Goal: Task Accomplishment & Management: Manage account settings

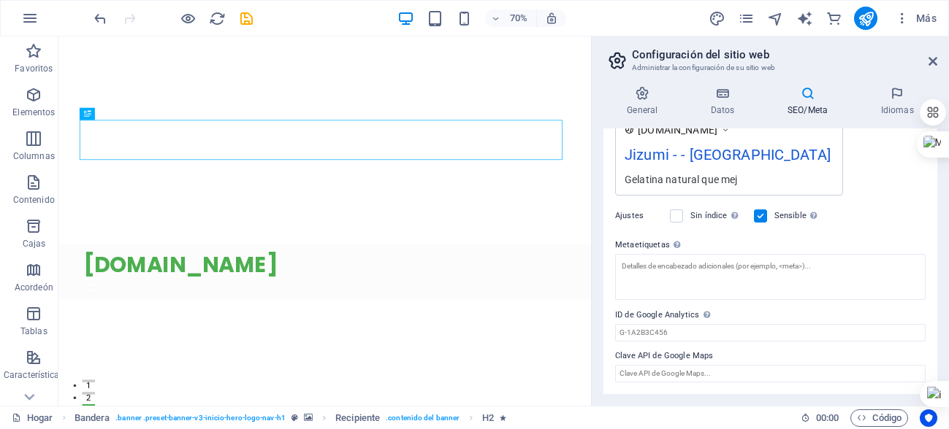
click at [802, 99] on icon at bounding box center [808, 93] width 88 height 15
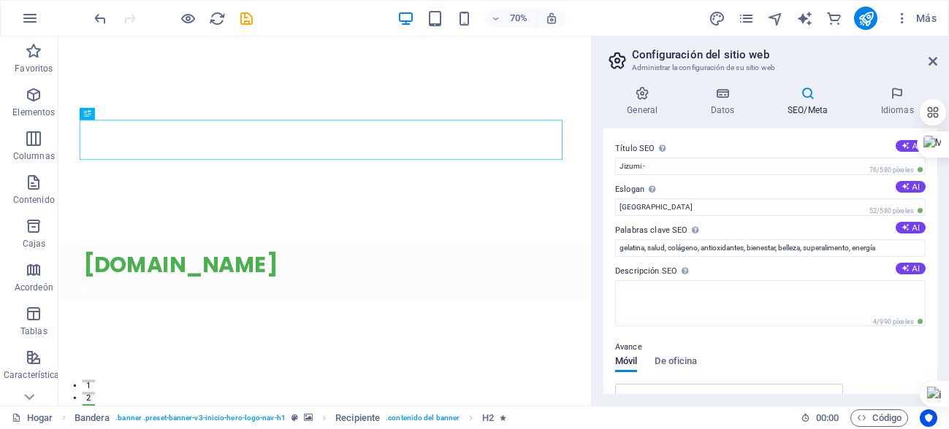
scroll to position [73, 0]
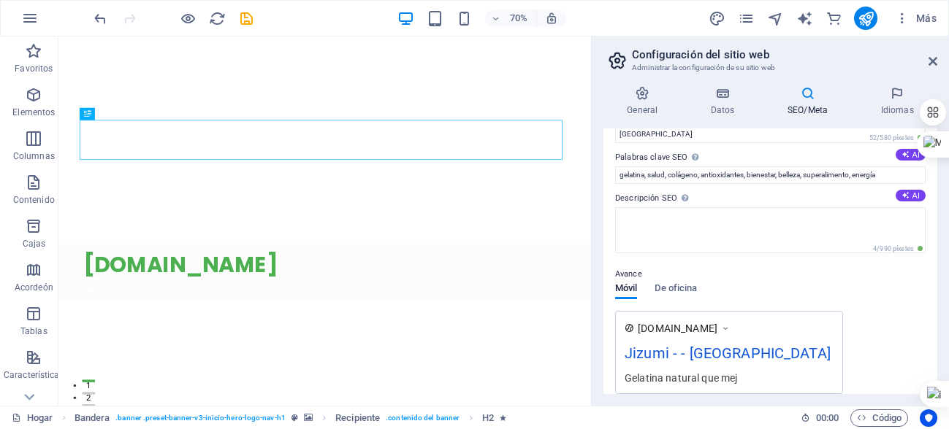
click at [690, 346] on font "Jizumi - - Berlín" at bounding box center [728, 354] width 206 height 18
click at [690, 358] on font "Jizumi - - Berlín" at bounding box center [728, 354] width 206 height 18
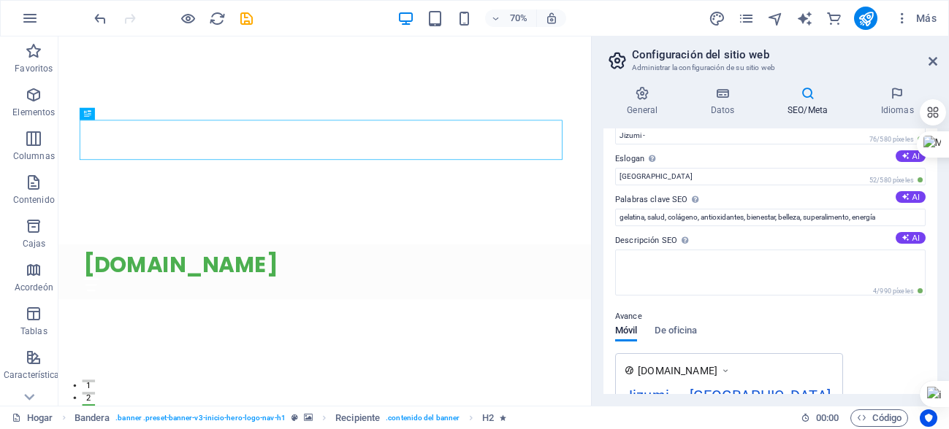
scroll to position [0, 0]
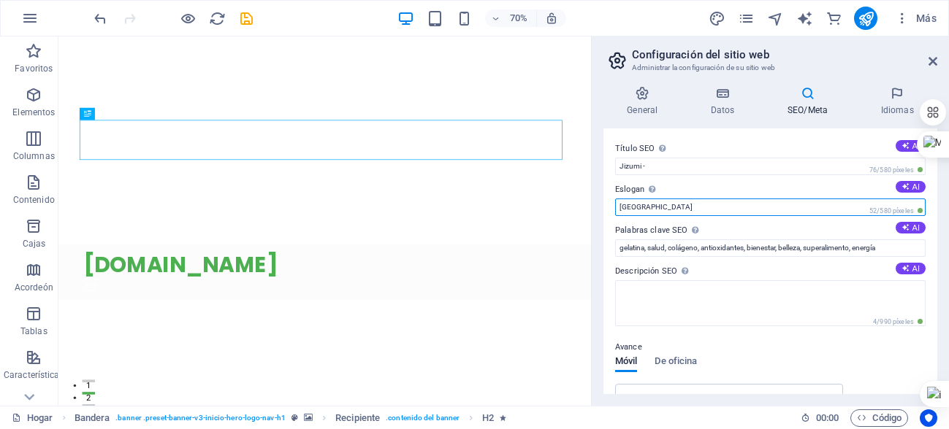
drag, startPoint x: 652, startPoint y: 209, endPoint x: 610, endPoint y: 207, distance: 41.7
click at [610, 207] on div "Título SEO El título de su sitio web: haga que sea algo que destaque en los res…" at bounding box center [770, 262] width 334 height 266
type input "s"
type input "Salud y belleza"
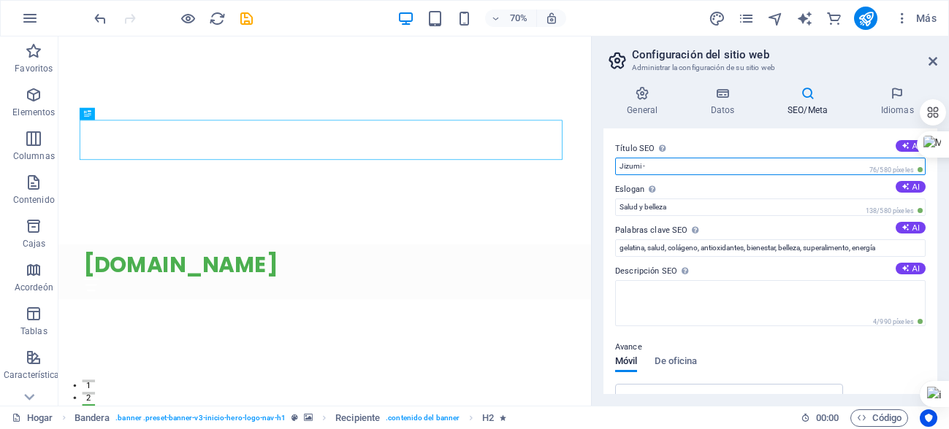
click at [667, 166] on input "Jizumi -" at bounding box center [770, 167] width 310 height 18
drag, startPoint x: 643, startPoint y: 169, endPoint x: 687, endPoint y: 165, distance: 44.8
click at [687, 165] on input "Jizumi -" at bounding box center [770, 167] width 310 height 18
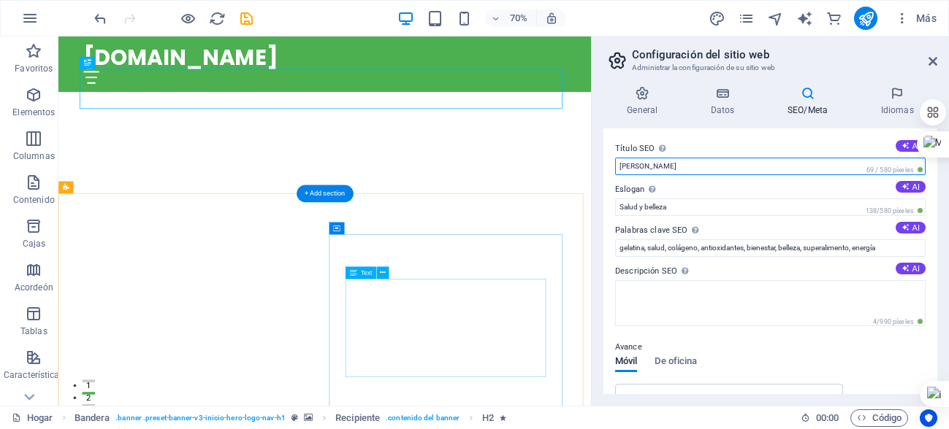
scroll to position [73, 0]
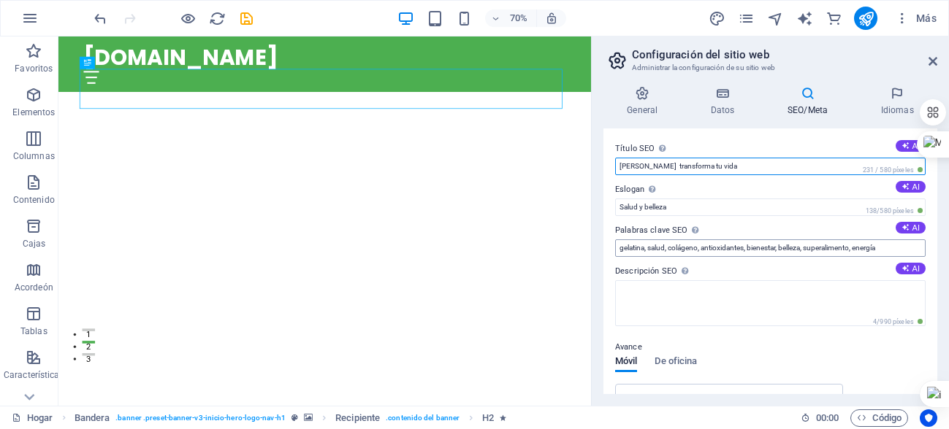
type input "[PERSON_NAME] transforma tu vida"
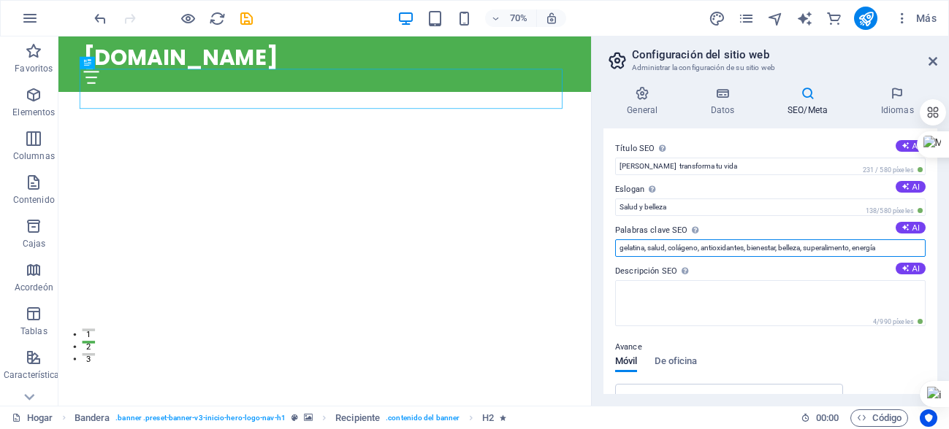
click at [887, 249] on input "gelatina, salud, colágeno, antioxidantes, bienestar, belleza, superalimento, en…" at bounding box center [770, 249] width 310 height 18
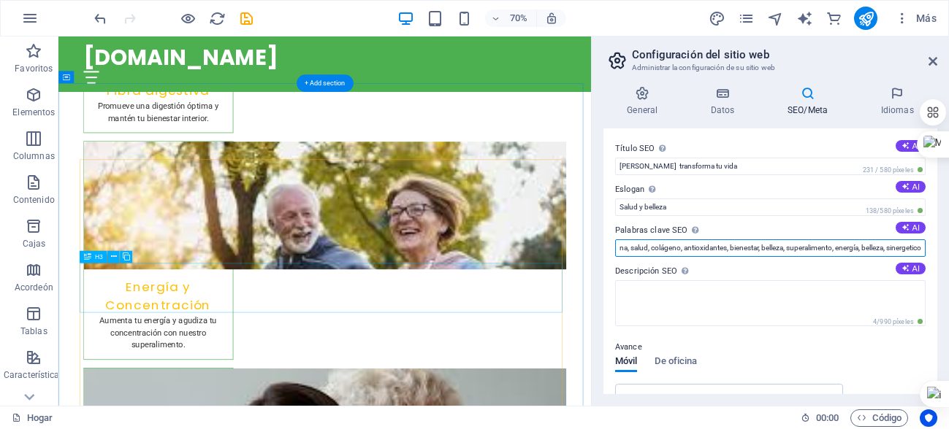
scroll to position [3725, 0]
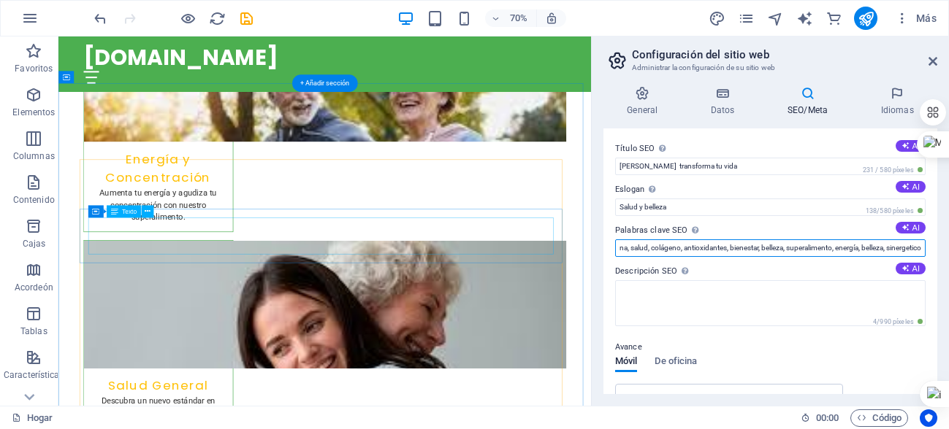
type input "gelatina, salud, colágeno, antioxidantes, bienestar, belleza, superalimento, en…"
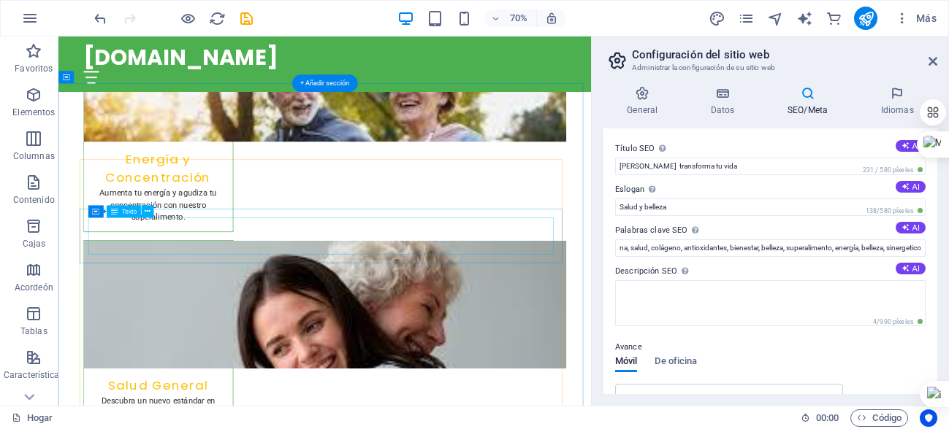
scroll to position [0, 0]
drag, startPoint x: 164, startPoint y: 324, endPoint x: 112, endPoint y: 324, distance: 51.1
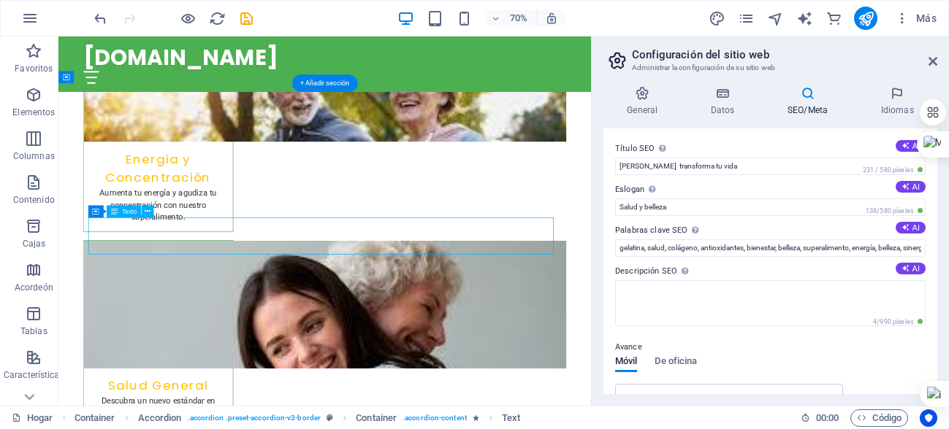
drag, startPoint x: 102, startPoint y: 320, endPoint x: 140, endPoint y: 321, distance: 38.0
click at [147, 213] on icon at bounding box center [148, 211] width 6 height 11
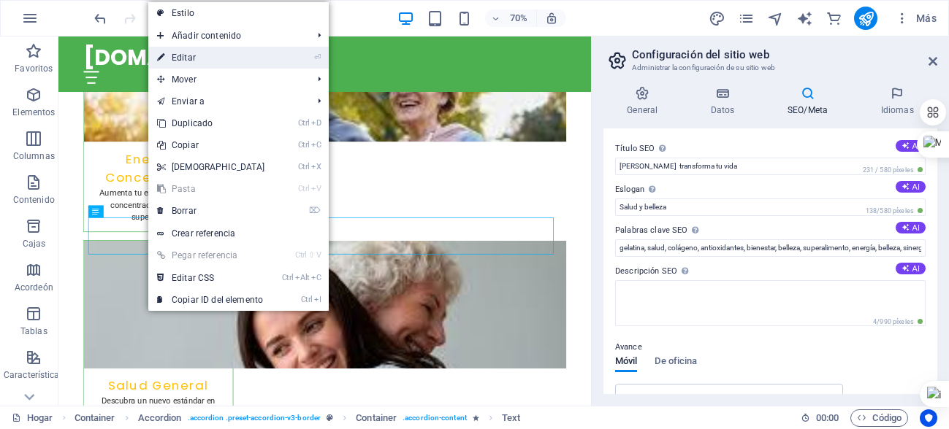
click at [188, 54] on font "Editar" at bounding box center [184, 58] width 24 height 10
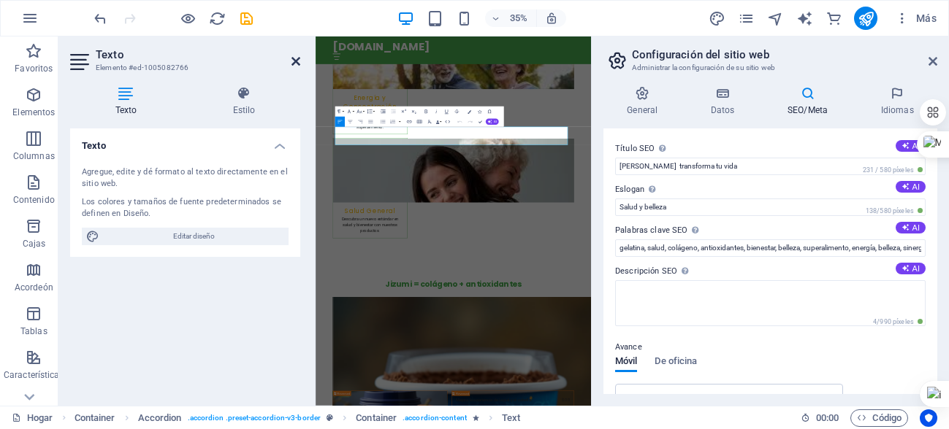
click at [294, 63] on icon at bounding box center [295, 62] width 9 height 12
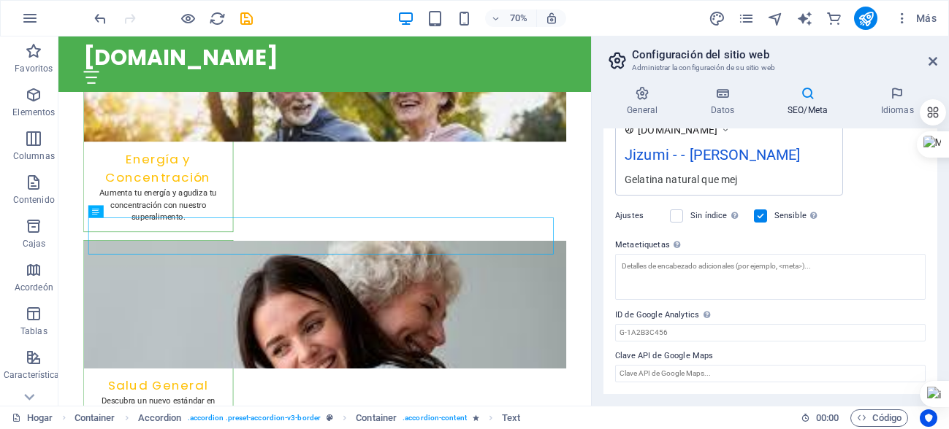
scroll to position [126, 0]
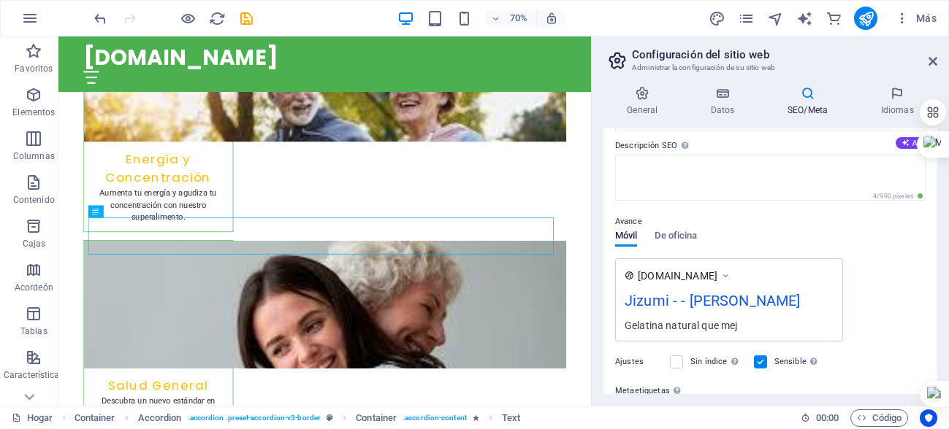
click at [688, 305] on font "Jizumi - - Sal" at bounding box center [712, 301] width 175 height 18
click at [703, 292] on font "Jizumi - - Sal" at bounding box center [712, 301] width 175 height 18
click at [694, 302] on font "Jizumi - - Sal" at bounding box center [712, 301] width 175 height 18
click at [725, 273] on div "www.ejemplo.com" at bounding box center [684, 276] width 93 height 15
click at [671, 237] on font "De oficina" at bounding box center [675, 235] width 42 height 11
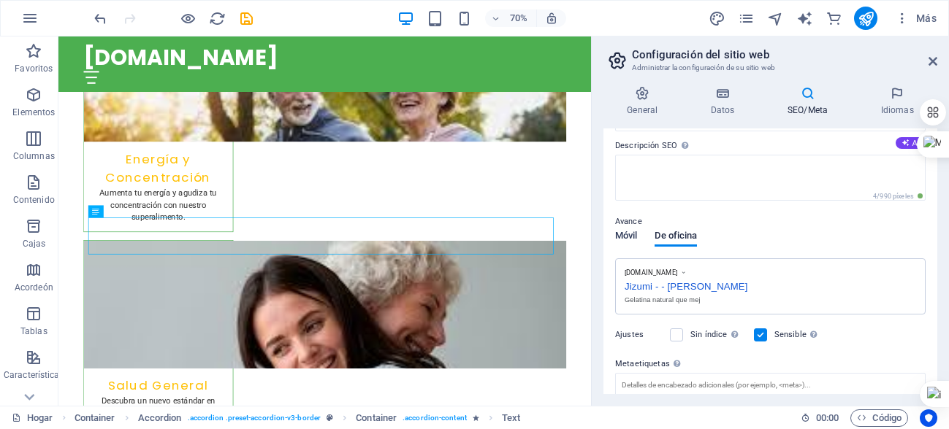
click at [615, 237] on font "Móvil" at bounding box center [626, 235] width 22 height 11
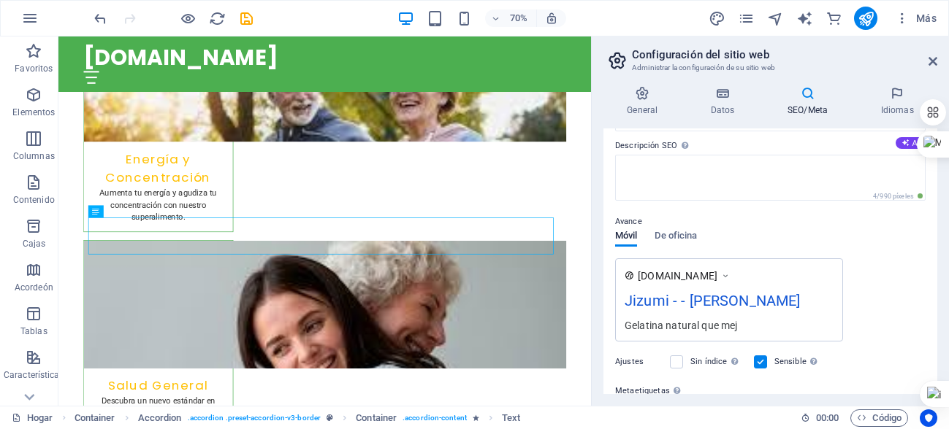
click at [668, 326] on font "Gelatina natural que mej" at bounding box center [681, 326] width 112 height 12
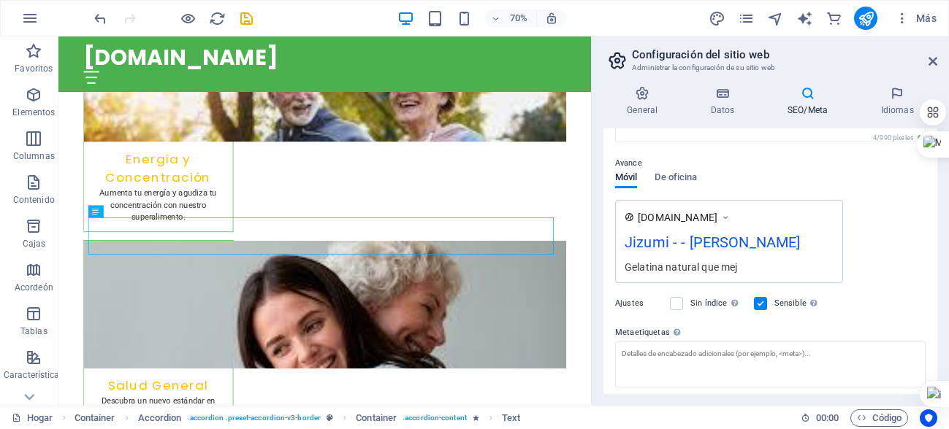
scroll to position [199, 0]
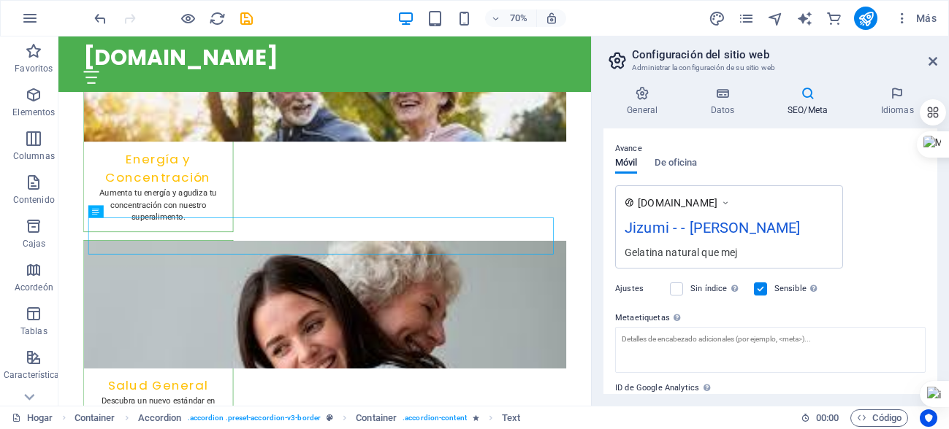
click at [684, 289] on div "Sin índice Indicar a los motores de búsqueda que excluyan este sitio web de los…" at bounding box center [706, 289] width 72 height 18
click at [675, 292] on label at bounding box center [676, 289] width 13 height 13
click at [0, 0] on input "Sin índice Indicar a los motores de búsqueda que excluyan este sitio web de los…" at bounding box center [0, 0] width 0 height 0
click at [676, 290] on label at bounding box center [676, 289] width 13 height 13
click at [0, 0] on input "Sin índice Indicar a los motores de búsqueda que excluyan este sitio web de los…" at bounding box center [0, 0] width 0 height 0
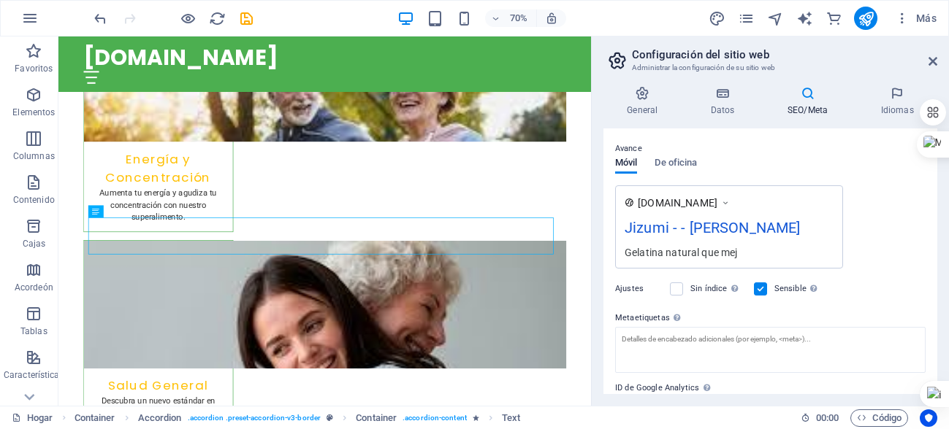
click at [672, 251] on font "Gelatina natural que mej" at bounding box center [681, 253] width 112 height 12
click at [628, 205] on icon at bounding box center [629, 202] width 9 height 9
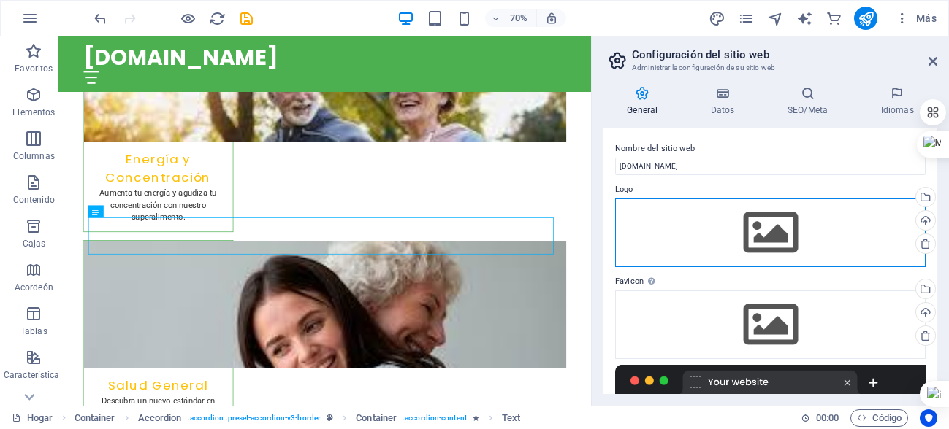
click at [628, 199] on div "Arrastre los archivos aquí, haga clic para elegir archivos o seleccione archivo…" at bounding box center [770, 233] width 310 height 69
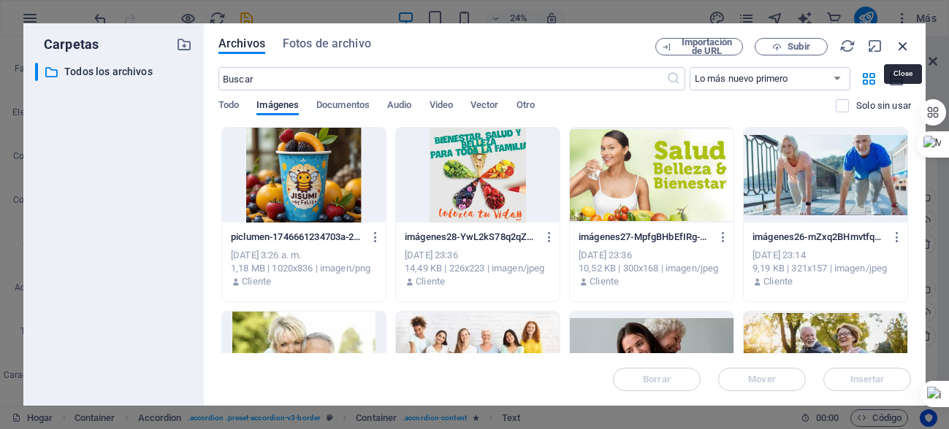
click at [904, 45] on icon "button" at bounding box center [903, 46] width 16 height 16
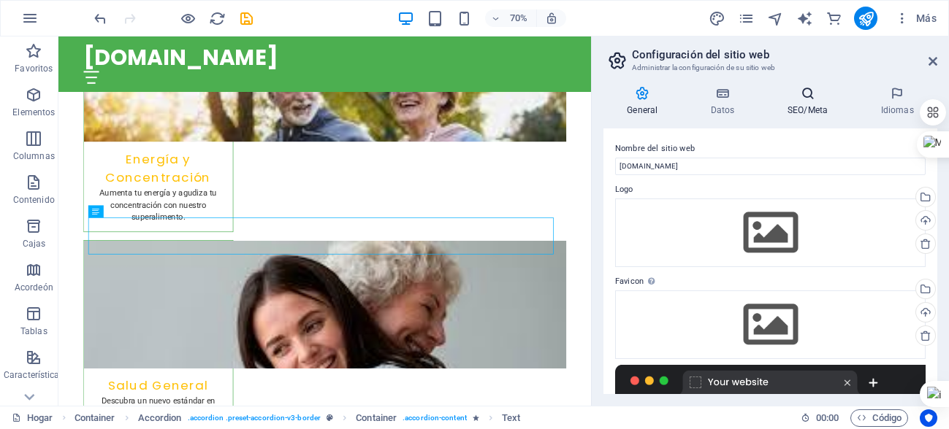
click at [810, 97] on icon at bounding box center [808, 93] width 88 height 15
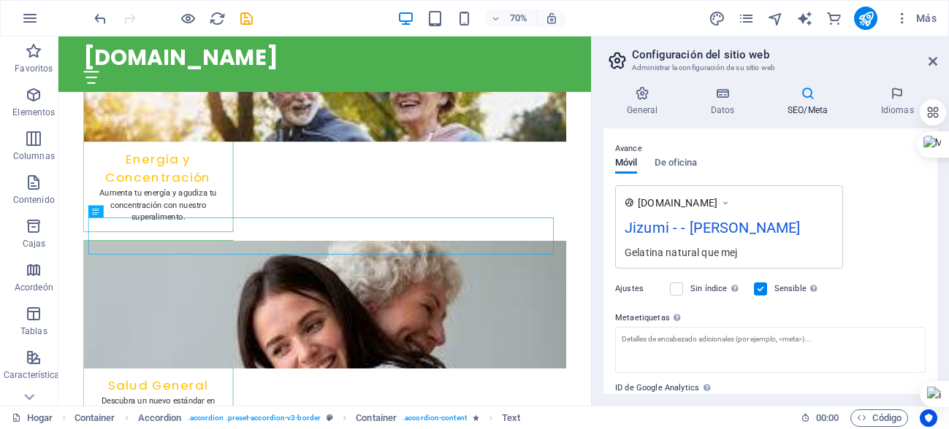
click at [730, 202] on icon at bounding box center [725, 203] width 10 height 15
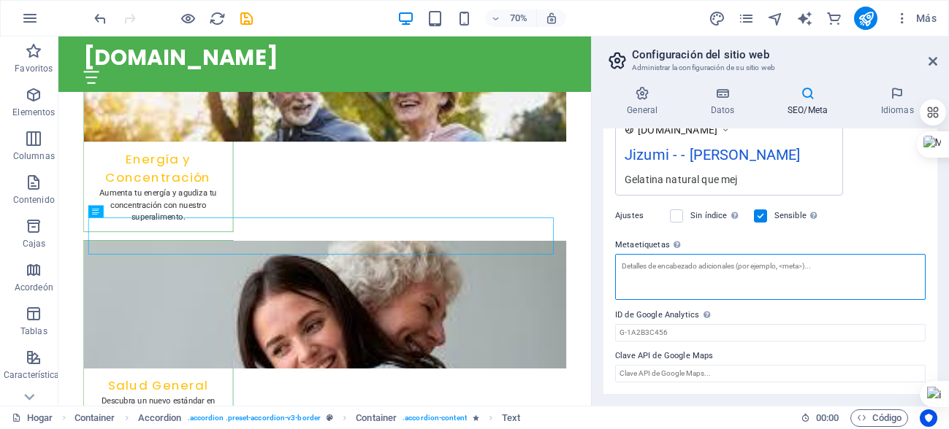
click at [621, 272] on textarea "Metaetiquetas Introduzca aquí el código HTML que se colocará dentro de las etiq…" at bounding box center [770, 277] width 310 height 46
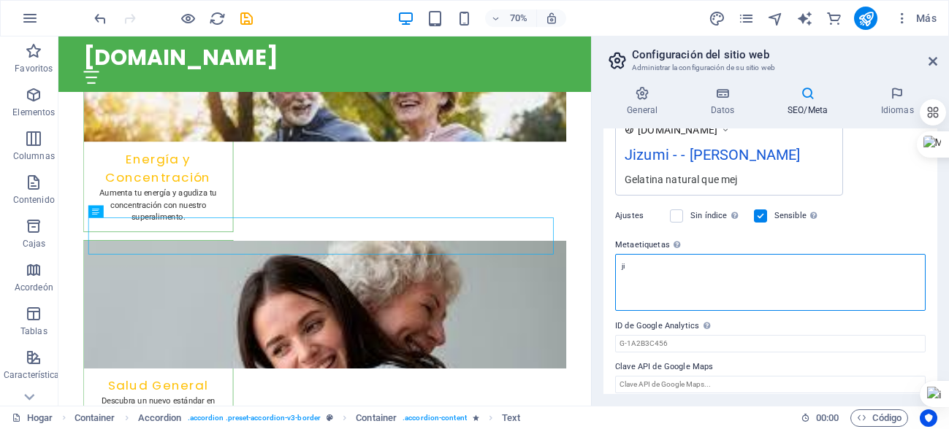
type textarea "j"
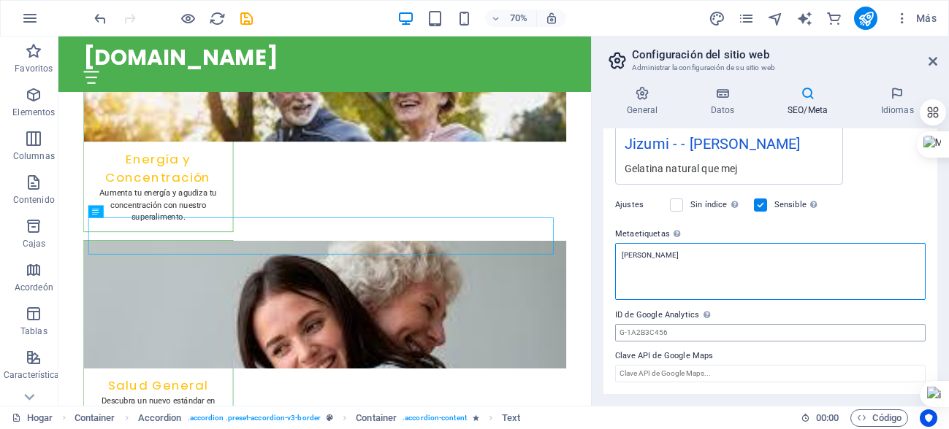
type textarea "[PERSON_NAME]"
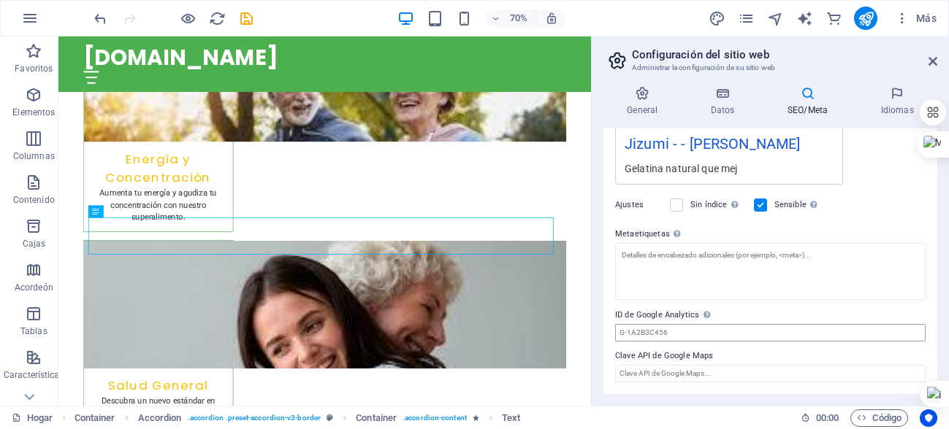
click at [713, 337] on body "Texto original Valora esta traducción Tu opinión servirá para ayudar a mejorar …" at bounding box center [474, 214] width 949 height 429
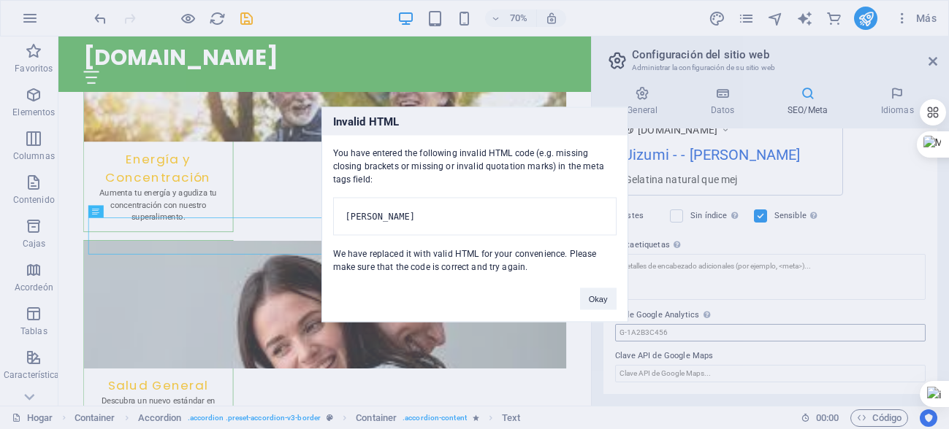
scroll to position [272, 0]
click at [581, 306] on button "Bueno" at bounding box center [596, 300] width 41 height 22
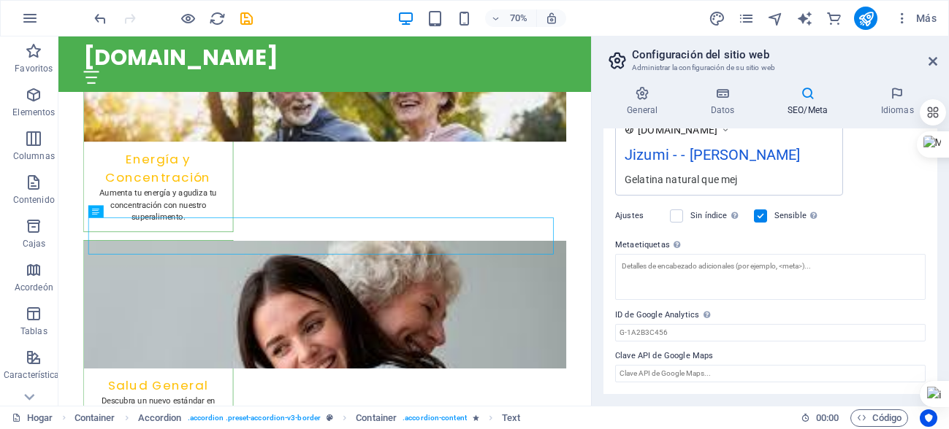
click at [655, 159] on font "Jizumi - - Sal" at bounding box center [712, 155] width 175 height 18
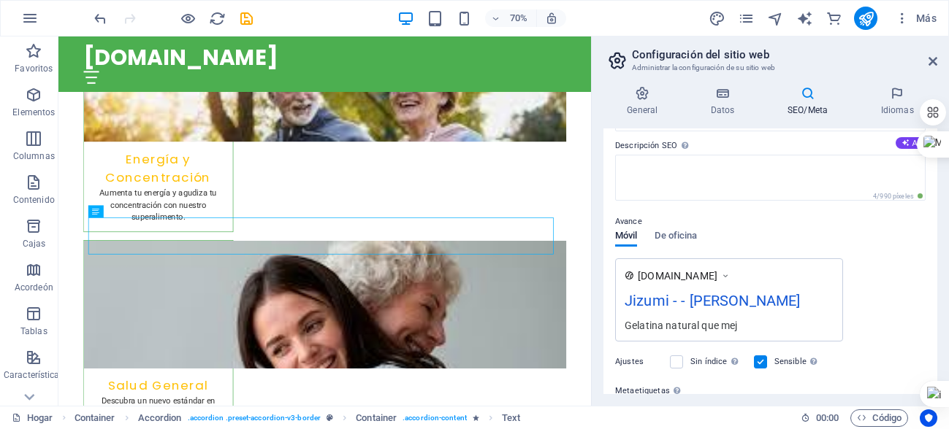
click at [631, 358] on font "Ajustes" at bounding box center [629, 361] width 28 height 9
click at [630, 359] on font "Ajustes" at bounding box center [629, 361] width 28 height 9
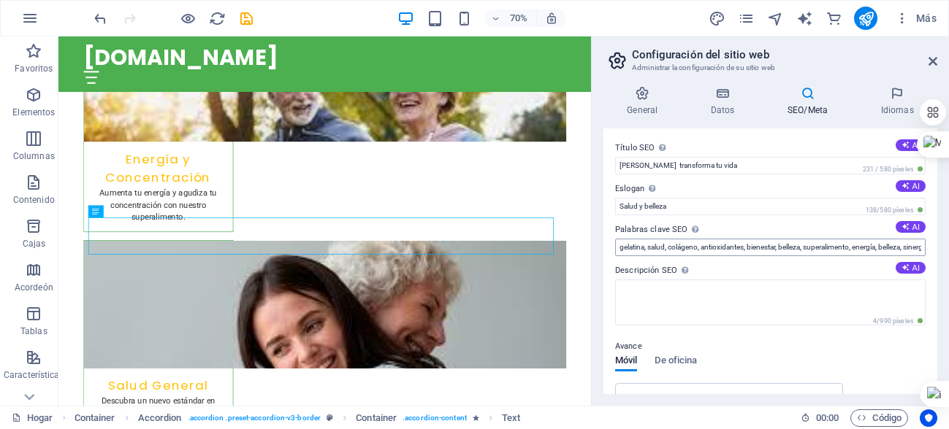
scroll to position [0, 0]
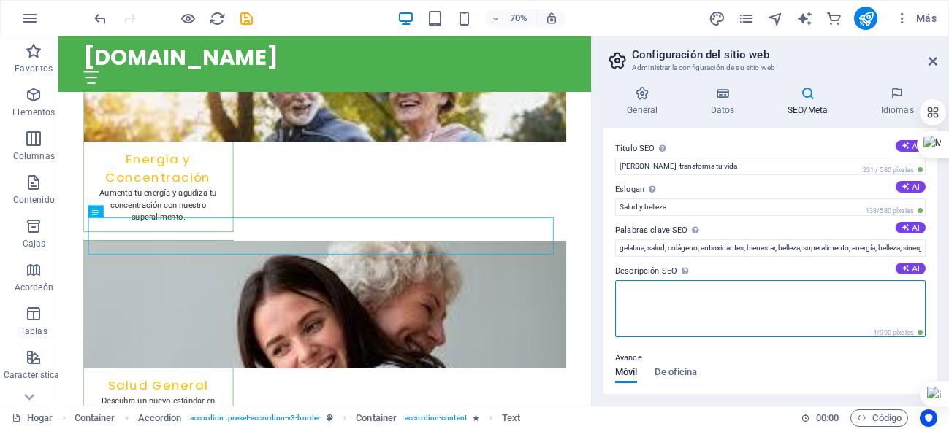
click at [654, 290] on textarea "Descripción SEO Describe el contenido de tu sitio web: ¡esto es crucial para lo…" at bounding box center [770, 308] width 310 height 57
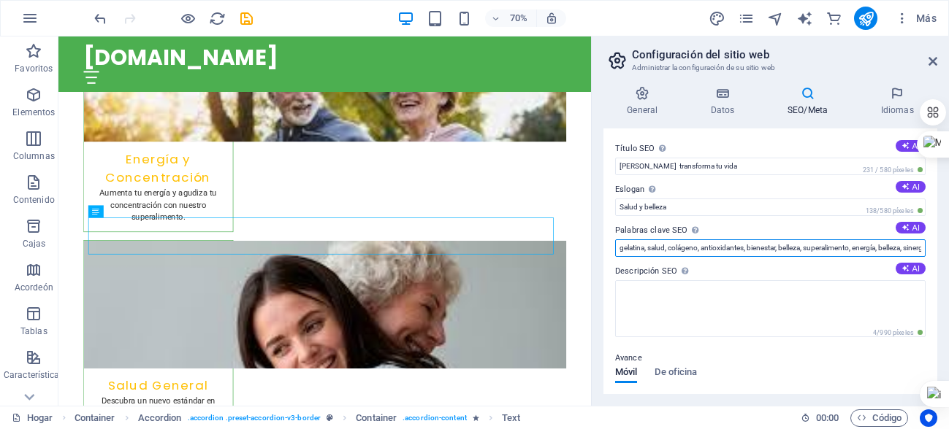
click at [619, 251] on input "gelatina, salud, colágeno, antioxidantes, bienestar, belleza, superalimento, en…" at bounding box center [770, 249] width 310 height 18
click at [642, 244] on input "jizumi, salud, colágeno, antioxidantes, bienestar, belleza, superalimento, ener…" at bounding box center [770, 249] width 310 height 18
click at [695, 249] on input "jizumi, salud, colágeno, antioxidantes, bienestar, belleza, superalimento, ener…" at bounding box center [770, 249] width 310 height 18
type input "jizumi, salud, colágeno, jizumi, antioxidantes, bienestar, belleza, superalimen…"
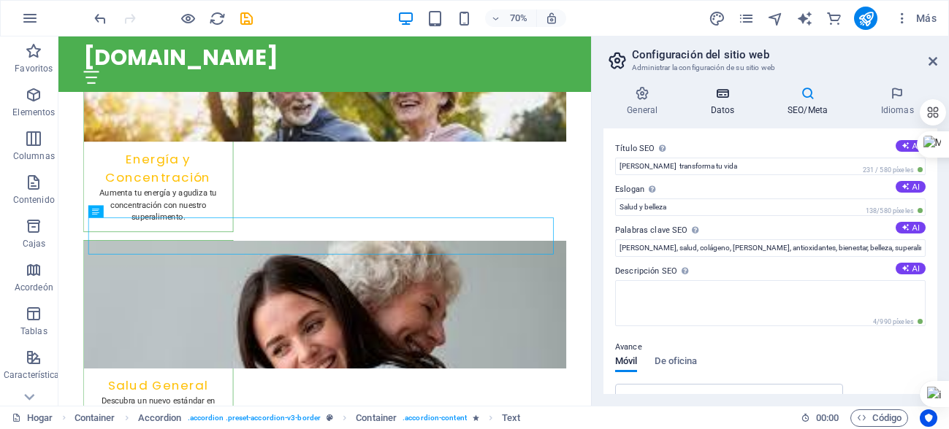
click at [729, 95] on icon at bounding box center [722, 93] width 71 height 15
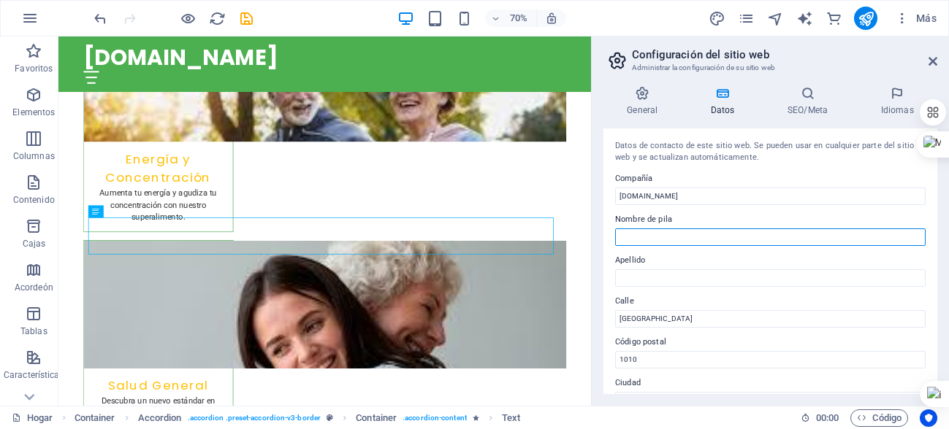
click at [646, 244] on input "Nombre de pila" at bounding box center [770, 238] width 310 height 18
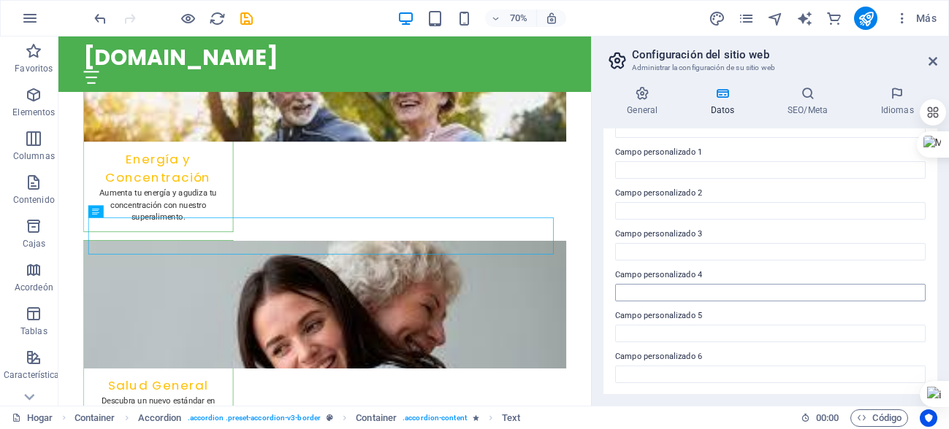
scroll to position [436, 0]
type input "jizumi"
click at [644, 99] on icon at bounding box center [642, 93] width 78 height 15
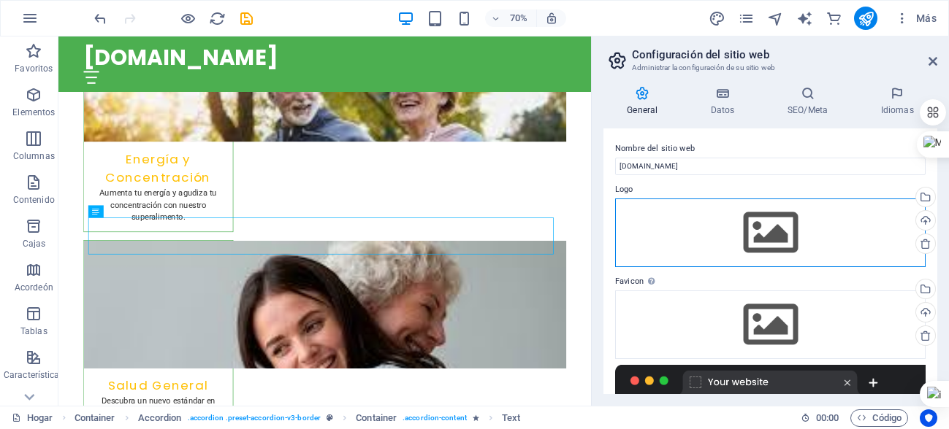
click at [697, 225] on div "Arrastre los archivos aquí, haga clic para elegir archivos o seleccione archivo…" at bounding box center [770, 233] width 310 height 69
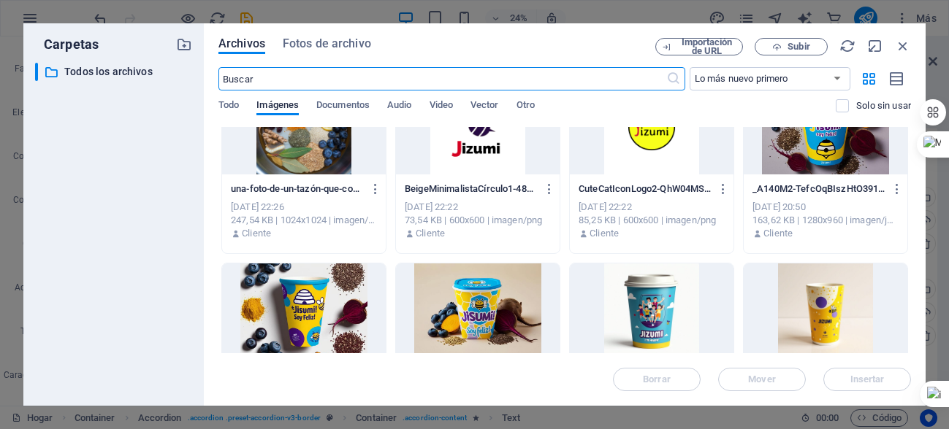
scroll to position [2552, 0]
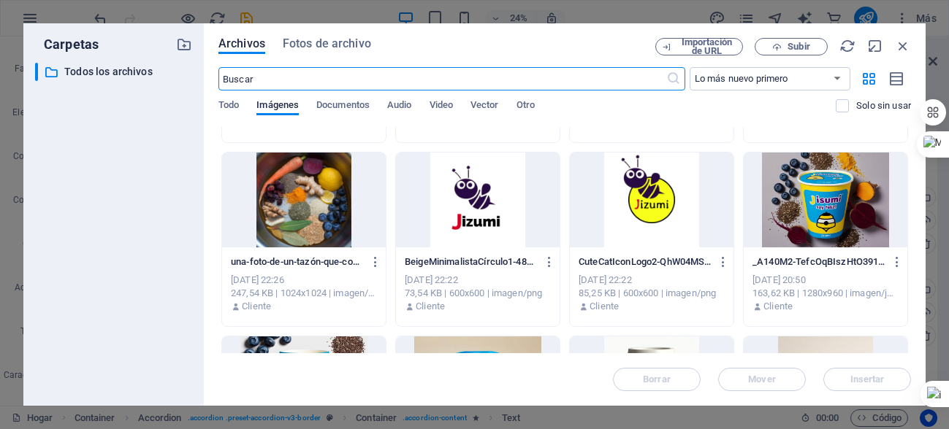
click at [479, 204] on div at bounding box center [478, 200] width 164 height 95
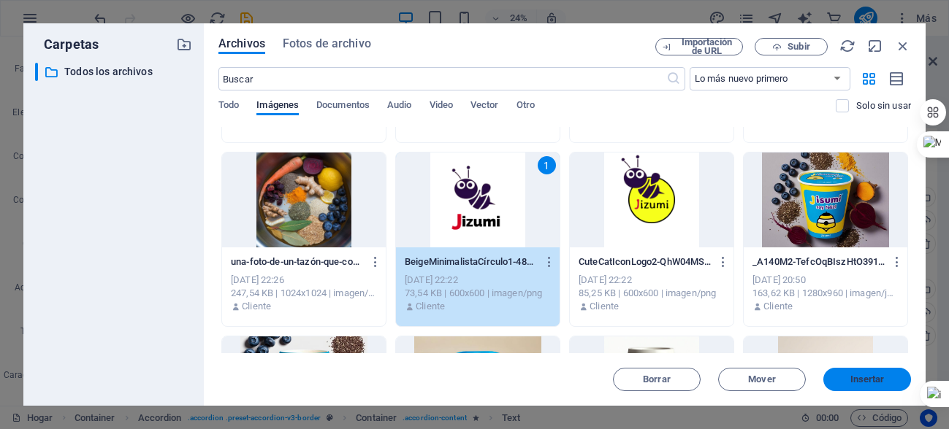
click at [875, 383] on font "Insertar" at bounding box center [867, 379] width 34 height 11
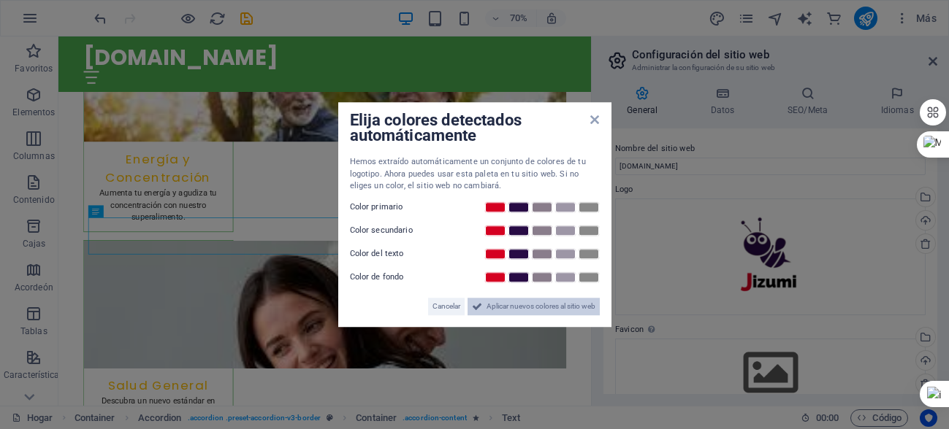
click at [546, 306] on font "Aplicar nuevos colores al sitio web" at bounding box center [540, 306] width 109 height 8
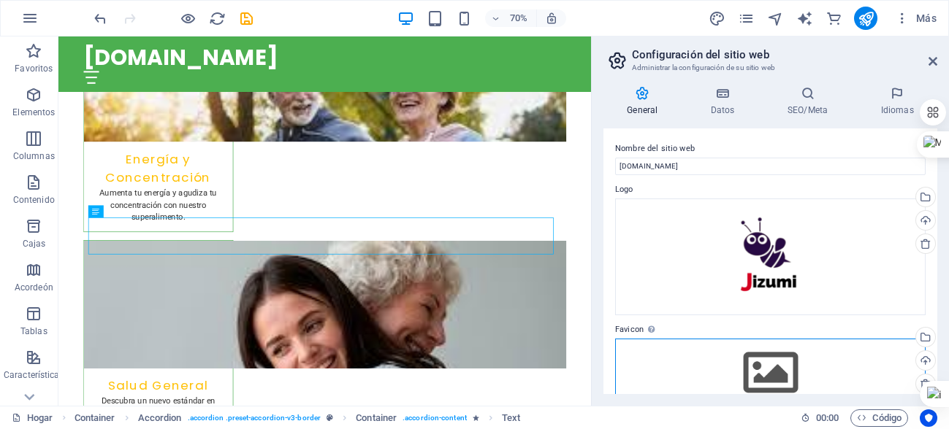
click at [776, 339] on div "Arrastre los archivos aquí, haga clic para elegir archivos o seleccione archivo…" at bounding box center [770, 373] width 310 height 69
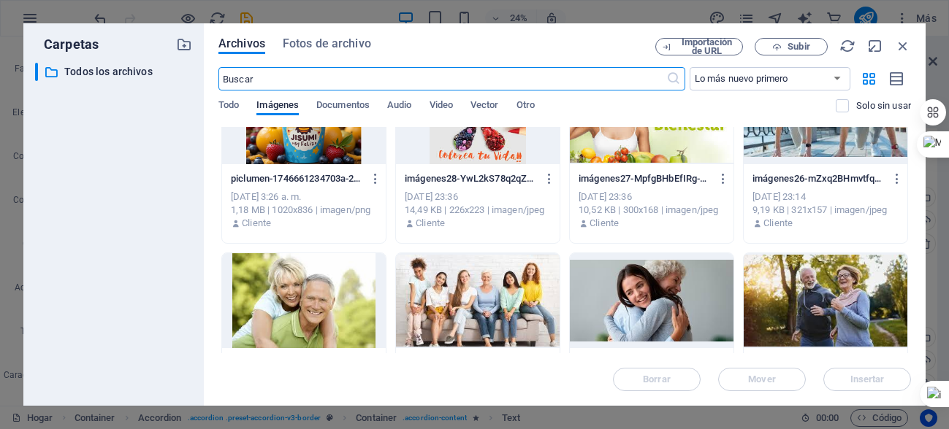
scroll to position [0, 0]
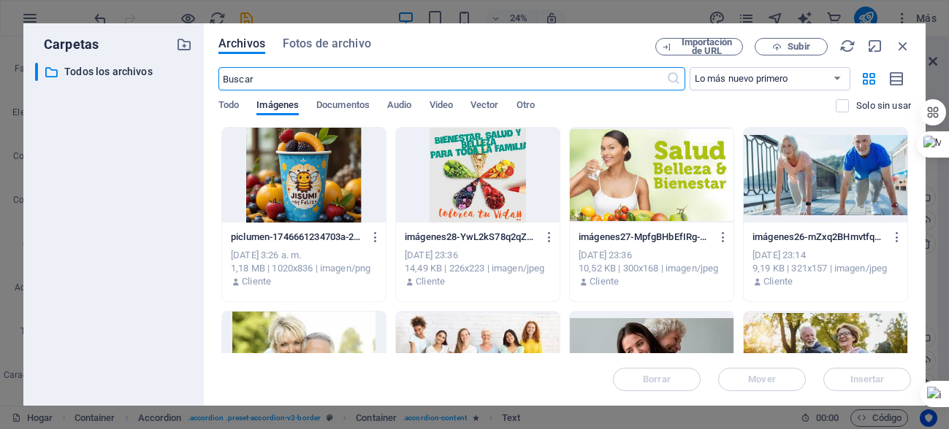
click at [297, 178] on div at bounding box center [304, 175] width 164 height 95
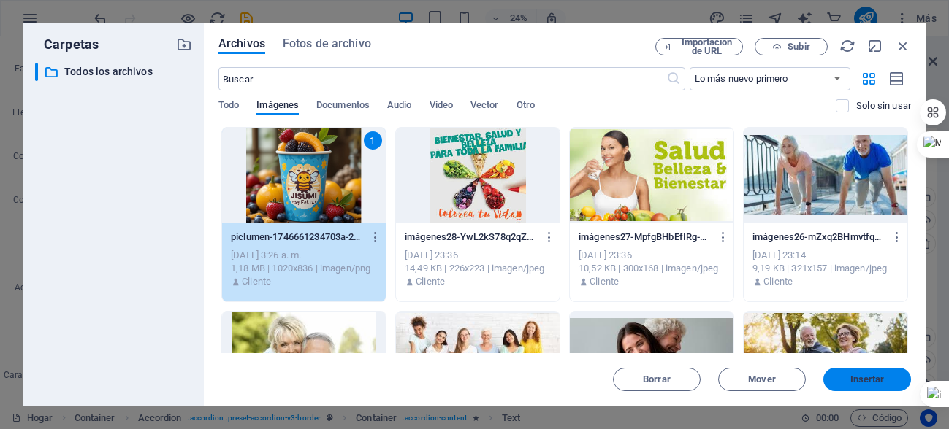
click at [859, 380] on font "Insertar" at bounding box center [867, 379] width 34 height 11
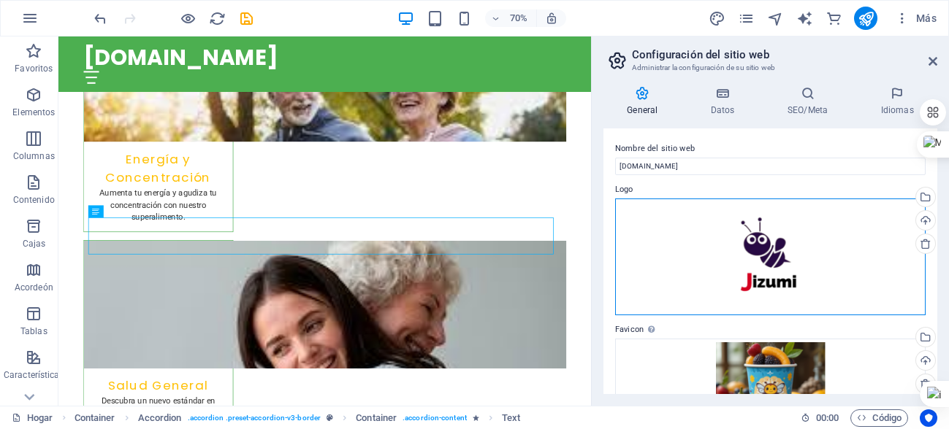
click at [724, 224] on div "Arrastre los archivos aquí, haga clic para elegir archivos o seleccione archivo…" at bounding box center [770, 257] width 310 height 117
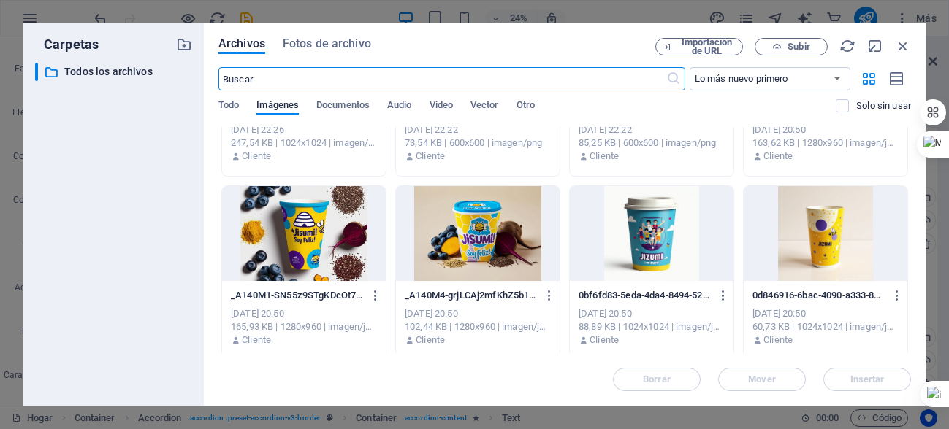
scroll to position [2483, 0]
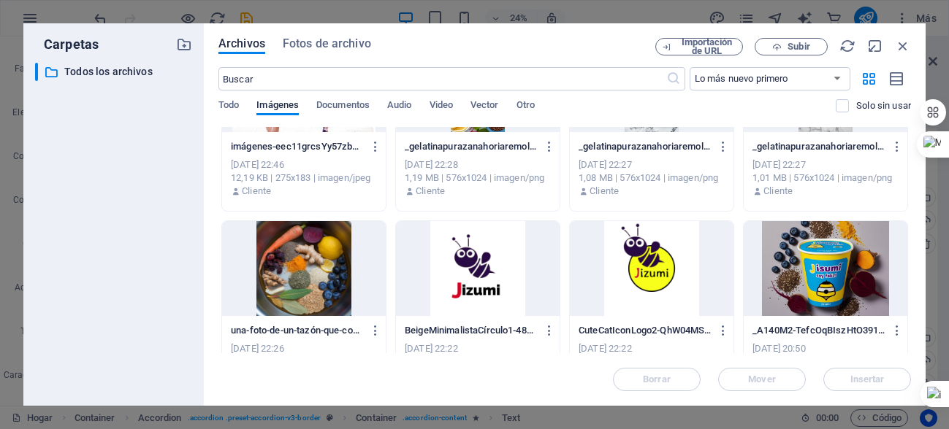
click at [654, 275] on div at bounding box center [652, 268] width 164 height 95
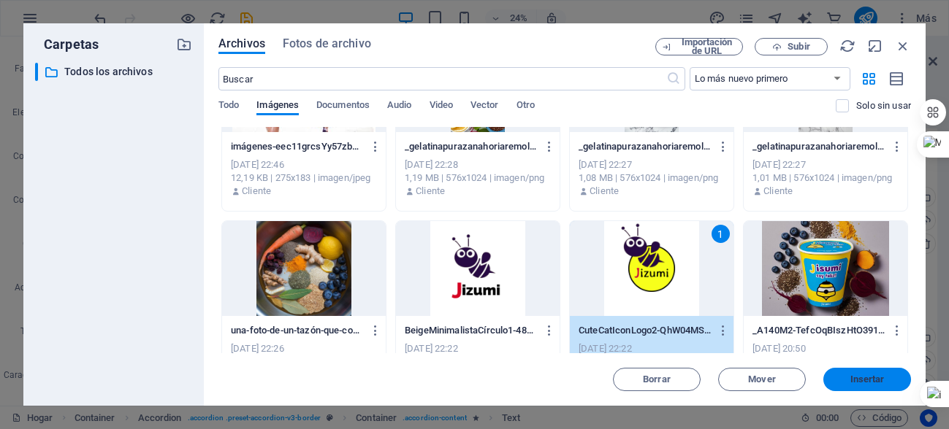
click at [878, 378] on font "Insertar" at bounding box center [867, 379] width 34 height 11
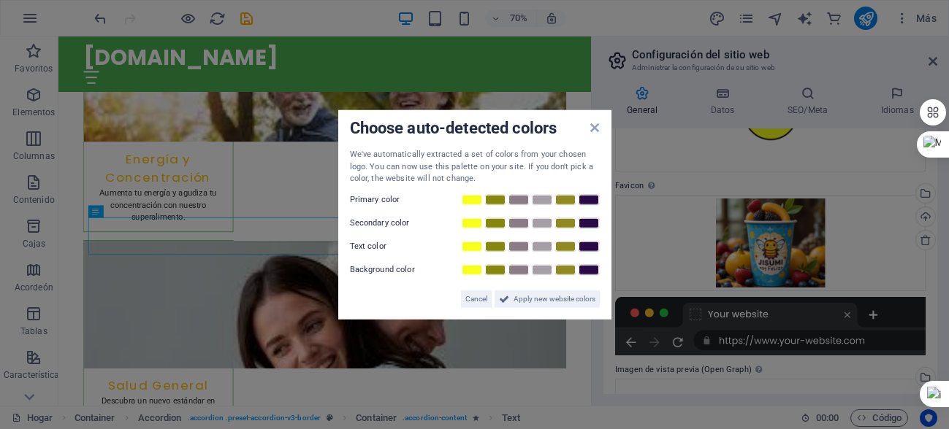
scroll to position [146, 0]
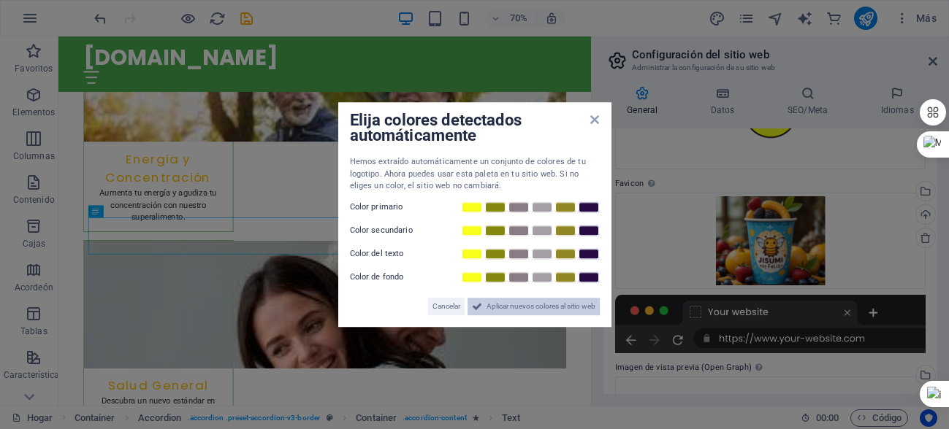
click at [524, 308] on font "Aplicar nuevos colores al sitio web" at bounding box center [540, 306] width 109 height 8
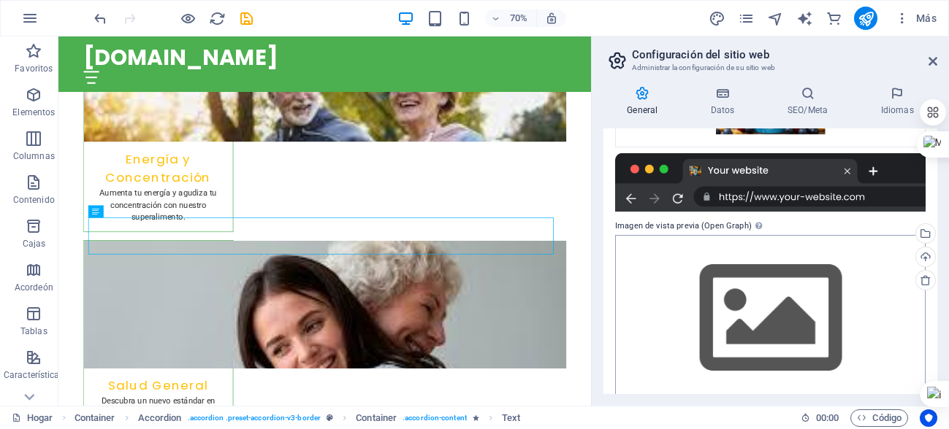
scroll to position [328, 0]
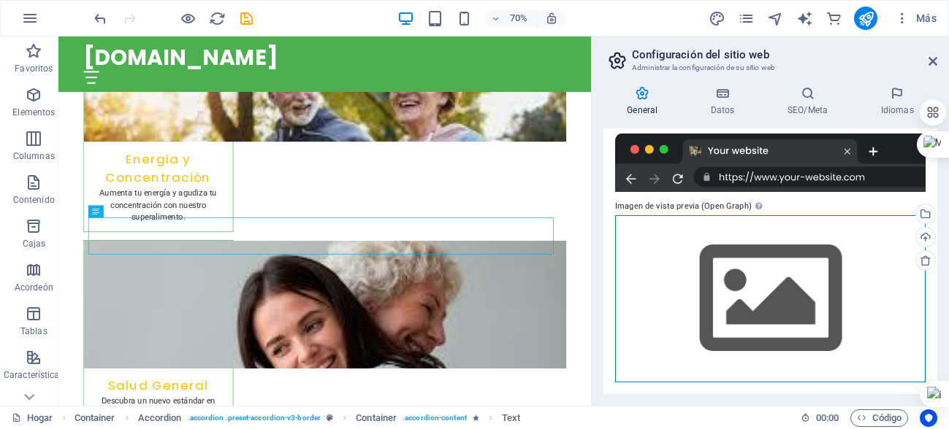
click at [784, 312] on div "Arrastre los archivos aquí, haga clic para elegir archivos o seleccione archivo…" at bounding box center [770, 298] width 310 height 167
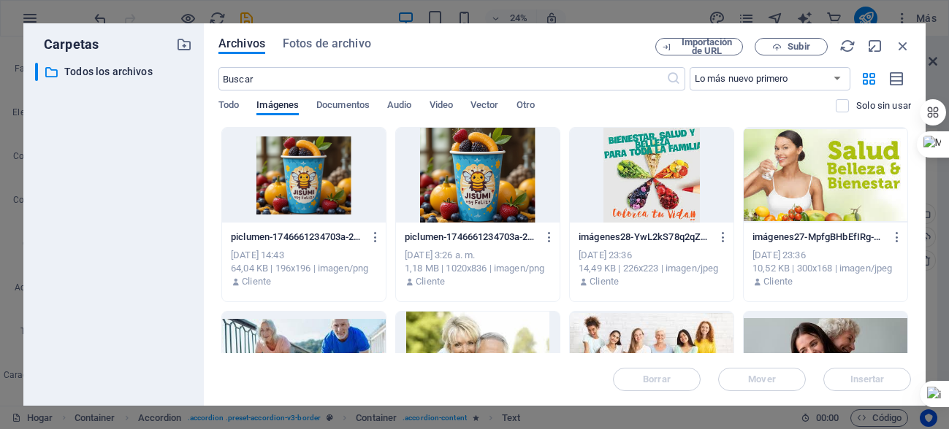
click at [459, 155] on div at bounding box center [478, 175] width 164 height 95
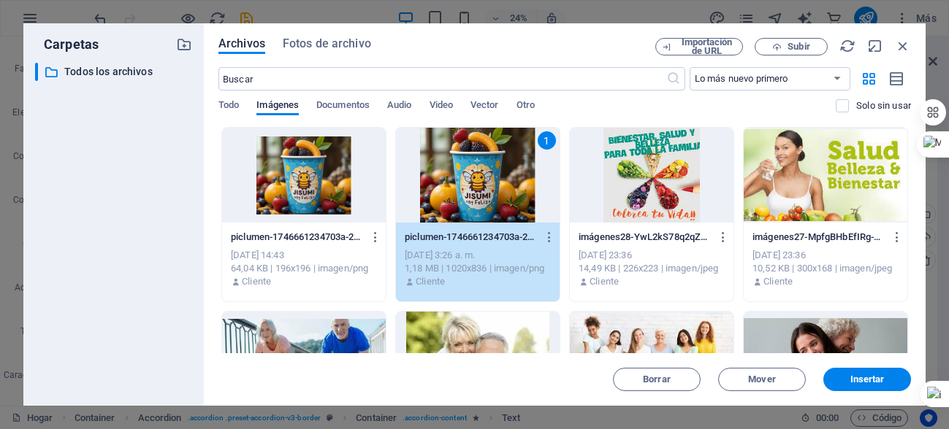
click at [844, 362] on div "Borrar Mover Insertar" at bounding box center [564, 373] width 692 height 38
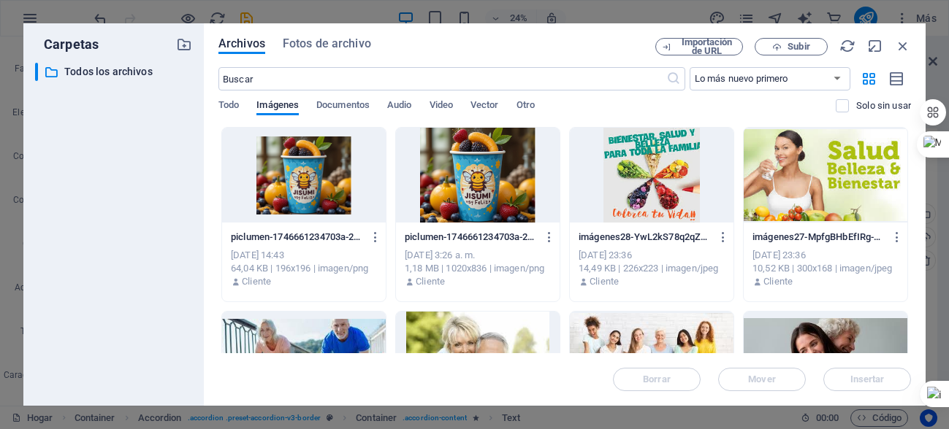
click at [845, 380] on div "Borrar Mover Insertar" at bounding box center [564, 373] width 692 height 38
click at [489, 194] on div at bounding box center [478, 175] width 164 height 95
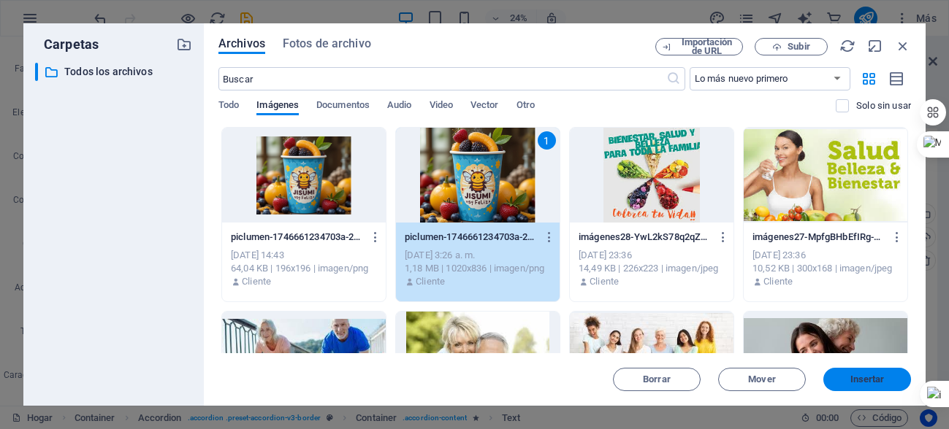
click at [862, 380] on font "Insertar" at bounding box center [867, 379] width 34 height 11
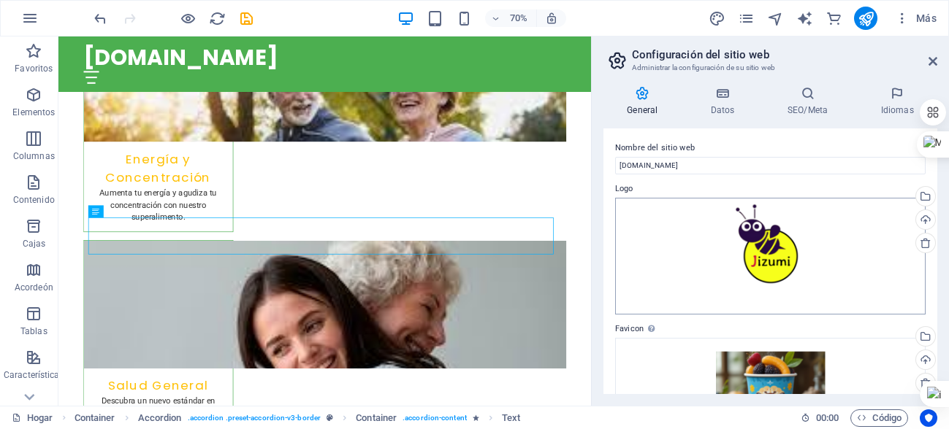
scroll to position [0, 0]
click at [896, 102] on h4 "Idiomas" at bounding box center [897, 101] width 80 height 31
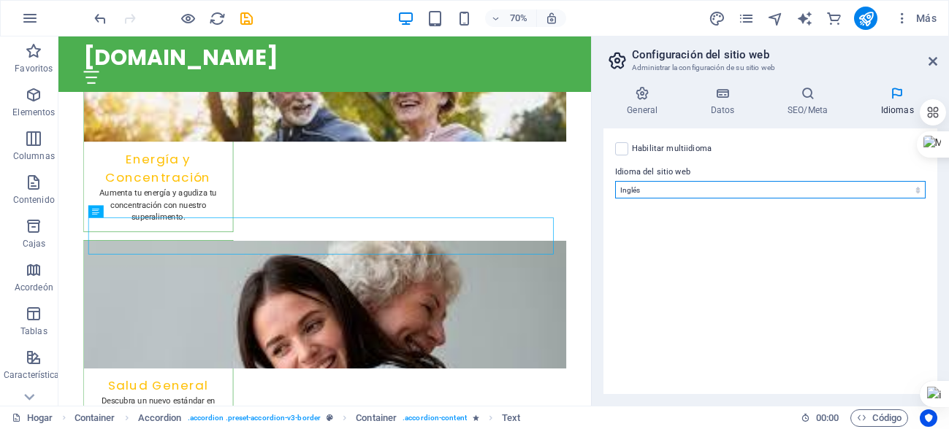
click at [747, 198] on select "Abjasio Lejos africaans Akan albanés Amárico árabe aragonés armenio Assamese Av…" at bounding box center [770, 190] width 310 height 18
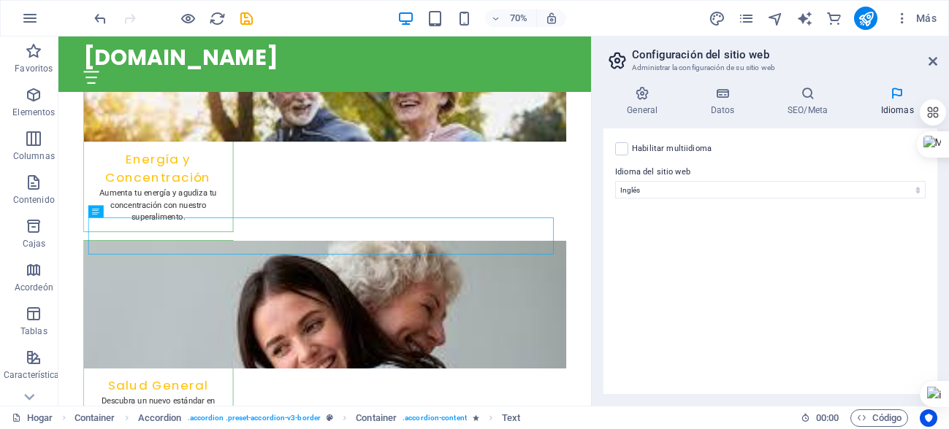
click at [769, 267] on div "Habilitar multiidioma Para deshabilitar el multiidioma, elimine todos los idiom…" at bounding box center [770, 262] width 334 height 266
click at [622, 148] on label at bounding box center [621, 148] width 13 height 13
click at [0, 0] on input "Habilitar multiidioma Para deshabilitar el multiidioma, elimine todos los idiom…" at bounding box center [0, 0] width 0 height 0
select select
click at [906, 201] on icon at bounding box center [906, 202] width 9 height 18
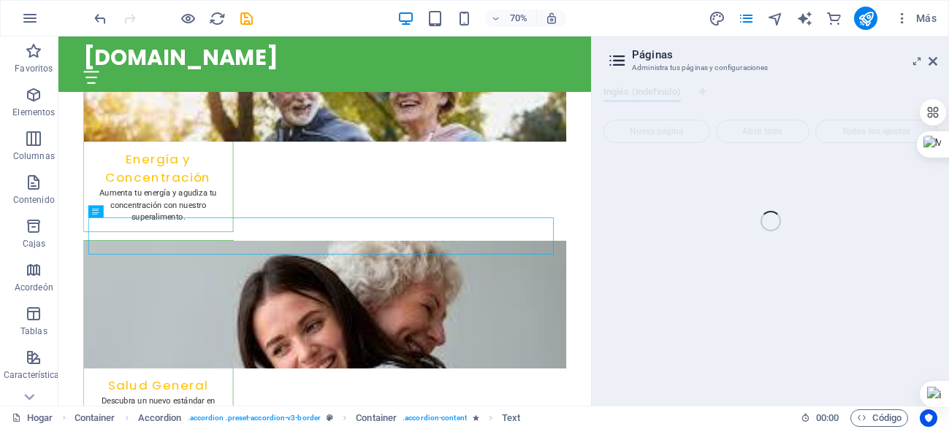
click at [915, 60] on div "Hogar Favoritos Elementos Columnas Contenido Cajas Acordeón Tablas Característi…" at bounding box center [474, 222] width 949 height 370
click at [940, 61] on div "Hogar Favoritos Elementos Columnas Contenido Cajas Acordeón Tablas Característi…" at bounding box center [474, 222] width 949 height 370
click at [935, 61] on div "Hogar Favoritos Elementos Columnas Contenido Cajas Acordeón Tablas Característi…" at bounding box center [474, 222] width 949 height 370
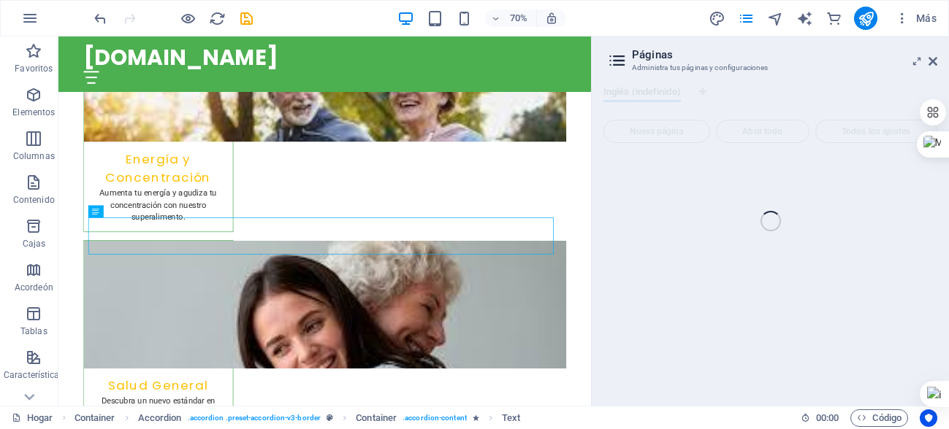
click at [935, 61] on div "Hogar Favoritos Elementos Columnas Contenido Cajas Acordeón Tablas Característi…" at bounding box center [474, 222] width 949 height 370
click at [215, 12] on icon "recargar" at bounding box center [217, 18] width 17 height 17
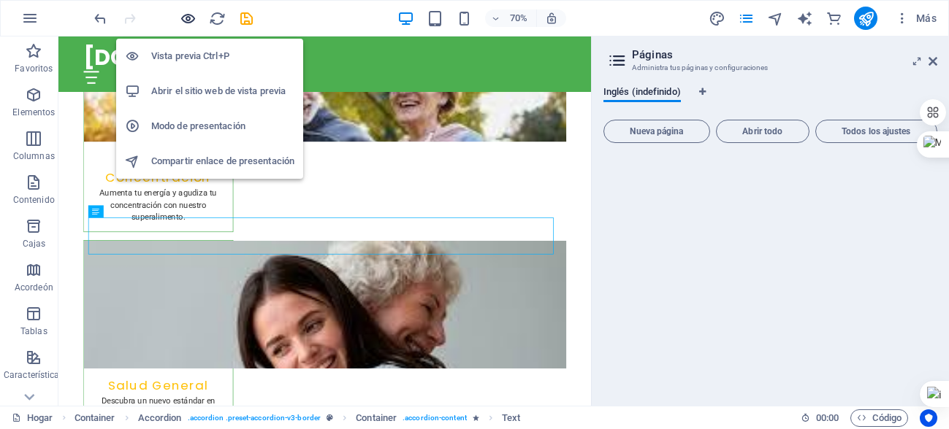
click at [186, 18] on icon "button" at bounding box center [188, 18] width 17 height 17
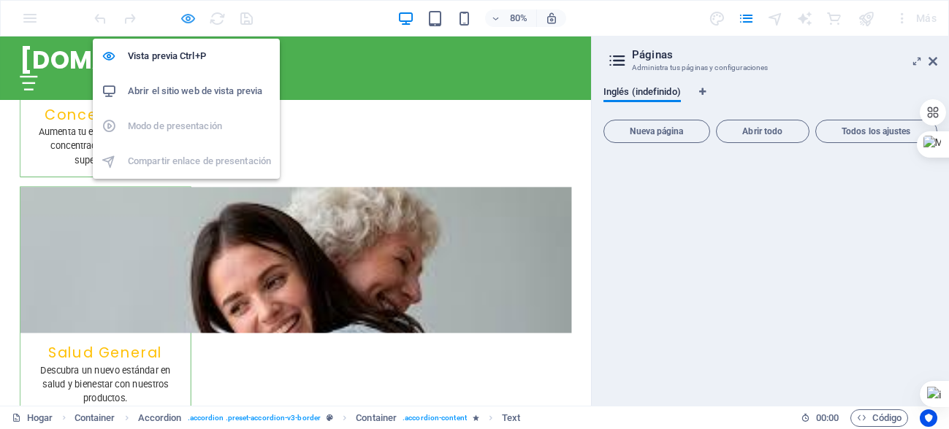
click at [186, 17] on icon "button" at bounding box center [188, 18] width 17 height 17
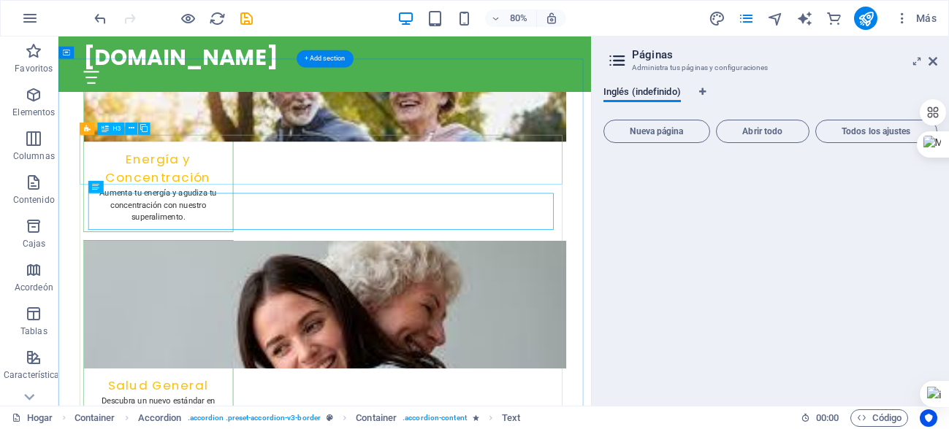
scroll to position [3760, 0]
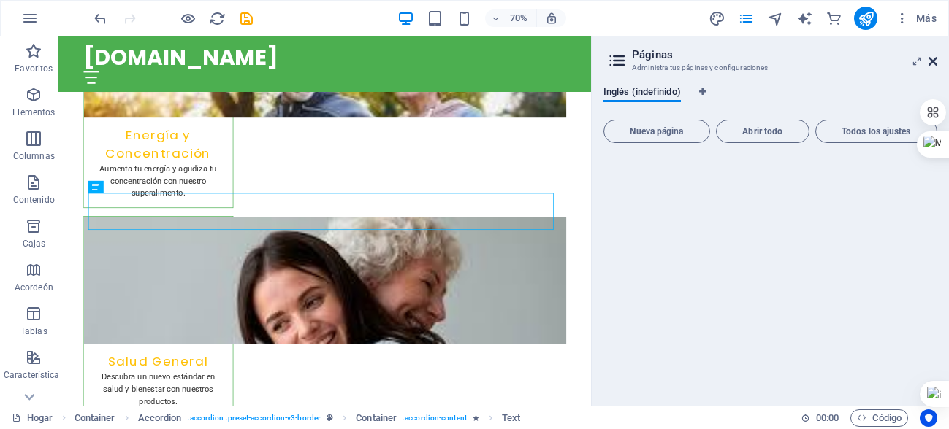
click at [935, 58] on icon at bounding box center [932, 62] width 9 height 12
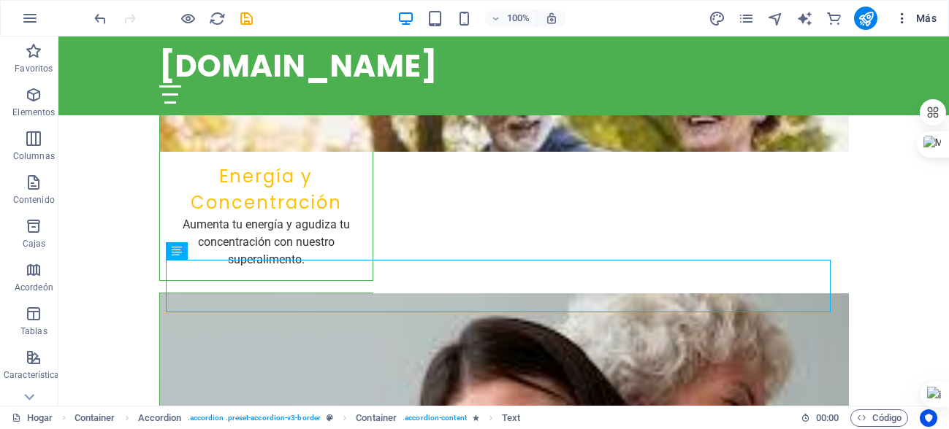
click at [904, 19] on icon "button" at bounding box center [902, 18] width 15 height 15
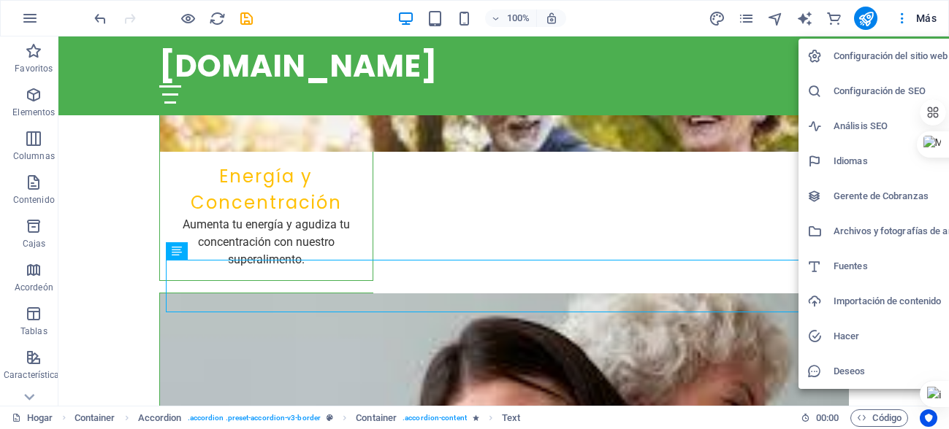
click at [878, 88] on font "Configuración de SEO" at bounding box center [879, 90] width 92 height 11
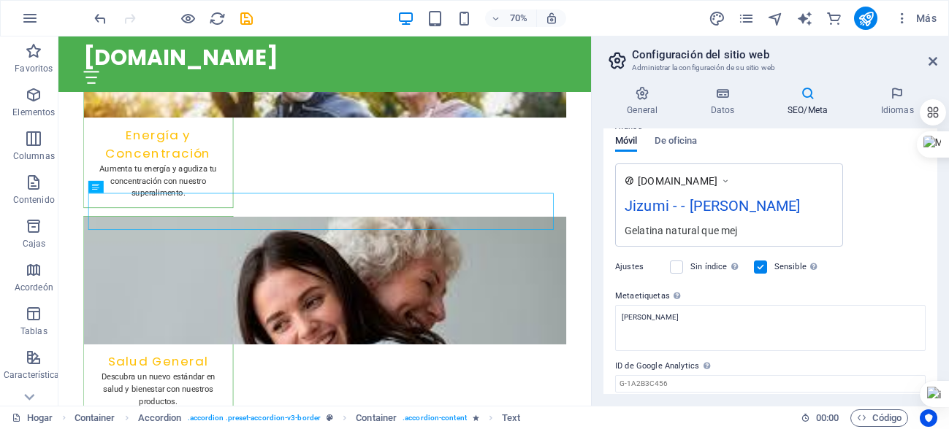
scroll to position [272, 0]
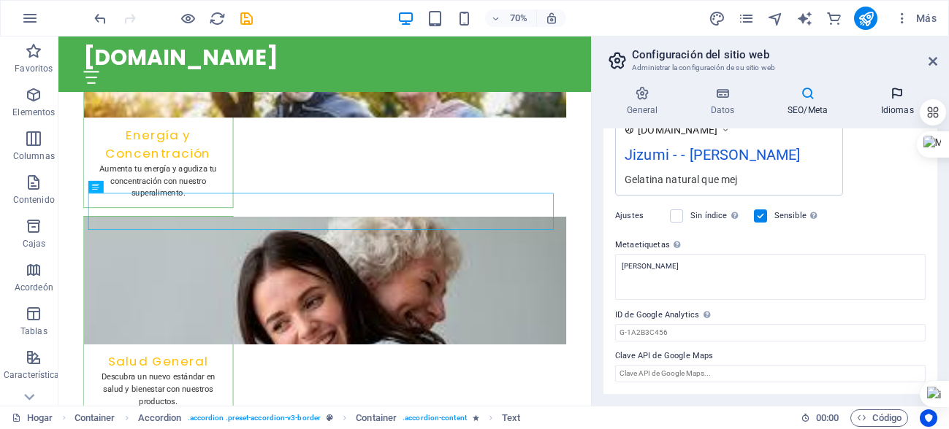
click at [892, 102] on h4 "Idiomas" at bounding box center [897, 101] width 80 height 31
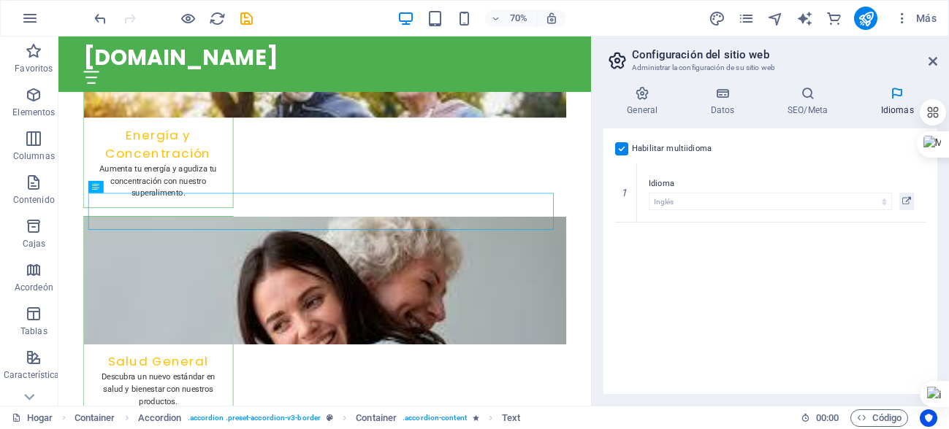
click at [622, 149] on label at bounding box center [621, 148] width 13 height 13
click at [0, 0] on input "Habilitar multiidioma Para deshabilitar el multiidioma, elimine todos los idiom…" at bounding box center [0, 0] width 0 height 0
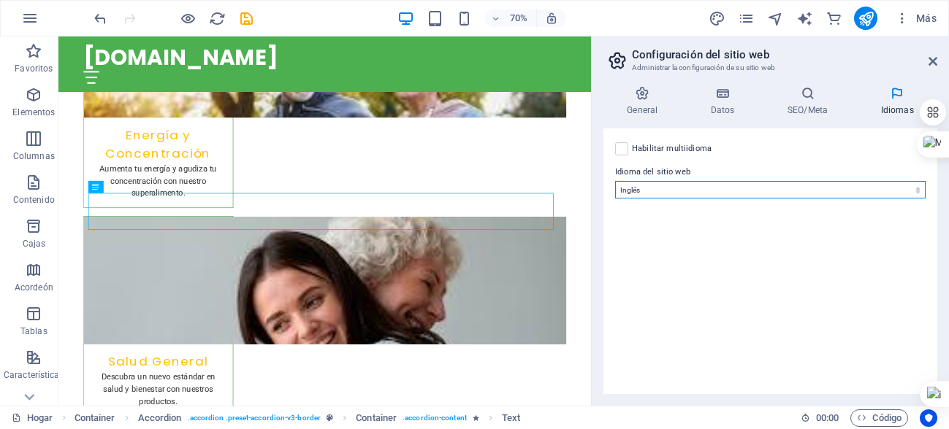
click at [792, 189] on select "Abjasio Lejos africaans Akan albanés Amárico árabe aragonés armenio Assamese Av…" at bounding box center [770, 190] width 310 height 18
click at [615, 181] on select "Abjasio Lejos africaans Akan albanés Amárico árabe aragonés armenio Assamese Av…" at bounding box center [770, 190] width 310 height 18
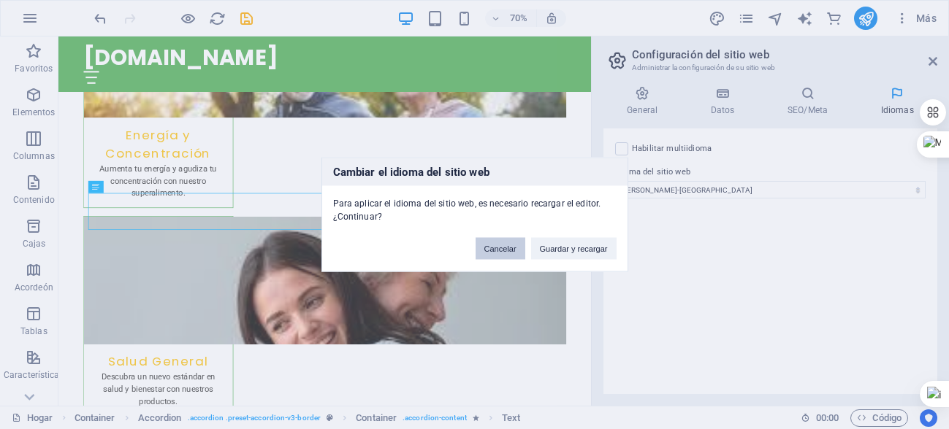
drag, startPoint x: 501, startPoint y: 245, endPoint x: 632, endPoint y: 297, distance: 140.7
click at [501, 245] on font "Cancelar" at bounding box center [500, 249] width 32 height 9
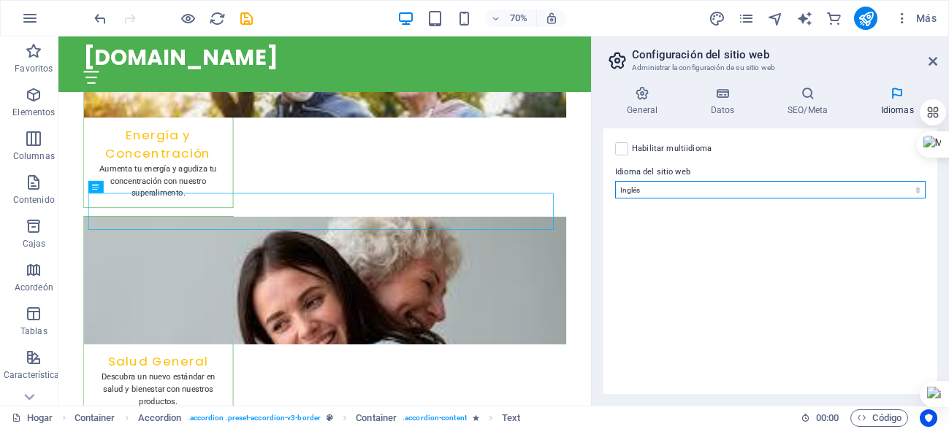
click at [662, 191] on select "Abjasio Lejos africaans Akan albanés Amárico árabe aragonés armenio Assamese Av…" at bounding box center [770, 190] width 310 height 18
select select "148"
click at [615, 181] on select "Abjasio Lejos africaans Akan albanés Amárico árabe aragonés armenio Assamese Av…" at bounding box center [770, 190] width 310 height 18
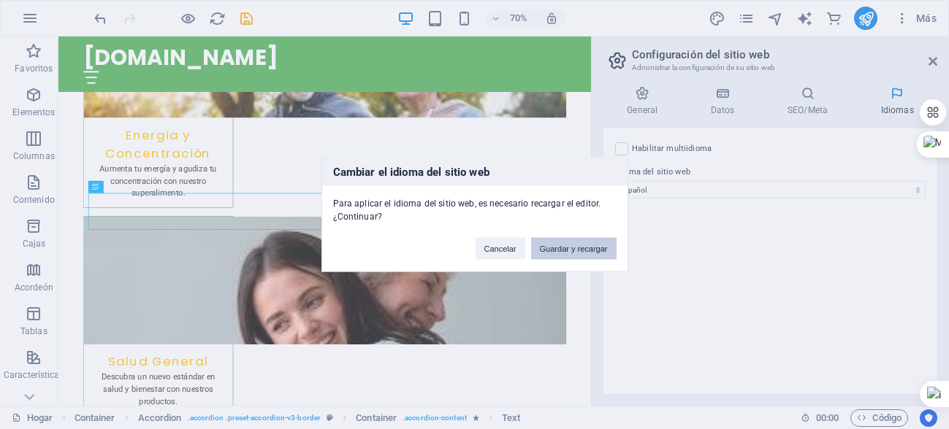
drag, startPoint x: 563, startPoint y: 245, endPoint x: 768, endPoint y: 227, distance: 206.1
click at [563, 245] on font "Guardar y recargar" at bounding box center [574, 249] width 68 height 9
checkbox input "false"
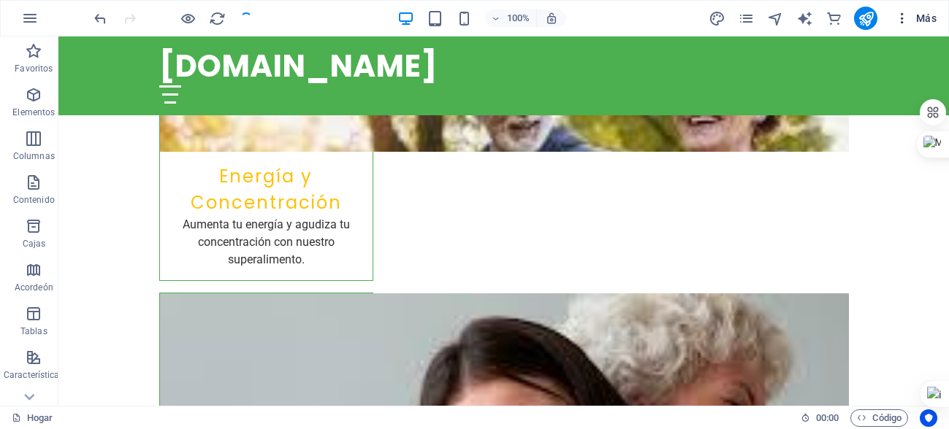
click at [904, 18] on icon "button" at bounding box center [902, 18] width 15 height 15
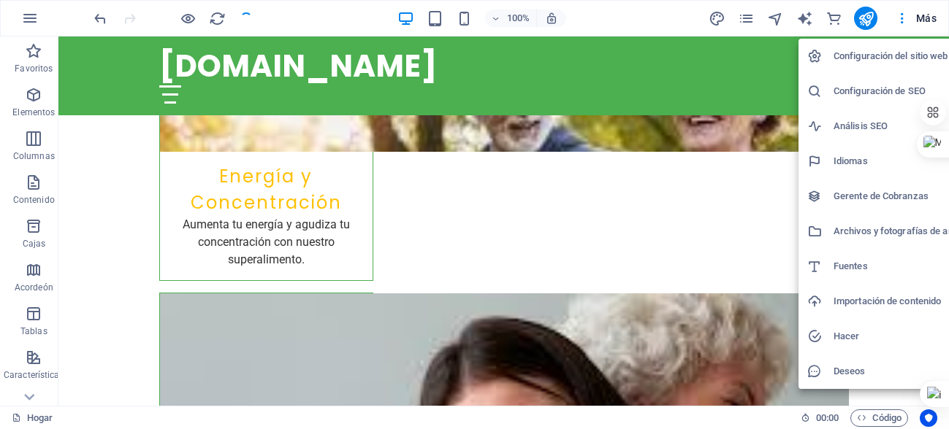
click at [869, 88] on font "Configuración de SEO" at bounding box center [879, 90] width 92 height 11
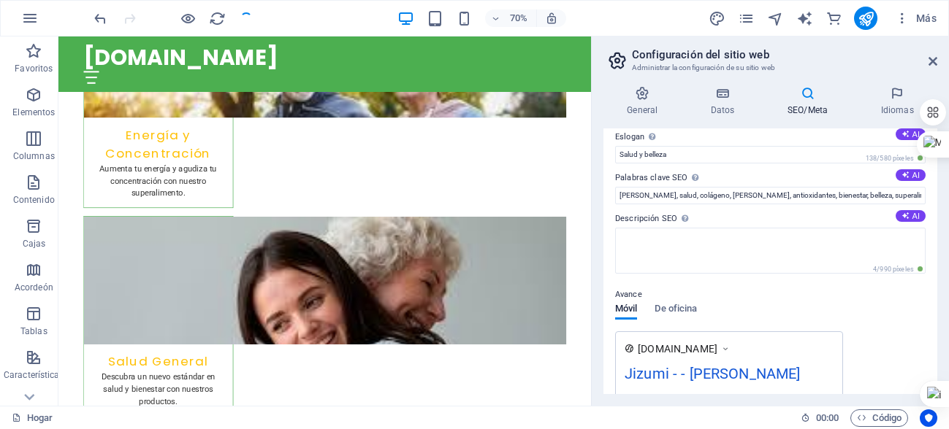
scroll to position [73, 0]
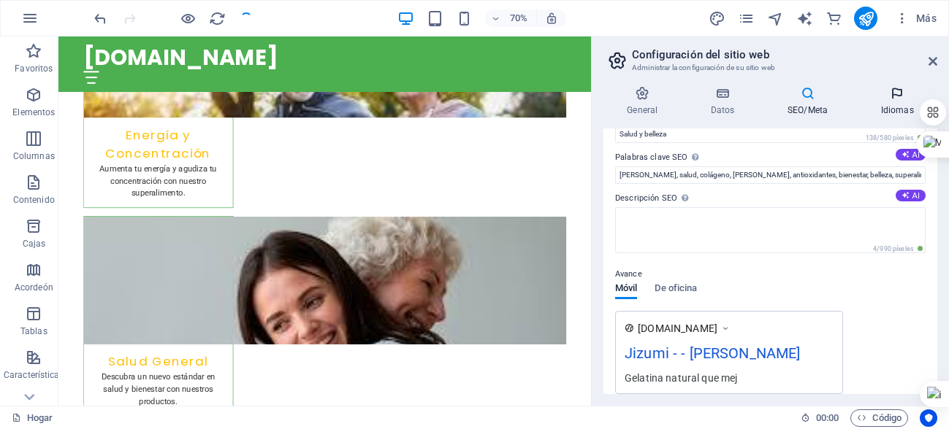
click at [890, 105] on font "Idiomas" at bounding box center [897, 110] width 33 height 10
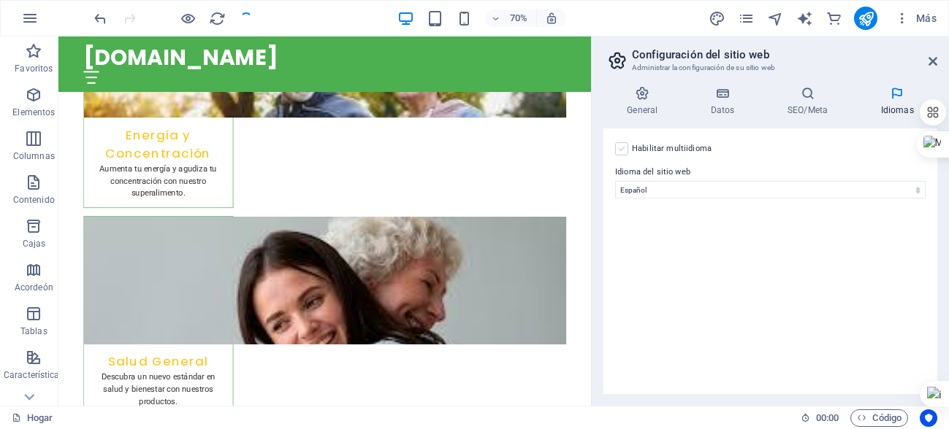
click at [625, 150] on label at bounding box center [621, 148] width 13 height 13
click at [0, 0] on input "Habilitar multiidioma Para deshabilitar el multiidioma, elimine todos los idiom…" at bounding box center [0, 0] width 0 height 0
select select
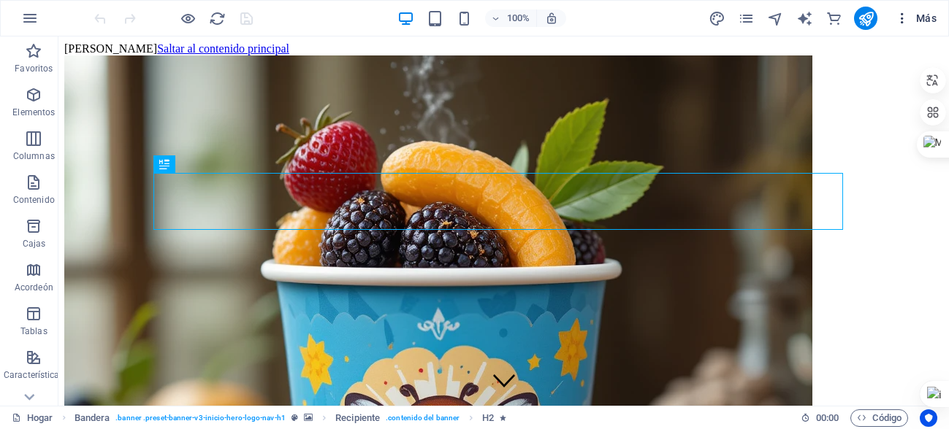
click at [902, 18] on icon "button" at bounding box center [902, 18] width 15 height 15
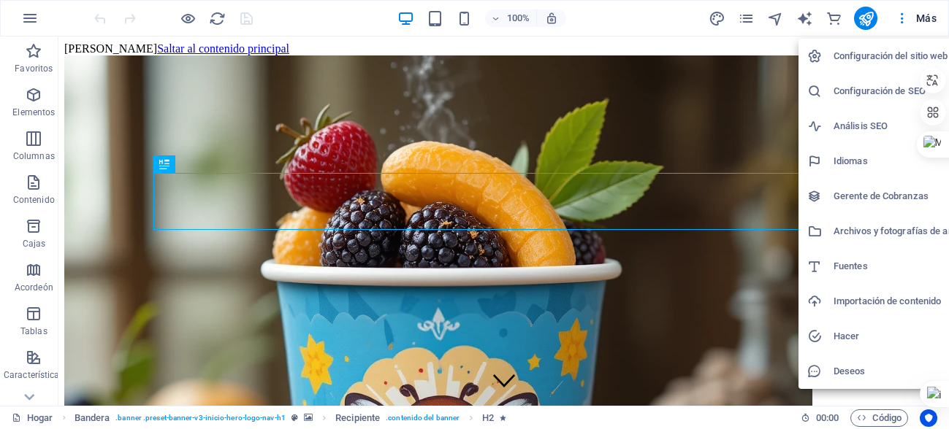
click at [876, 93] on font "Configuración de SEO" at bounding box center [879, 90] width 92 height 11
select select "148"
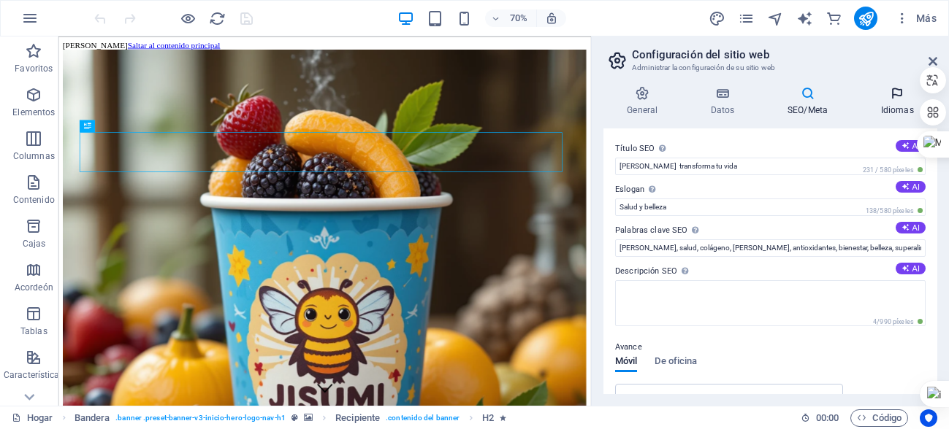
click at [893, 102] on h4 "Idiomas" at bounding box center [897, 101] width 80 height 31
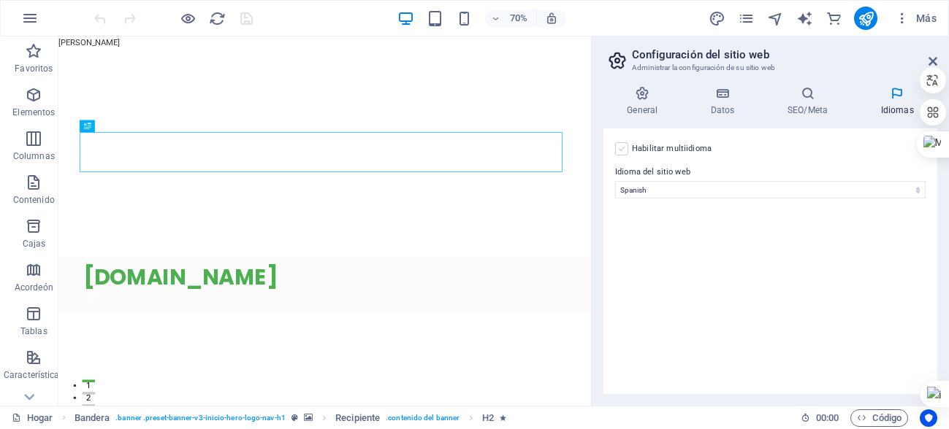
click at [622, 148] on label at bounding box center [621, 148] width 13 height 13
click at [0, 0] on input "Habilitar multiidioma Para deshabilitar el multiidioma, elimine todos los idiom…" at bounding box center [0, 0] width 0 height 0
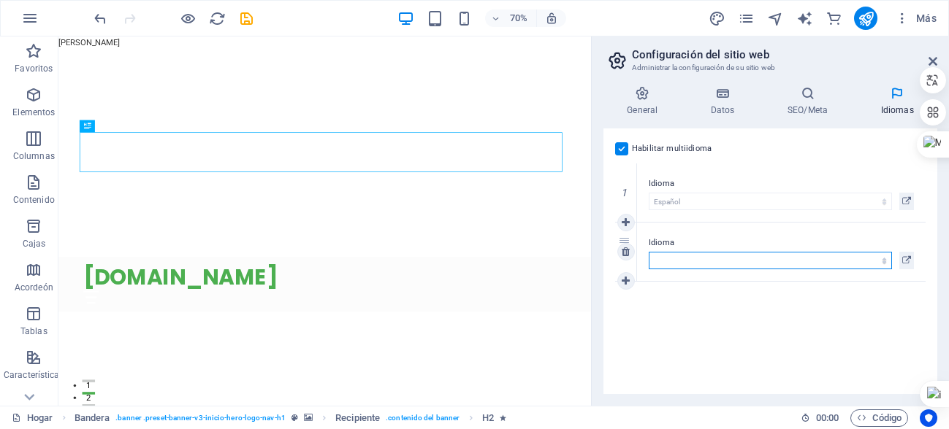
click at [886, 261] on select "Abjasio Lejos africaans Akan albanés Amárico árabe aragonés armenio Assamese Av…" at bounding box center [770, 261] width 243 height 18
select select "41"
click at [649, 252] on select "Abjasio Lejos africaans Akan albanés Amárico árabe aragonés armenio Assamese Av…" at bounding box center [770, 261] width 243 height 18
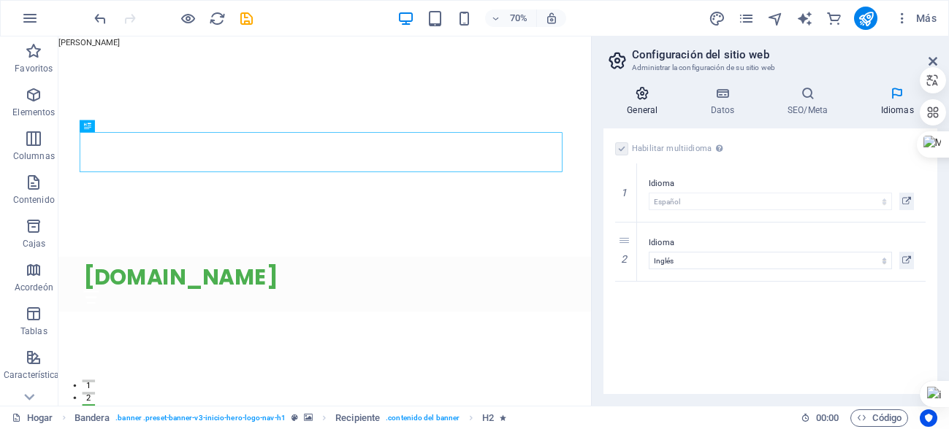
click at [649, 102] on h4 "General" at bounding box center [645, 101] width 84 height 31
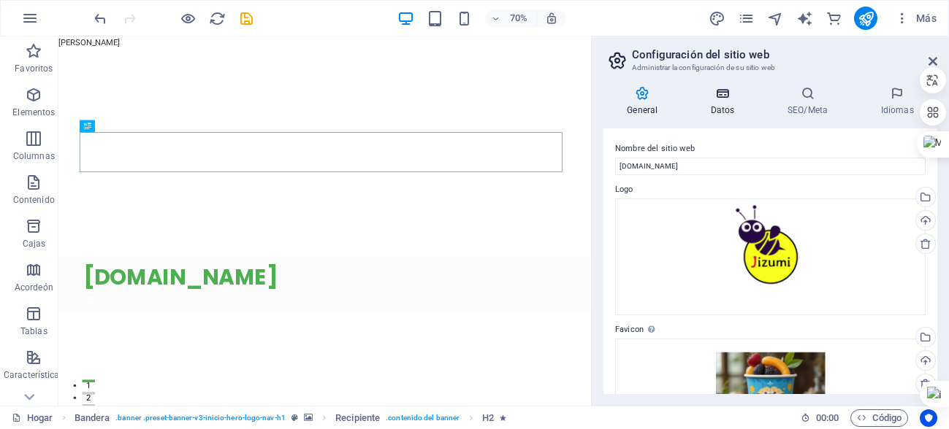
click at [737, 109] on h4 "Datos" at bounding box center [725, 101] width 77 height 31
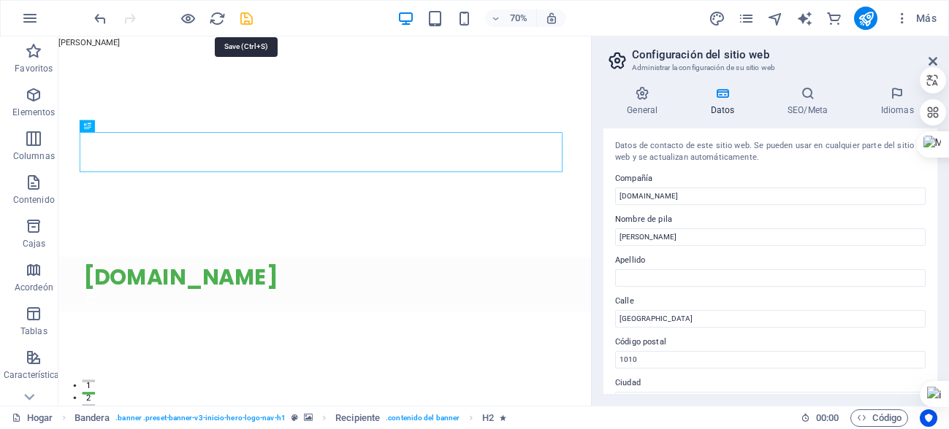
click at [240, 23] on body "jizumi.com Hogar Favoritos Elementos Columnas Contenido Cajas Acordeón Tablas C…" at bounding box center [474, 214] width 949 height 429
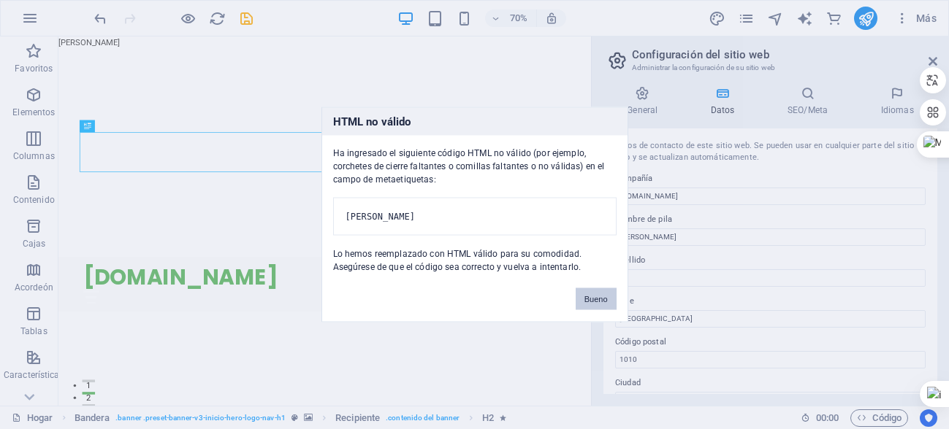
click at [588, 304] on font "Bueno" at bounding box center [595, 299] width 23 height 9
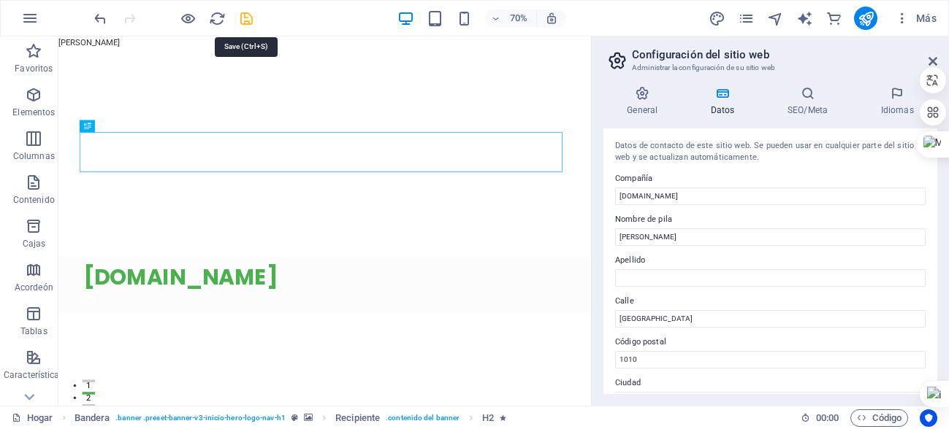
click at [247, 20] on icon "ahorrar" at bounding box center [246, 18] width 17 height 17
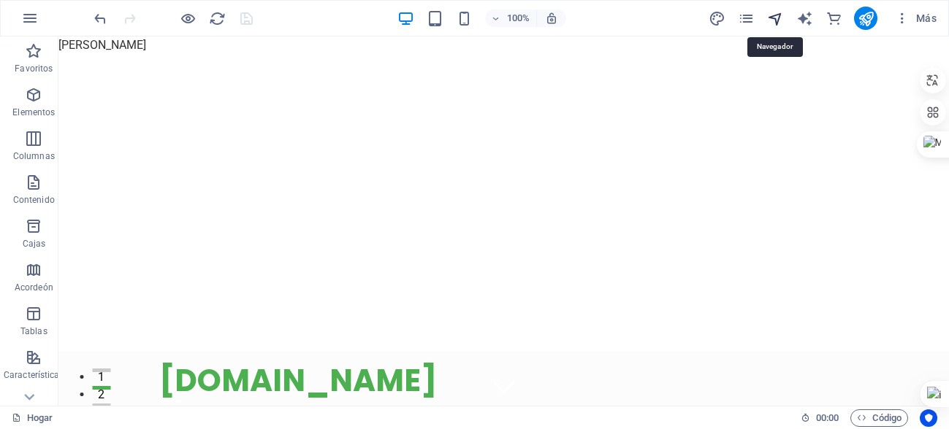
click at [774, 18] on icon "navegador" at bounding box center [775, 18] width 17 height 17
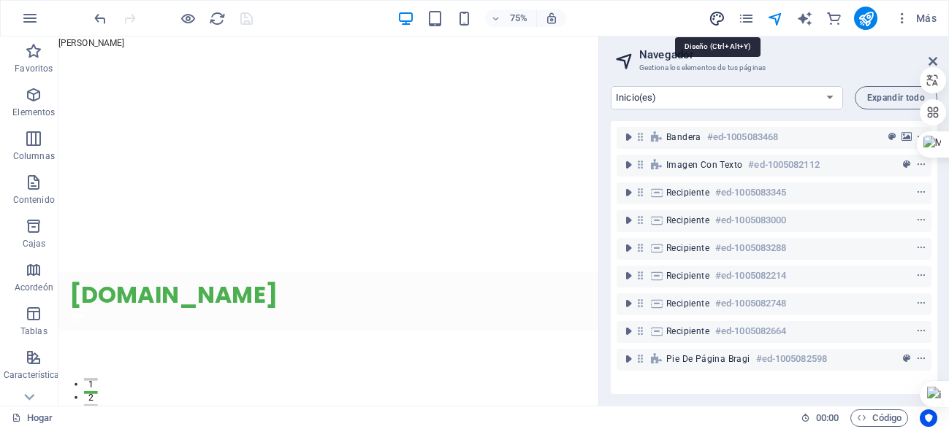
click at [709, 18] on icon "diseño" at bounding box center [717, 18] width 17 height 17
select select "px"
select select "200"
select select "px"
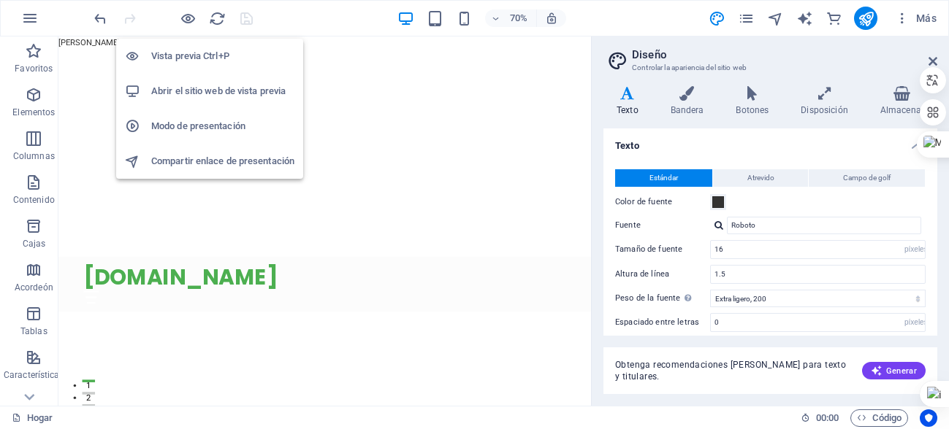
click at [194, 85] on font "Abrir el sitio web de vista previa" at bounding box center [218, 90] width 134 height 11
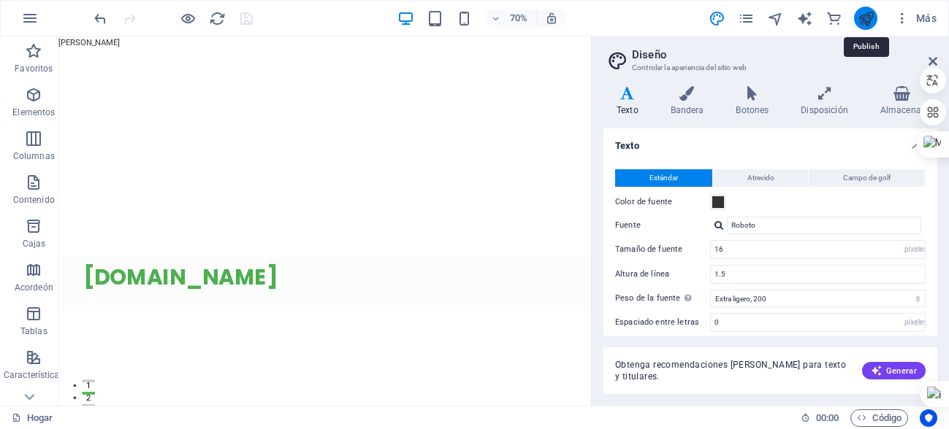
click at [865, 13] on icon "publicar" at bounding box center [866, 18] width 17 height 17
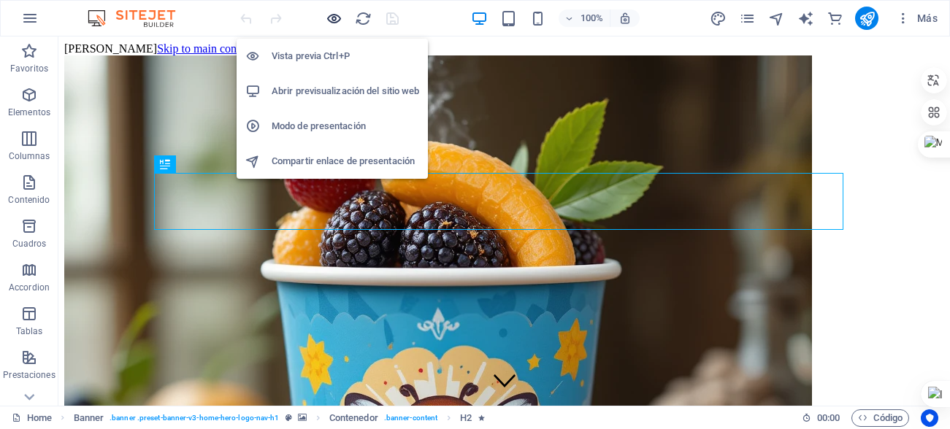
click at [332, 18] on icon "button" at bounding box center [334, 18] width 17 height 17
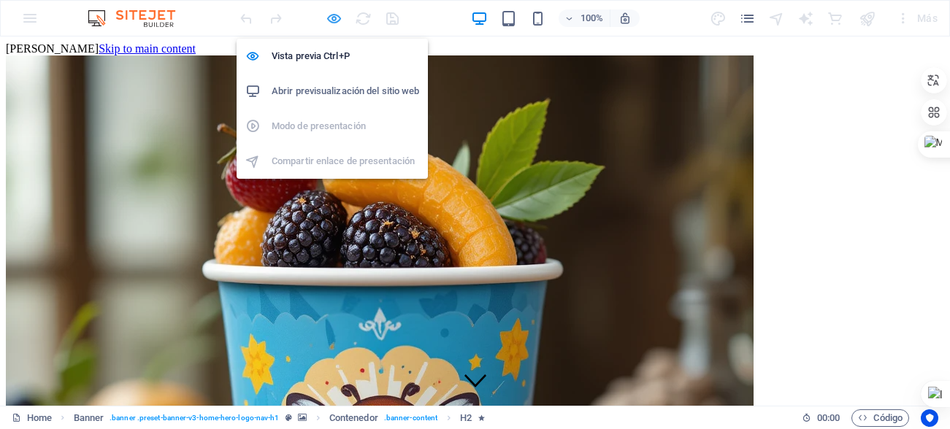
click at [328, 20] on icon "button" at bounding box center [334, 18] width 17 height 17
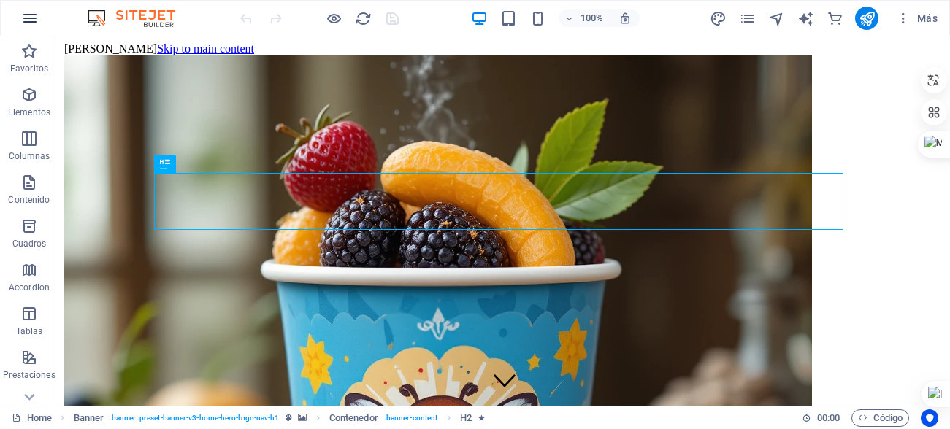
click at [23, 17] on icon "button" at bounding box center [30, 18] width 18 height 18
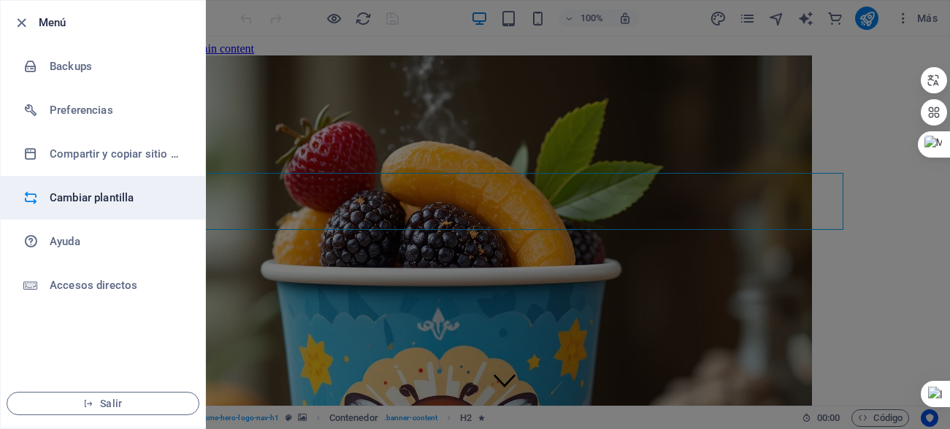
click at [112, 196] on h6 "Cambiar plantilla" at bounding box center [117, 198] width 135 height 18
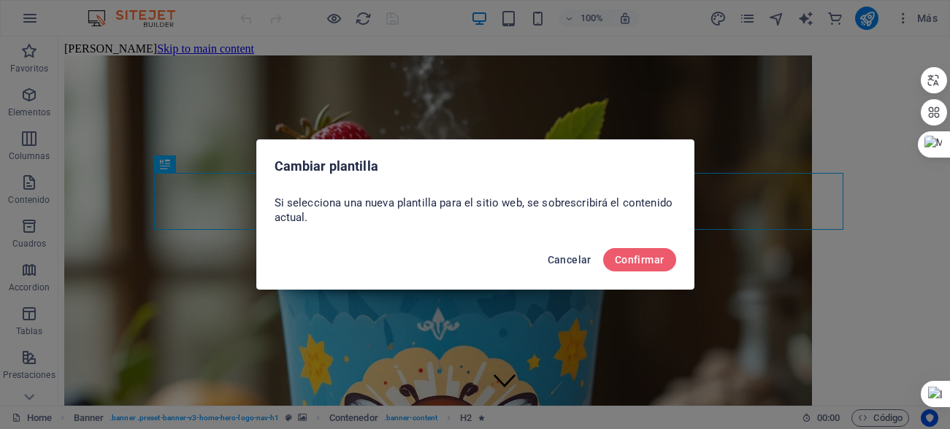
click at [565, 260] on span "Cancelar" at bounding box center [570, 260] width 44 height 12
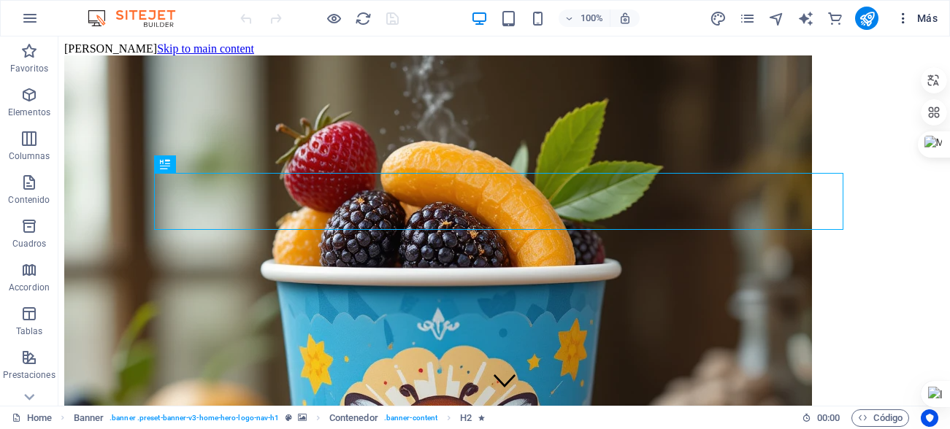
click at [904, 15] on icon "button" at bounding box center [903, 18] width 15 height 15
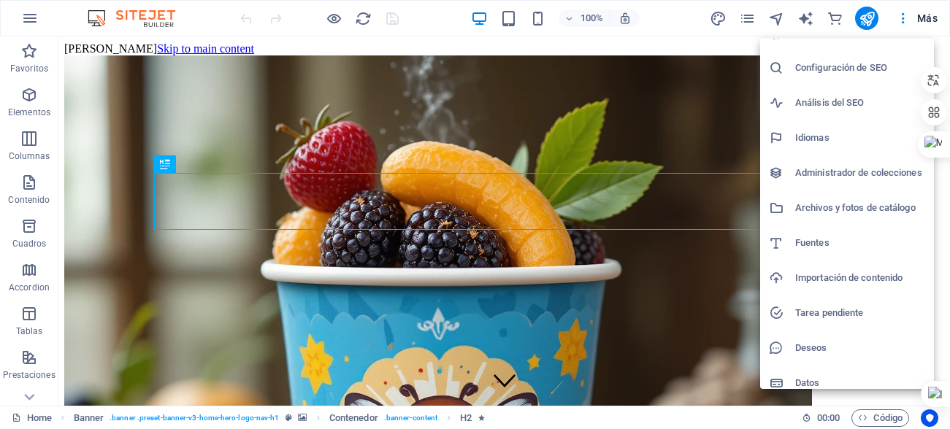
scroll to position [35, 0]
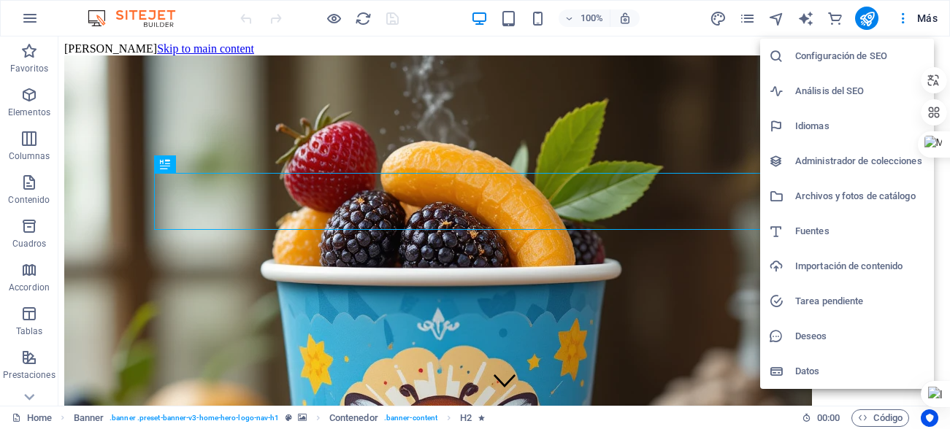
click at [821, 264] on h6 "Importación de contenido" at bounding box center [860, 267] width 130 height 18
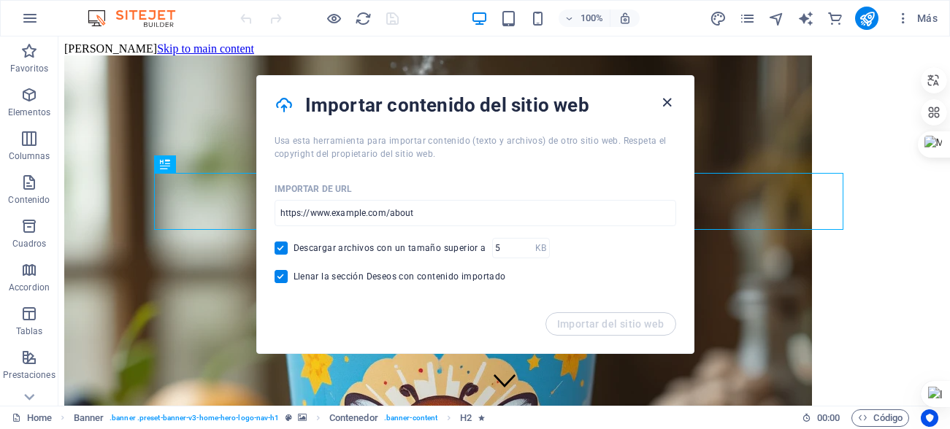
click at [669, 104] on icon "button" at bounding box center [667, 102] width 17 height 17
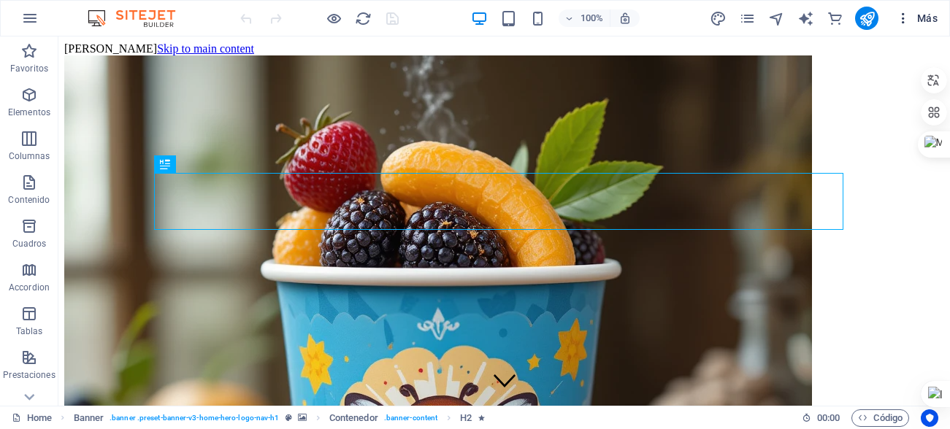
click at [936, 15] on span "Más" at bounding box center [917, 18] width 42 height 15
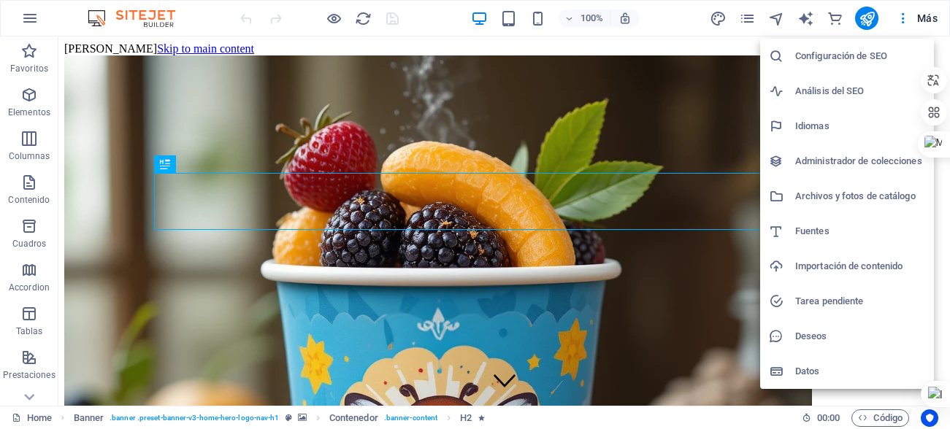
click at [809, 328] on h6 "Deseos" at bounding box center [860, 337] width 130 height 18
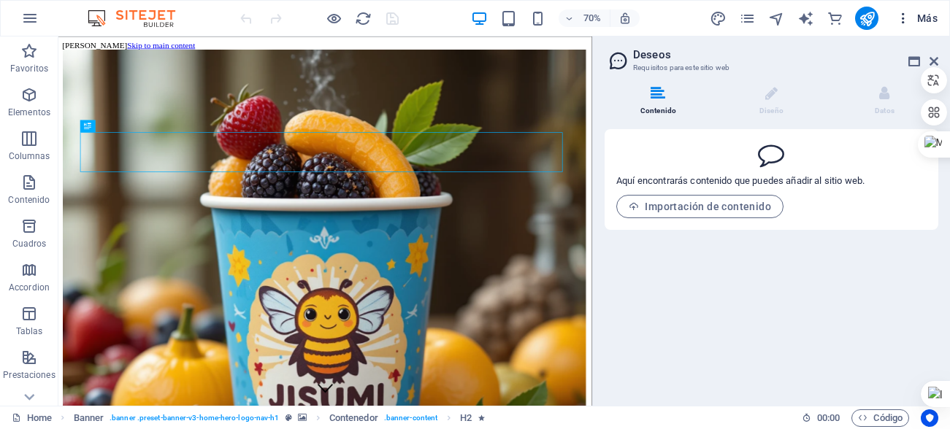
click at [923, 12] on span "Más" at bounding box center [917, 18] width 42 height 15
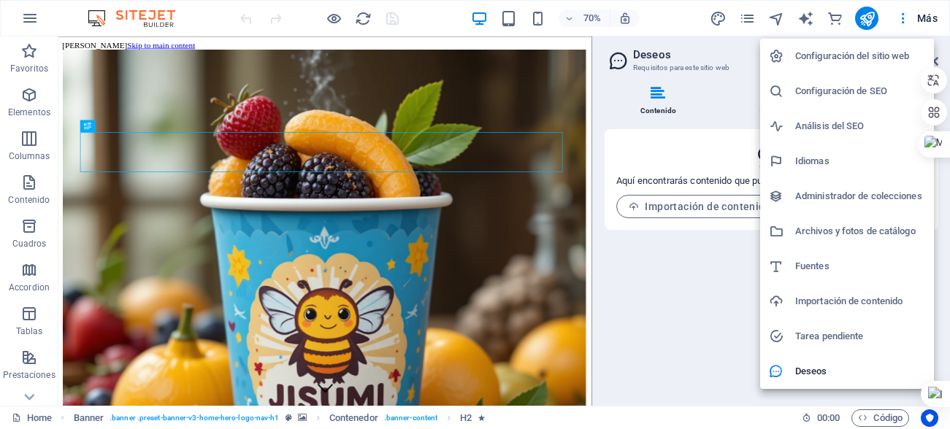
click at [853, 54] on h6 "Configuración del sitio web" at bounding box center [860, 56] width 130 height 18
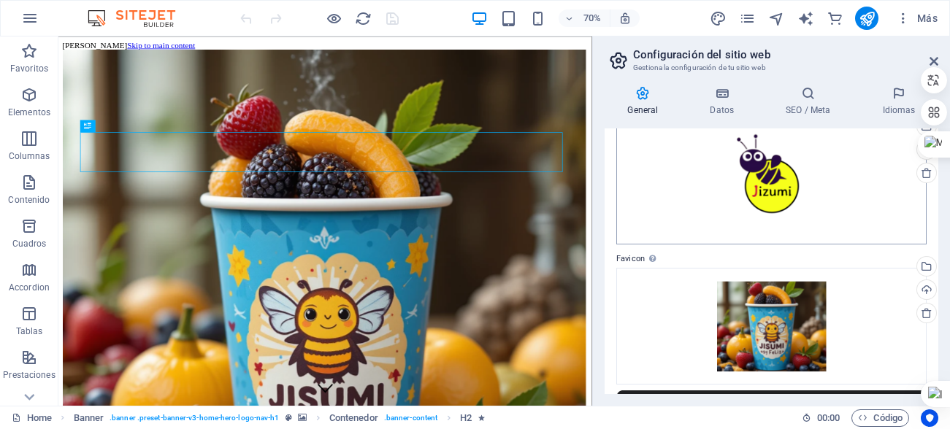
scroll to position [36, 0]
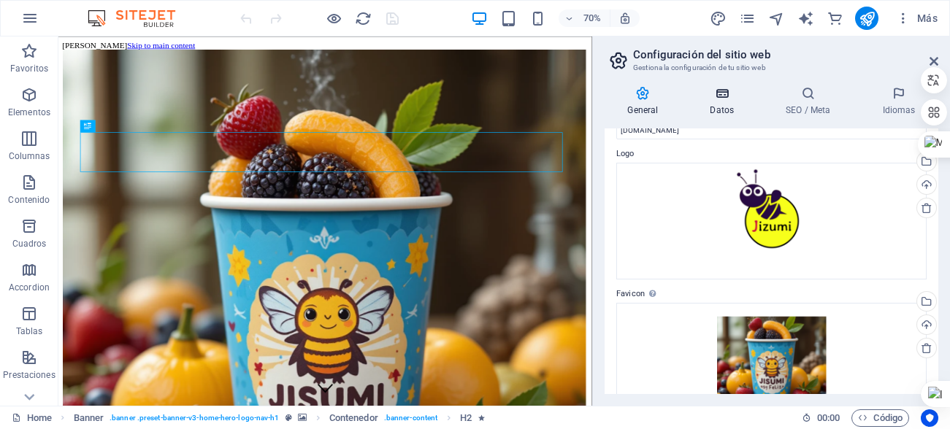
click at [719, 97] on icon at bounding box center [722, 93] width 70 height 15
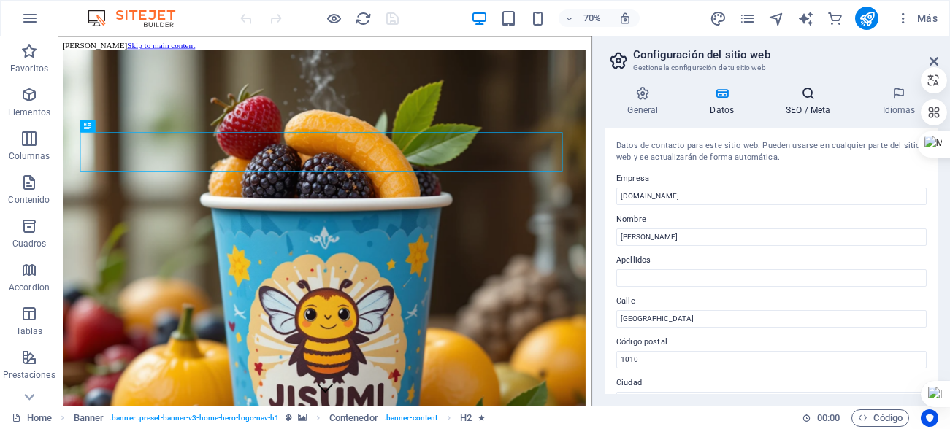
click at [817, 93] on icon at bounding box center [808, 93] width 91 height 15
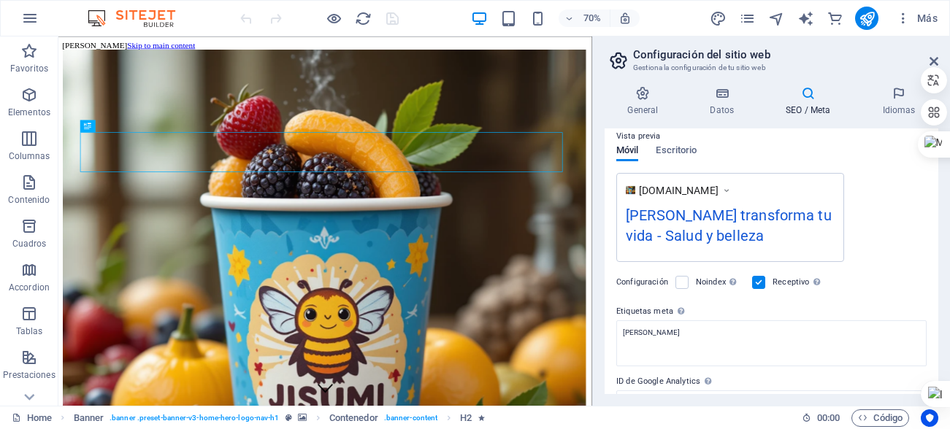
scroll to position [219, 0]
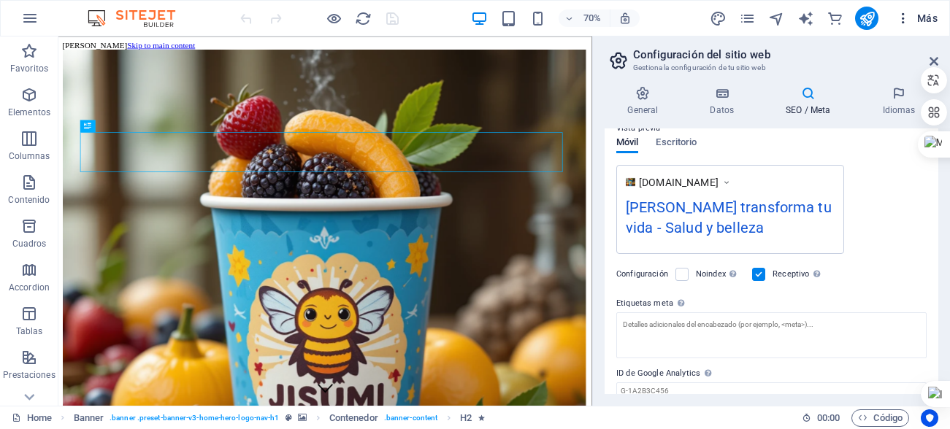
click at [901, 18] on body "jizumi.com Home (es) Favoritos Elementos Columnas Contenido Cuadros Accordion T…" at bounding box center [475, 214] width 950 height 429
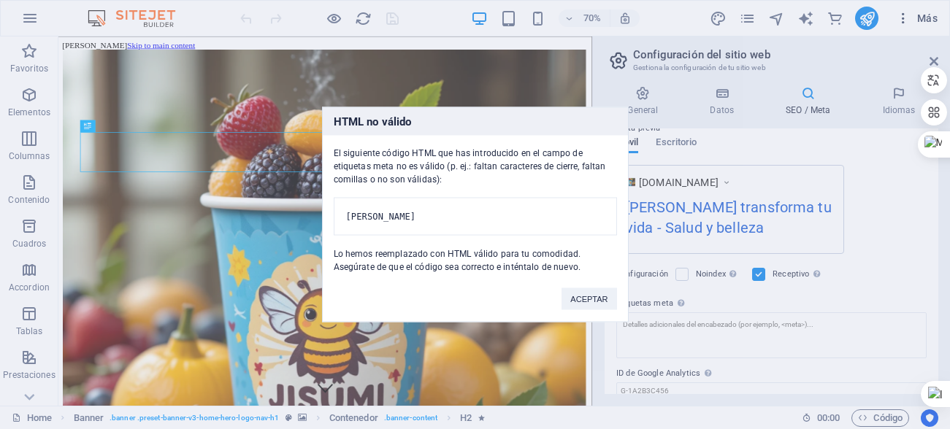
click at [901, 18] on div "HTML no válido El siguiente código HTML que has introducido en el campo de etiq…" at bounding box center [475, 214] width 950 height 429
click at [595, 307] on button "ACEPTAR" at bounding box center [589, 300] width 55 height 22
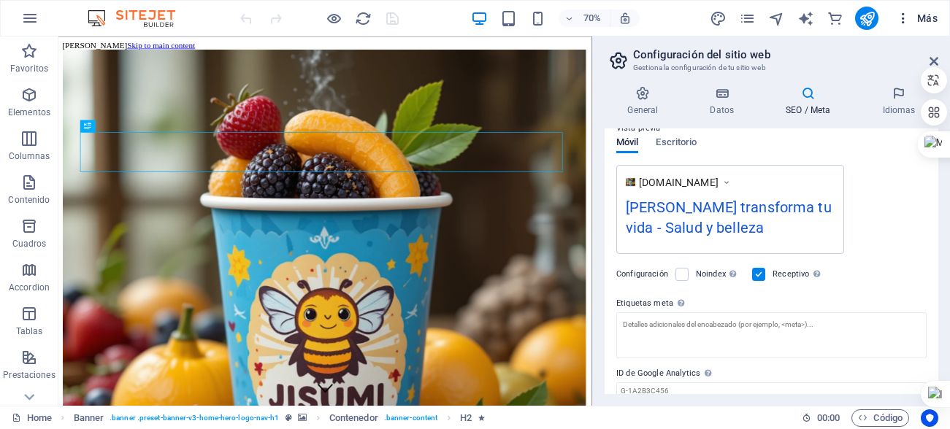
click at [921, 18] on span "Más" at bounding box center [917, 18] width 42 height 15
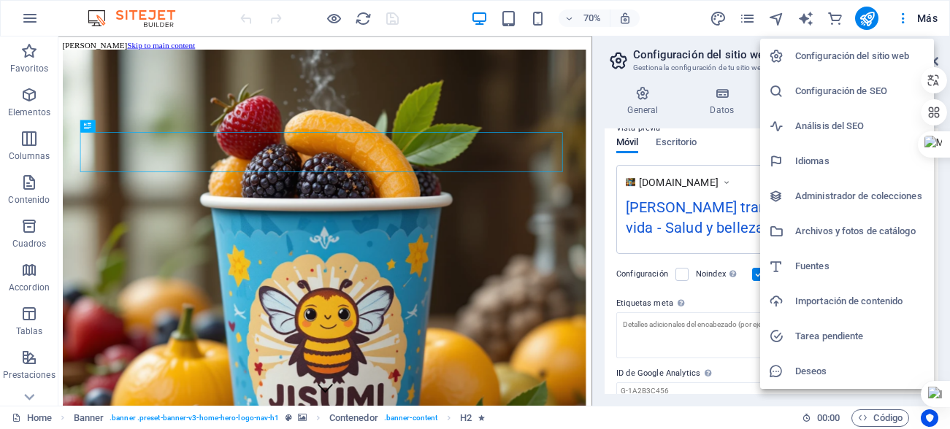
drag, startPoint x: 914, startPoint y: 23, endPoint x: 906, endPoint y: 27, distance: 8.8
click at [911, 28] on div at bounding box center [475, 214] width 950 height 429
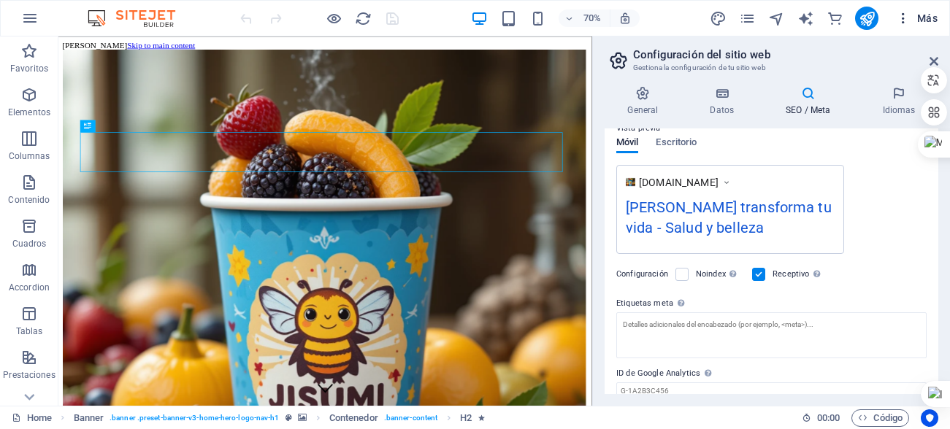
click at [905, 20] on icon "button" at bounding box center [903, 18] width 15 height 15
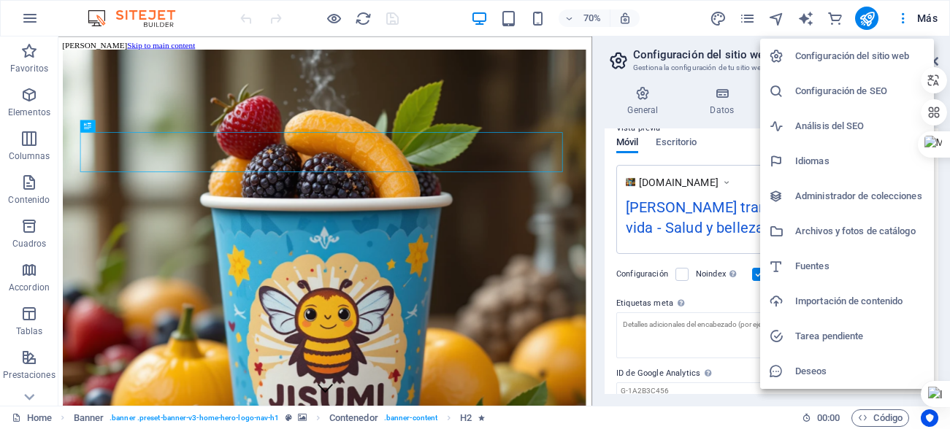
click at [869, 58] on h6 "Configuración del sitio web" at bounding box center [860, 56] width 130 height 18
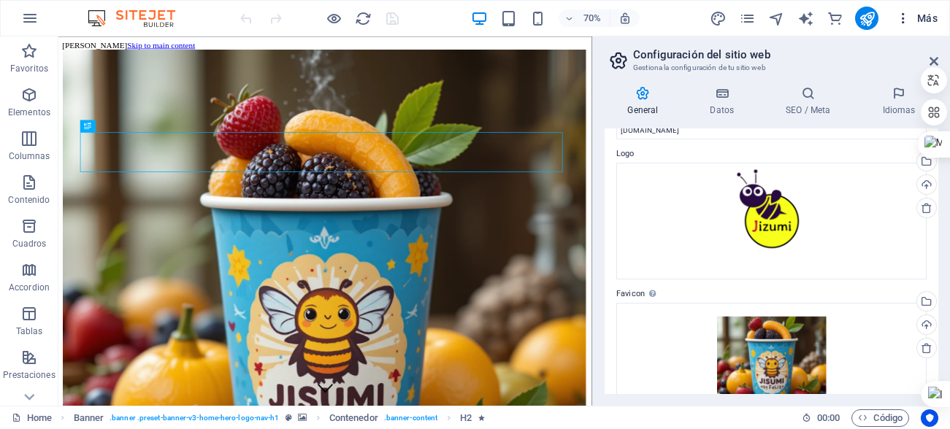
click at [912, 21] on span "Más" at bounding box center [917, 18] width 42 height 15
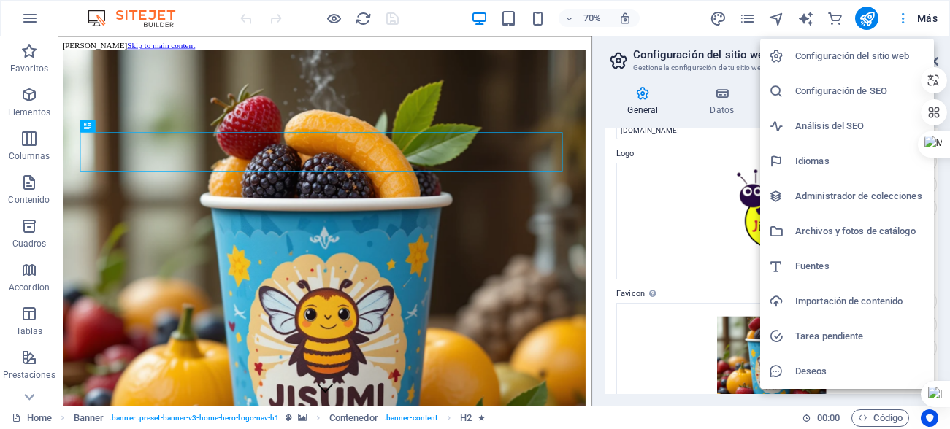
click at [912, 21] on div at bounding box center [475, 214] width 950 height 429
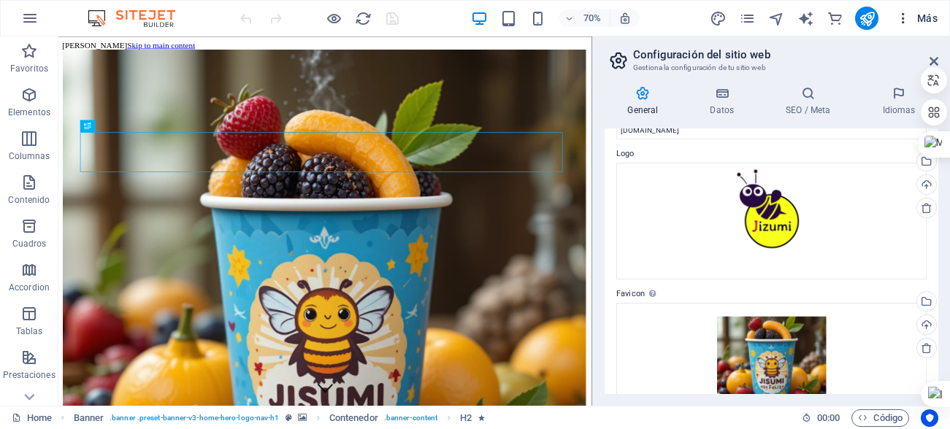
click at [929, 20] on span "Más" at bounding box center [917, 18] width 42 height 15
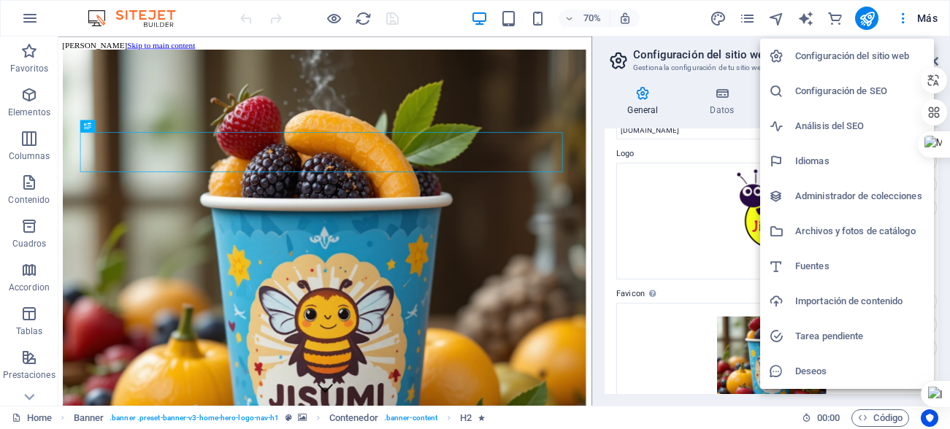
click at [613, 306] on div at bounding box center [475, 214] width 950 height 429
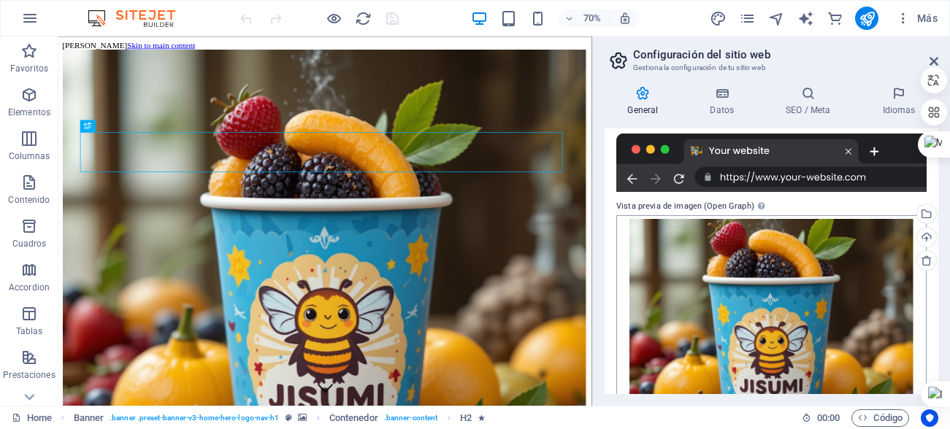
scroll to position [401, 0]
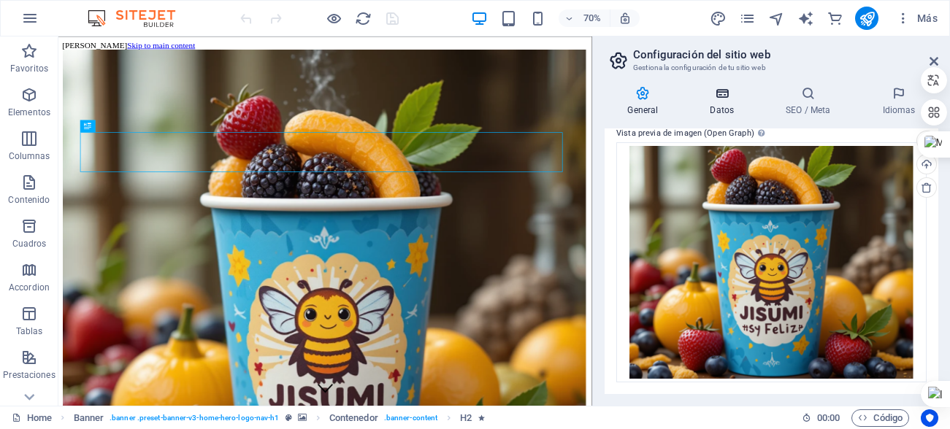
click at [722, 87] on icon at bounding box center [722, 93] width 70 height 15
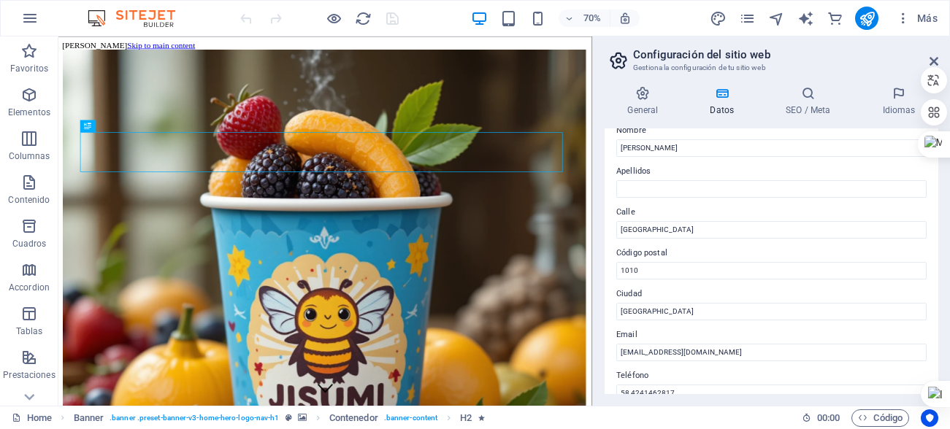
scroll to position [146, 0]
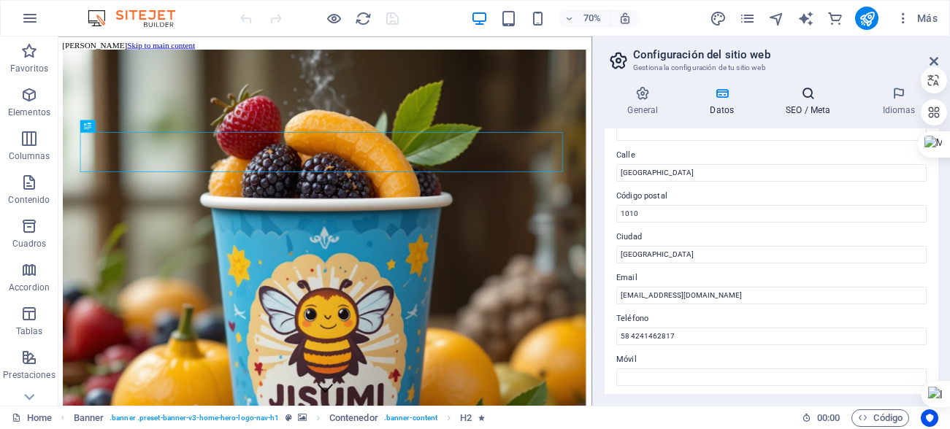
click at [820, 87] on icon at bounding box center [808, 93] width 91 height 15
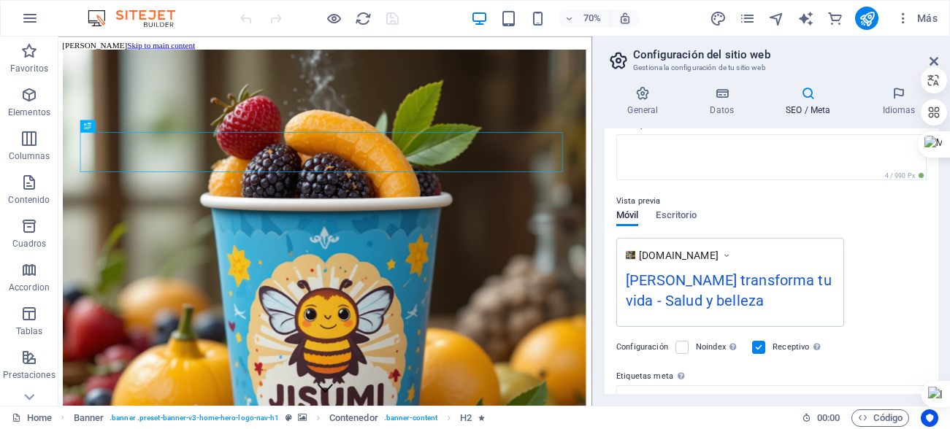
scroll to position [278, 0]
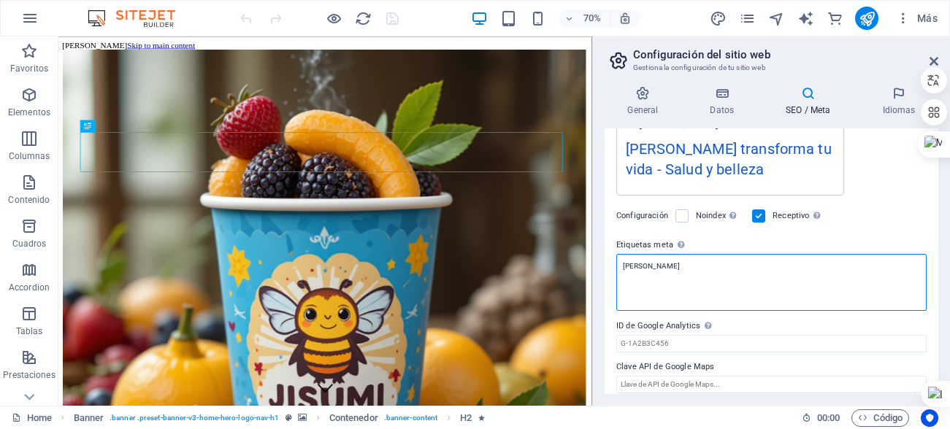
click at [657, 265] on textarea "[PERSON_NAME]" at bounding box center [771, 282] width 310 height 57
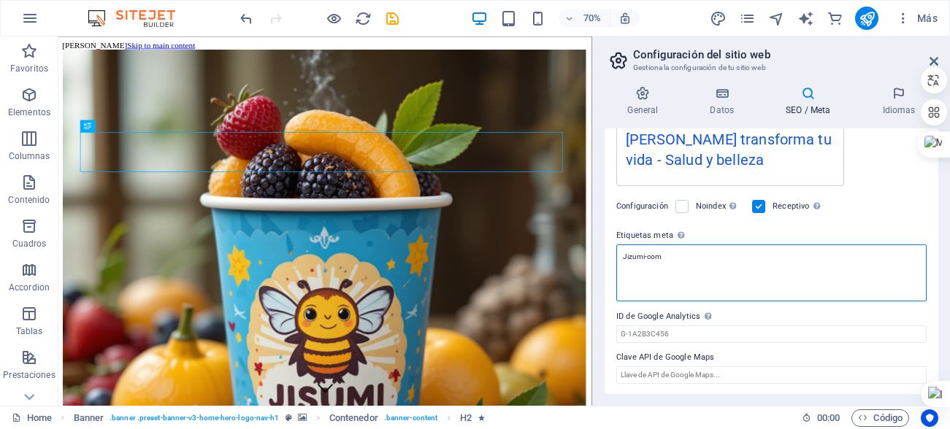
scroll to position [289, 0]
type textarea "Jizumi-com"
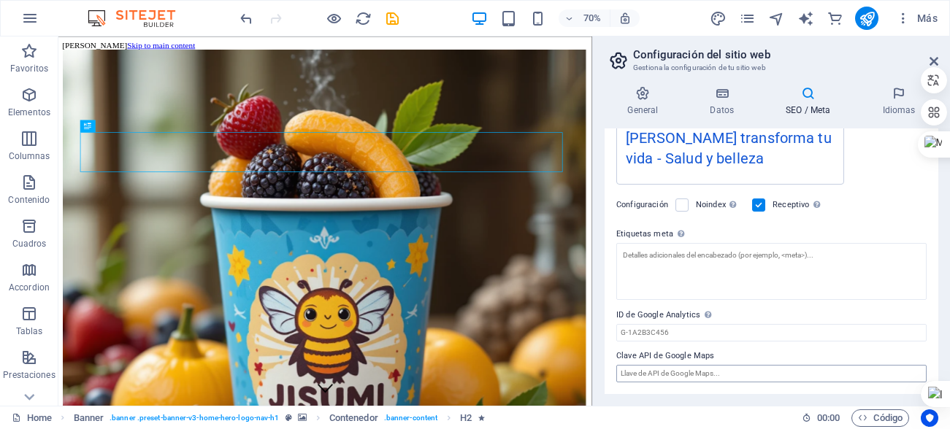
scroll to position [278, 0]
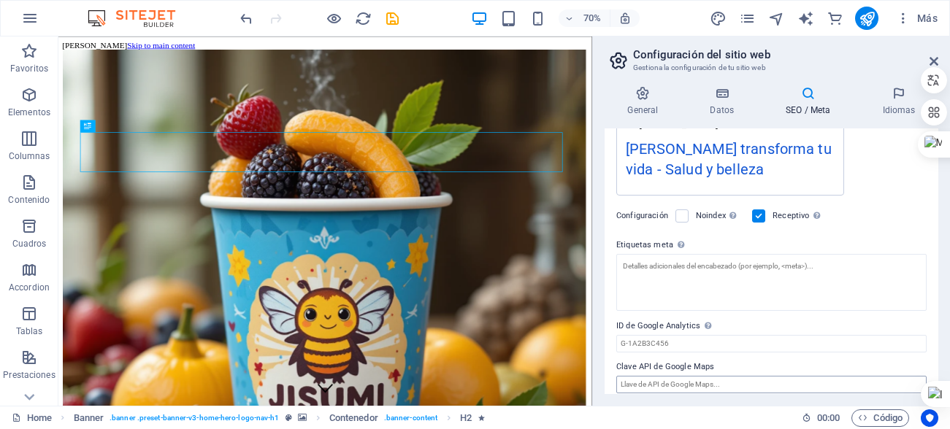
click at [740, 375] on body "jizumi.com Home (es) Favoritos Elementos Columnas Contenido Cuadros Accordion T…" at bounding box center [475, 214] width 950 height 429
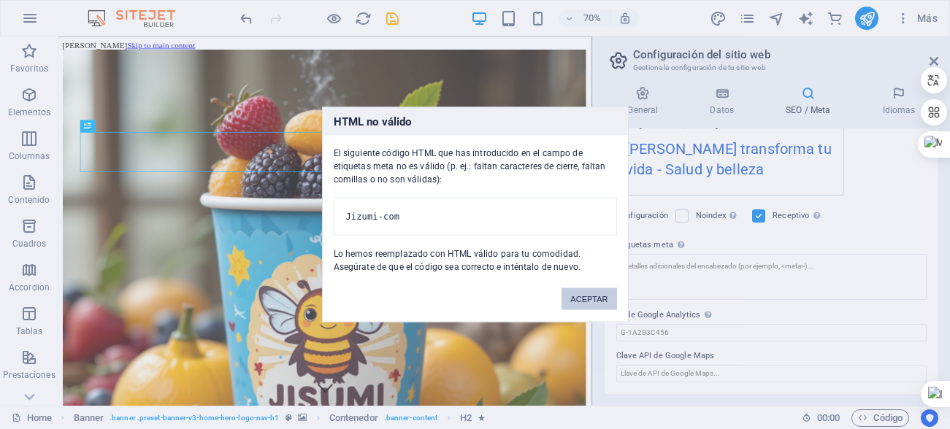
click at [587, 299] on button "ACEPTAR" at bounding box center [589, 300] width 55 height 22
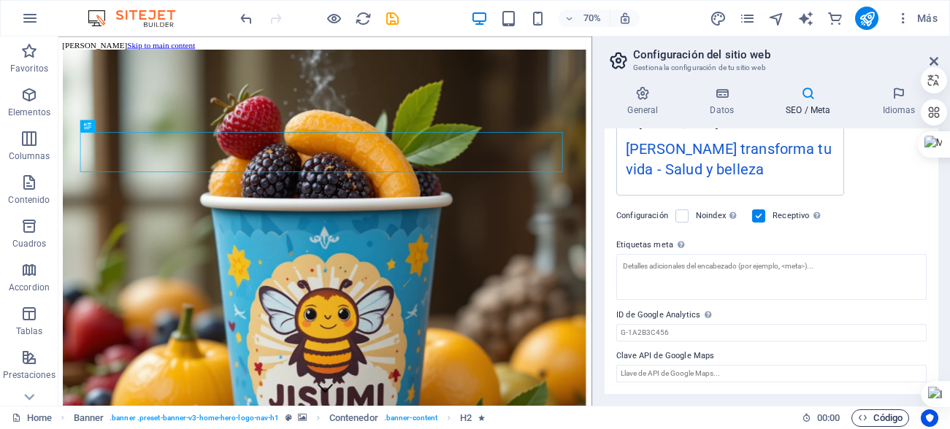
click at [879, 419] on span "Código" at bounding box center [880, 419] width 45 height 18
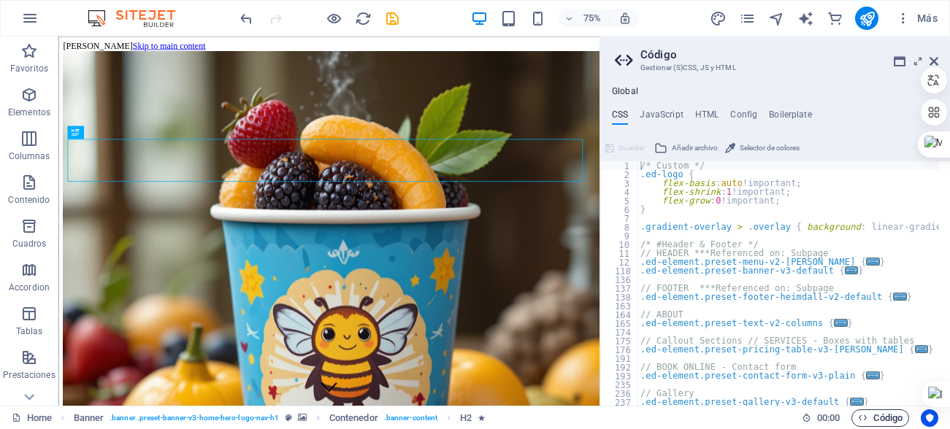
click at [879, 419] on span "Código" at bounding box center [880, 419] width 45 height 18
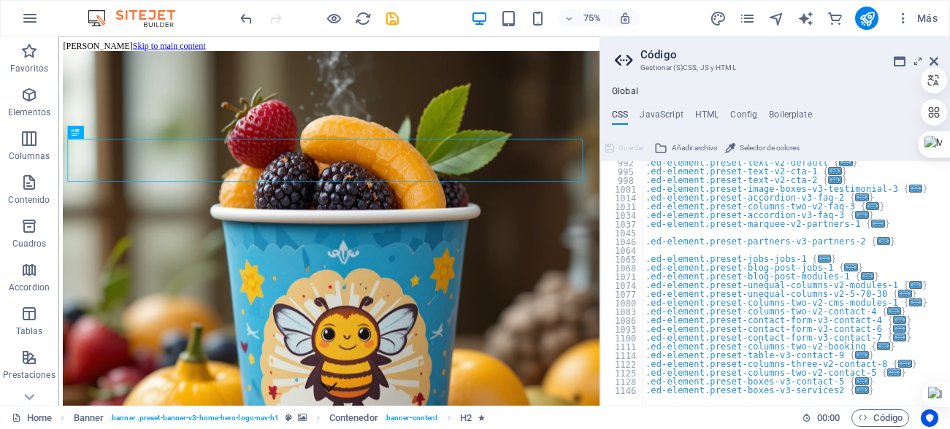
scroll to position [792, 0]
click at [937, 57] on icon at bounding box center [934, 62] width 9 height 12
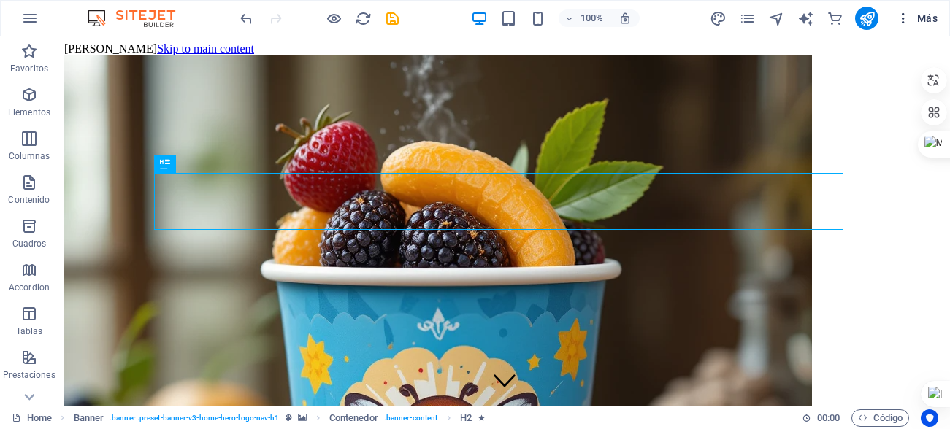
click at [925, 21] on span "Más" at bounding box center [917, 18] width 42 height 15
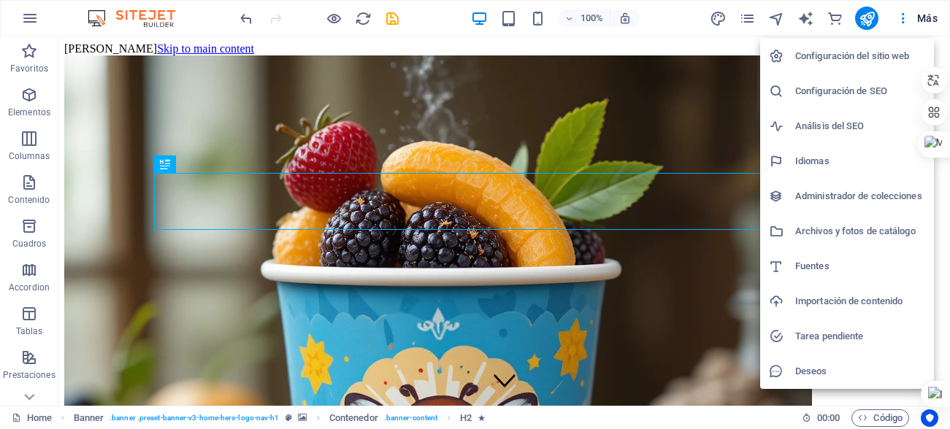
click at [839, 131] on h6 "Análisis del SEO" at bounding box center [860, 127] width 130 height 18
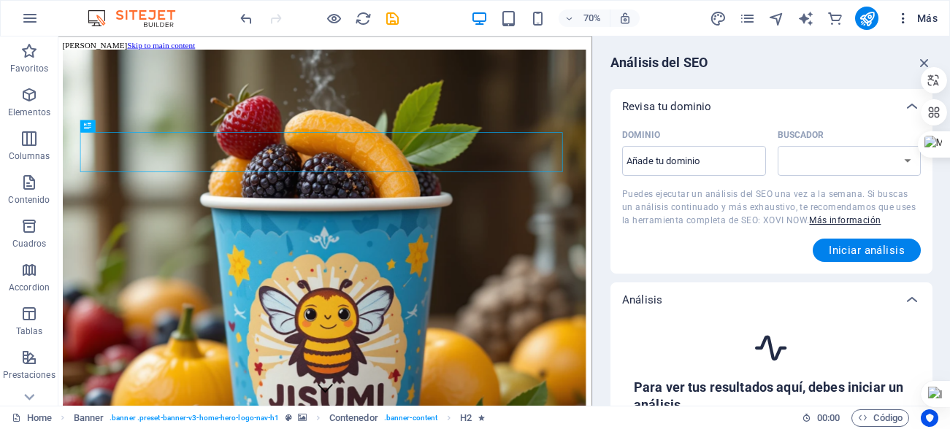
select select "google.com"
click at [749, 167] on input "Dominio ​" at bounding box center [694, 161] width 144 height 23
type input "jizumi.co"
select select "google.co.uk"
type input "[DOMAIN_NAME]"
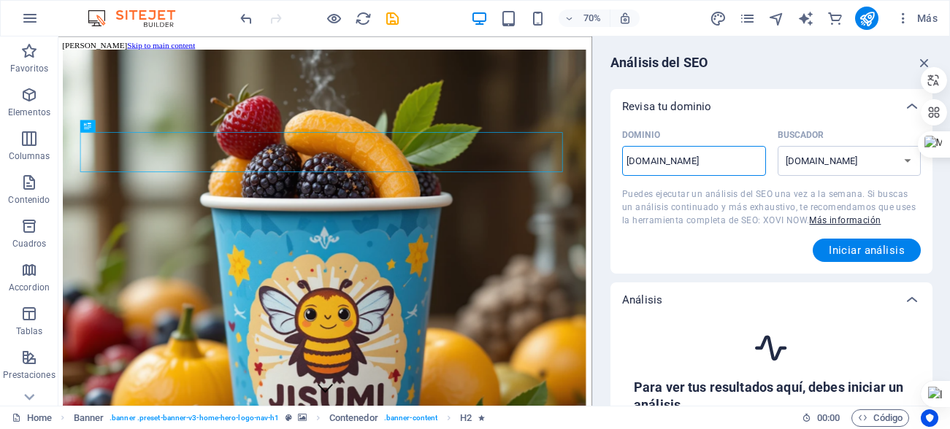
select select "google.com"
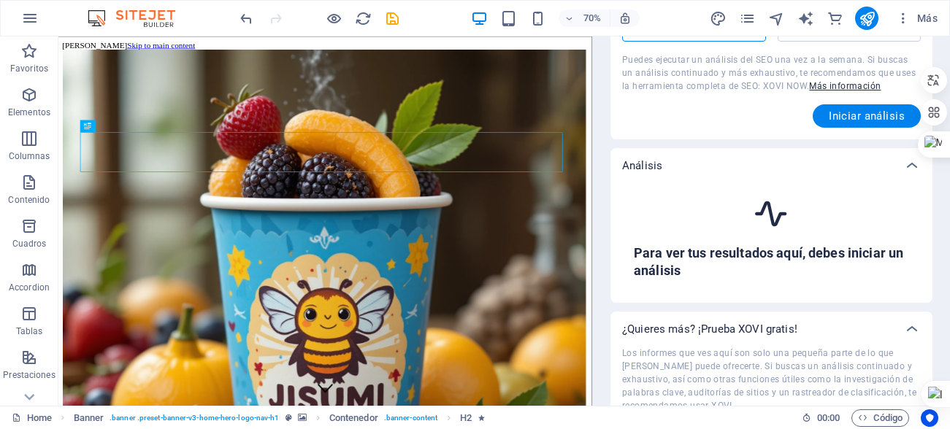
scroll to position [146, 0]
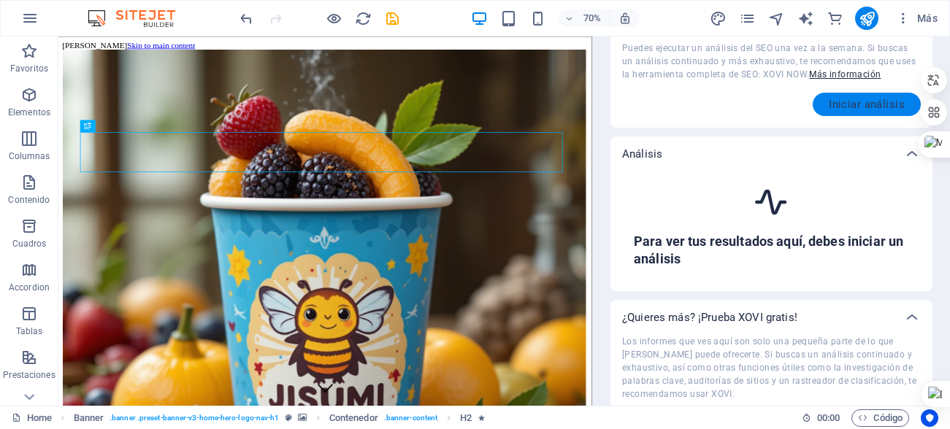
type input "[DOMAIN_NAME]"
click at [871, 108] on span "Iniciar análisis" at bounding box center [867, 105] width 76 height 12
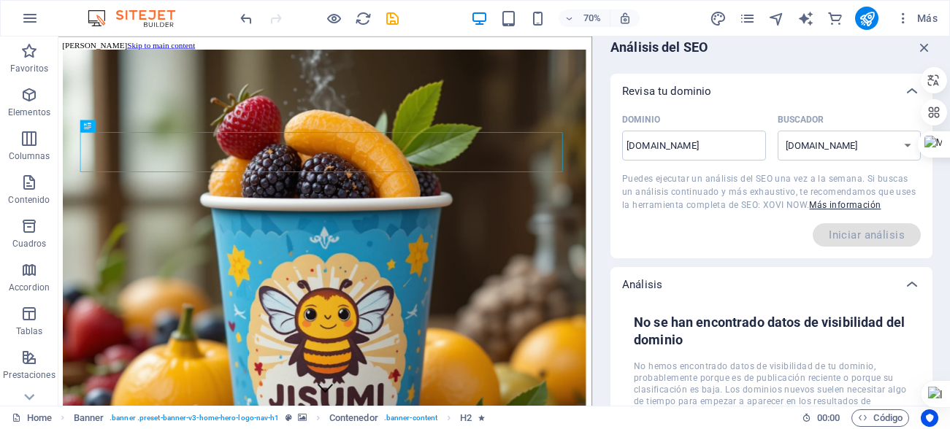
scroll to position [0, 0]
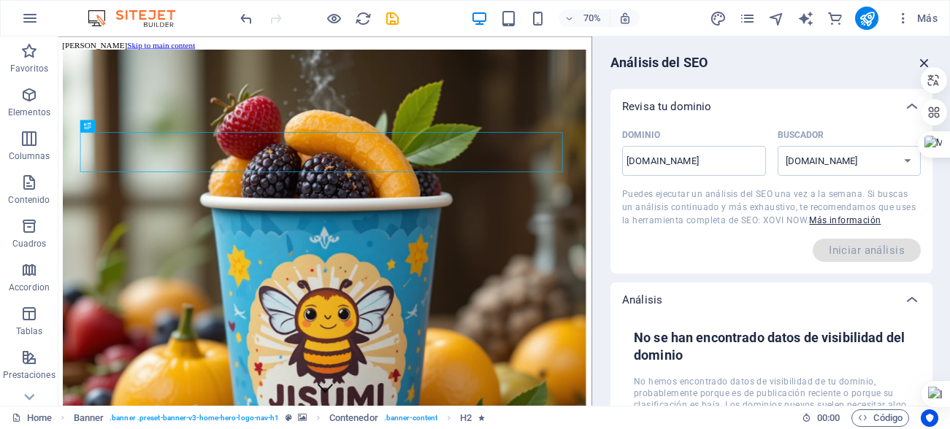
click at [917, 58] on icon "button" at bounding box center [925, 63] width 16 height 16
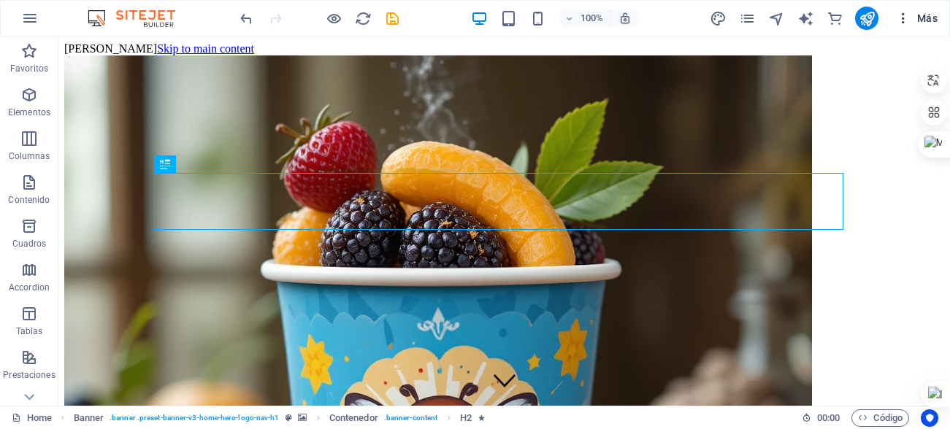
click at [926, 27] on button "Más" at bounding box center [916, 18] width 53 height 23
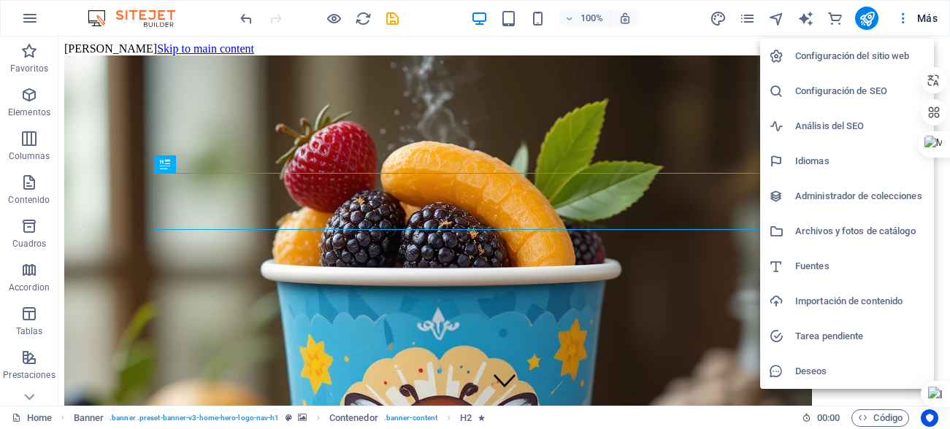
click at [852, 97] on h6 "Configuración de SEO" at bounding box center [860, 92] width 130 height 18
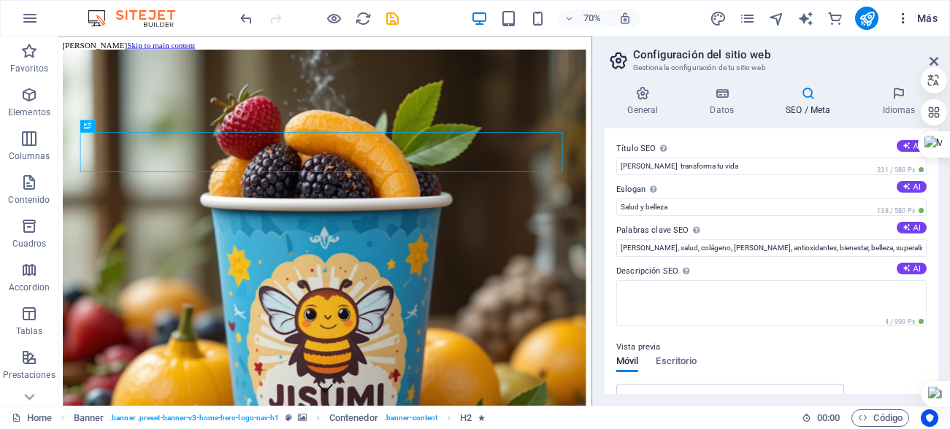
click at [916, 11] on span "Más" at bounding box center [917, 18] width 42 height 15
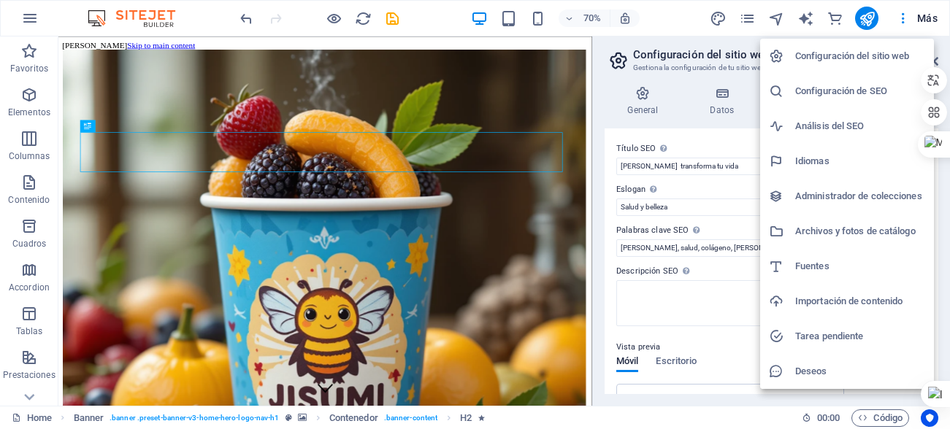
click at [837, 123] on h6 "Análisis del SEO" at bounding box center [860, 127] width 130 height 18
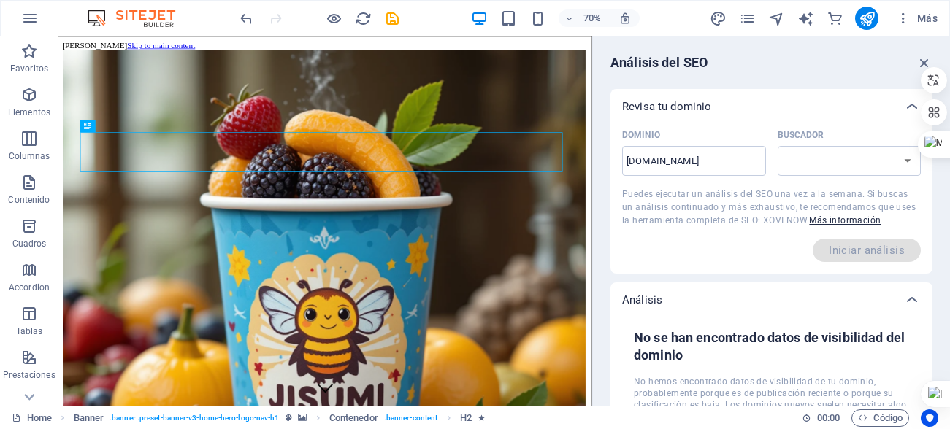
select select "google.com"
click at [920, 16] on span "Más" at bounding box center [917, 18] width 42 height 15
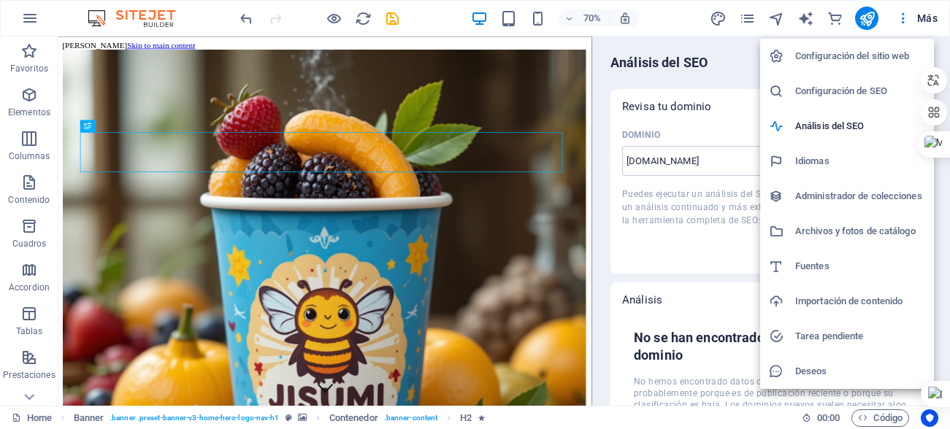
click at [853, 198] on h6 "Administrador de colecciones" at bounding box center [860, 197] width 130 height 18
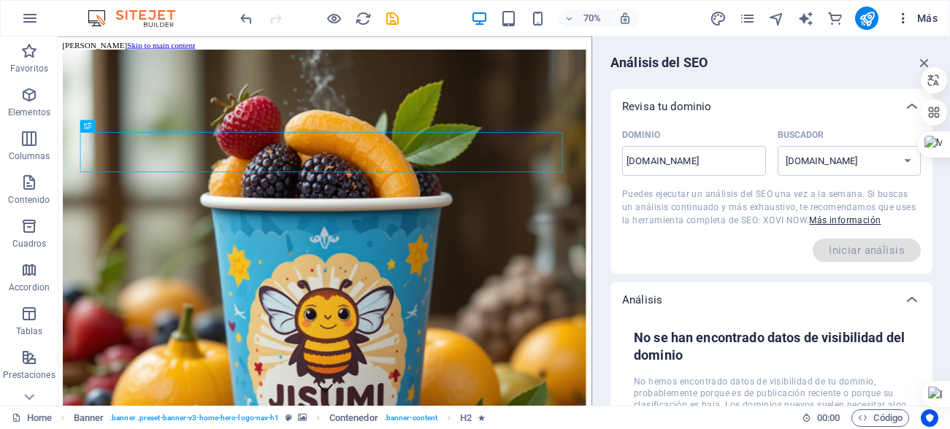
click at [923, 13] on span "Más" at bounding box center [917, 18] width 42 height 15
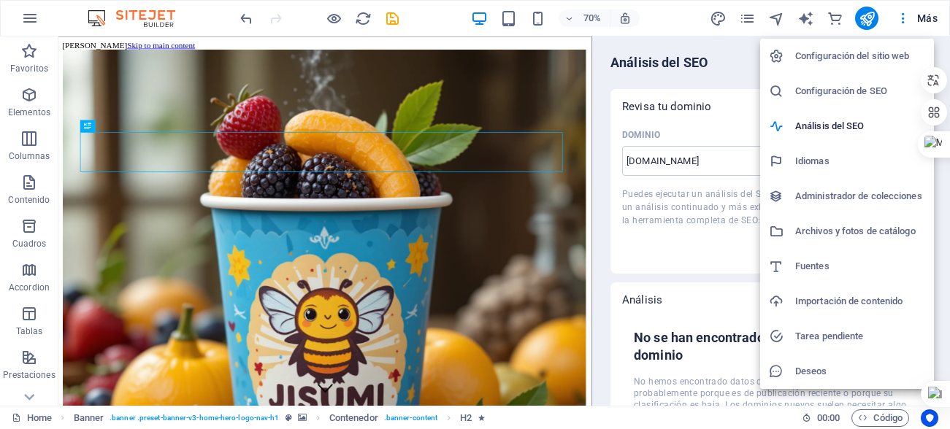
click at [823, 193] on h6 "Administrador de colecciones" at bounding box center [860, 197] width 130 height 18
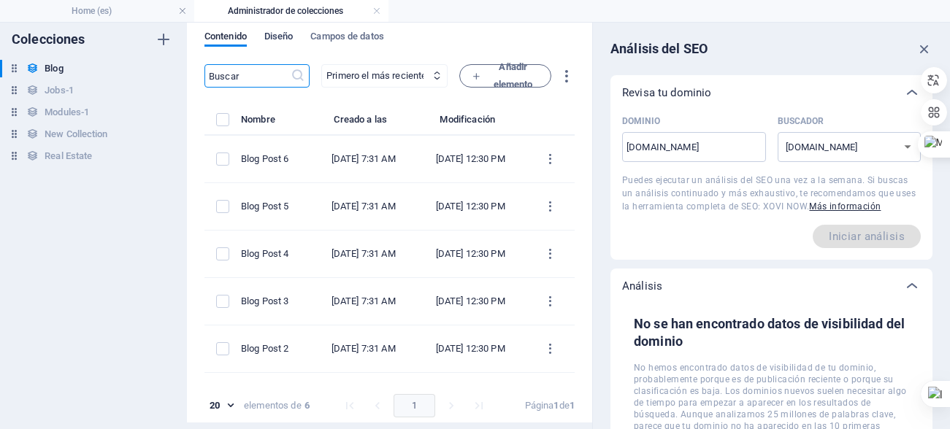
click at [280, 39] on span "Diseño" at bounding box center [278, 38] width 29 height 20
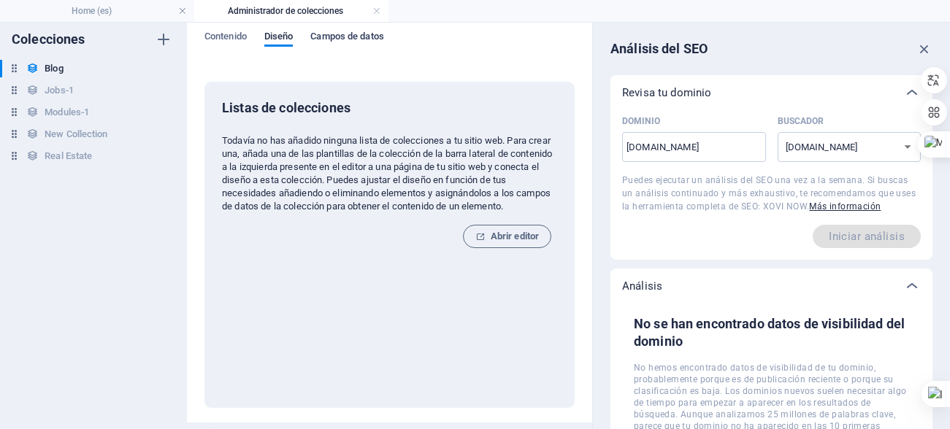
click at [348, 31] on span "Campos de datos" at bounding box center [346, 38] width 73 height 20
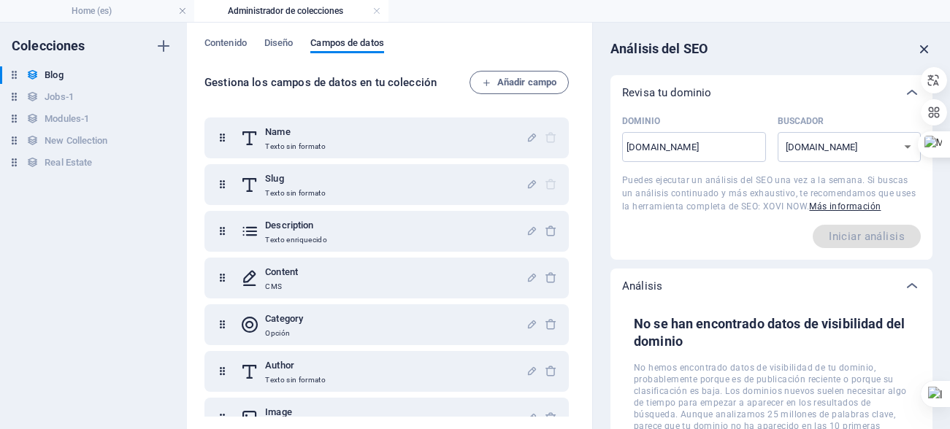
click at [917, 44] on icon "button" at bounding box center [925, 49] width 16 height 16
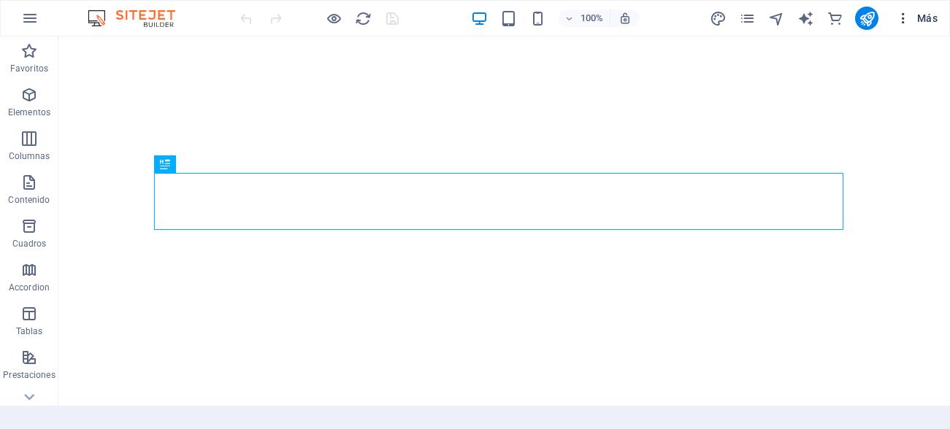
click at [906, 16] on icon "button" at bounding box center [903, 18] width 15 height 15
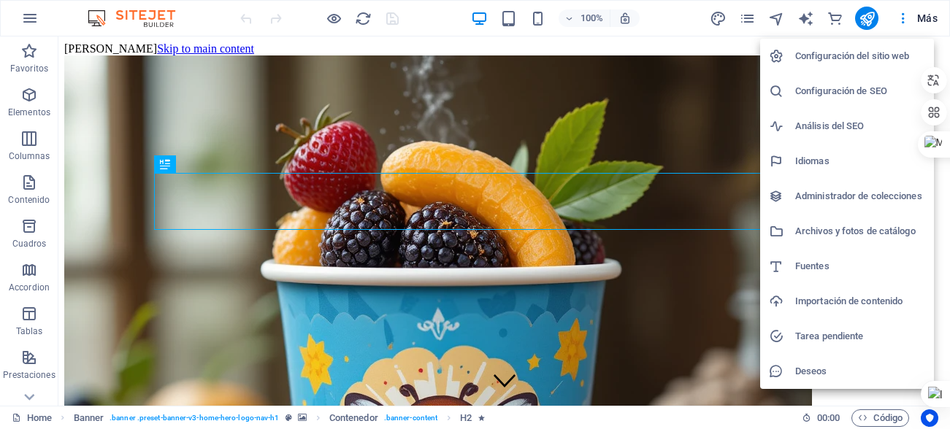
click at [830, 117] on li "Análisis del SEO" at bounding box center [847, 126] width 174 height 35
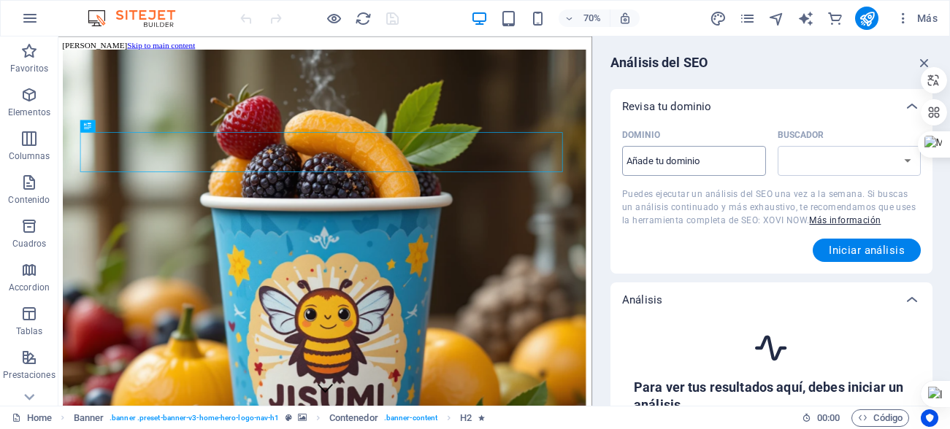
select select "google.com"
click at [660, 165] on input "Dominio ​" at bounding box center [694, 161] width 144 height 23
type input "jizumi.co"
select select "google.co.uk"
type input "[DOMAIN_NAME]"
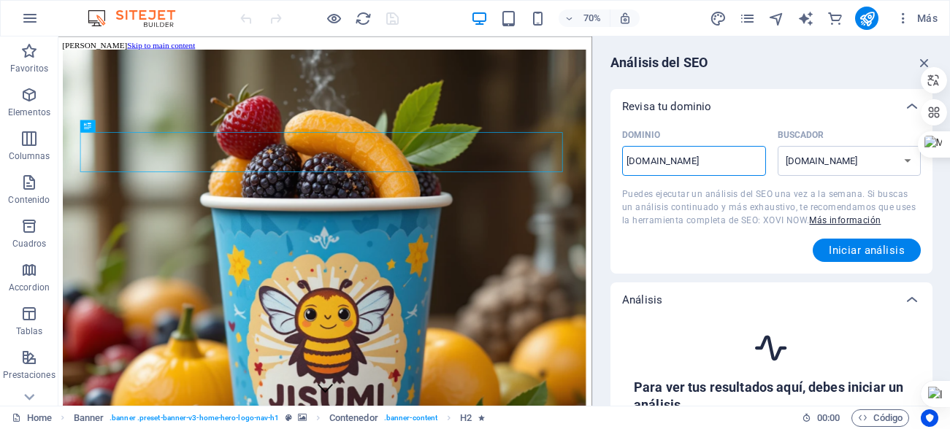
select select "google.com"
type input "[DOMAIN_NAME]"
click at [917, 61] on icon "button" at bounding box center [925, 63] width 16 height 16
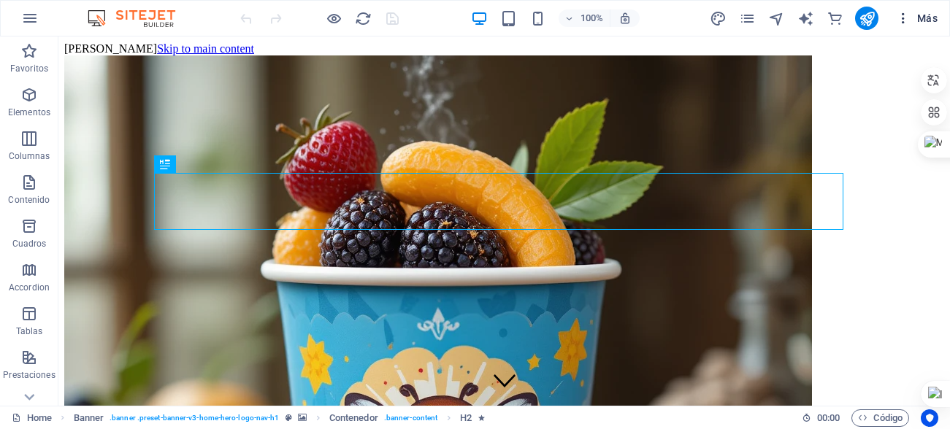
click at [906, 20] on icon "button" at bounding box center [903, 18] width 15 height 15
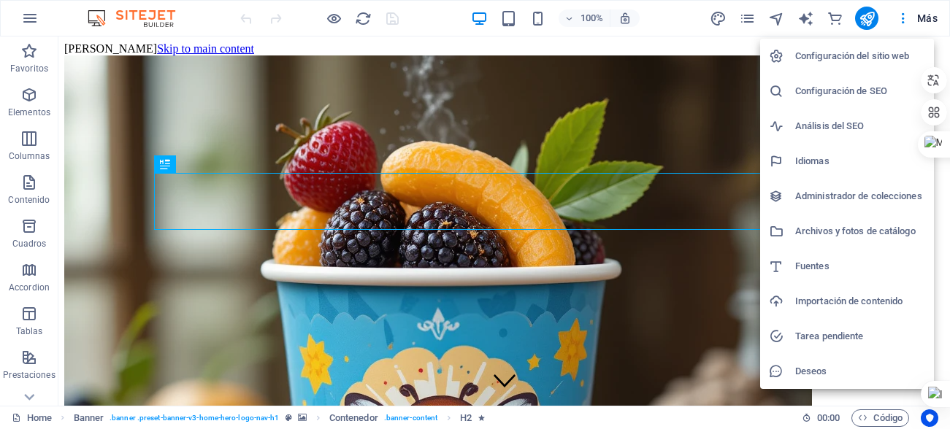
click at [839, 89] on h6 "Configuración de SEO" at bounding box center [860, 92] width 130 height 18
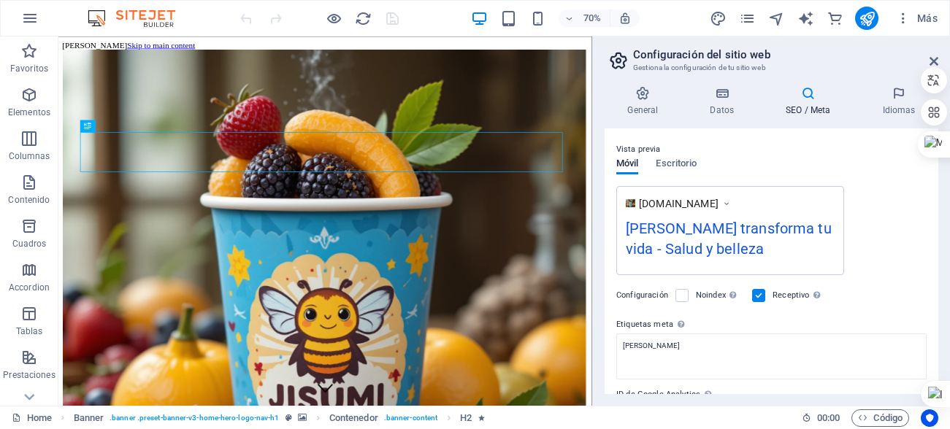
scroll to position [219, 0]
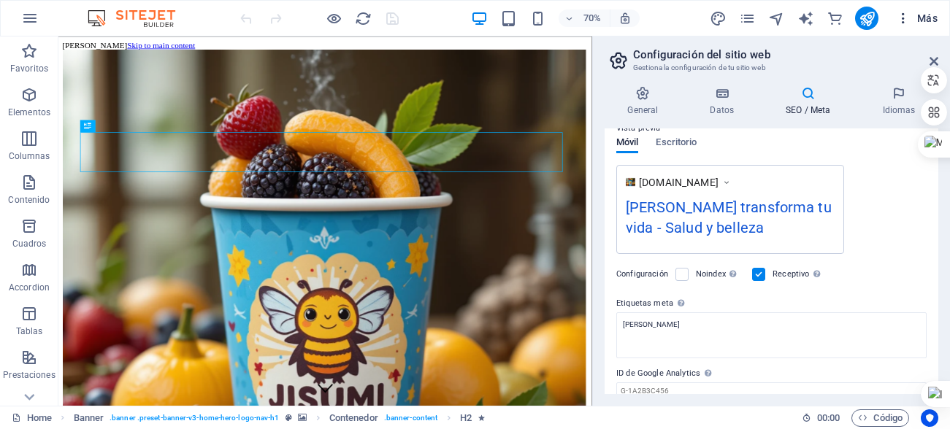
click at [923, 18] on span "Más" at bounding box center [917, 18] width 42 height 15
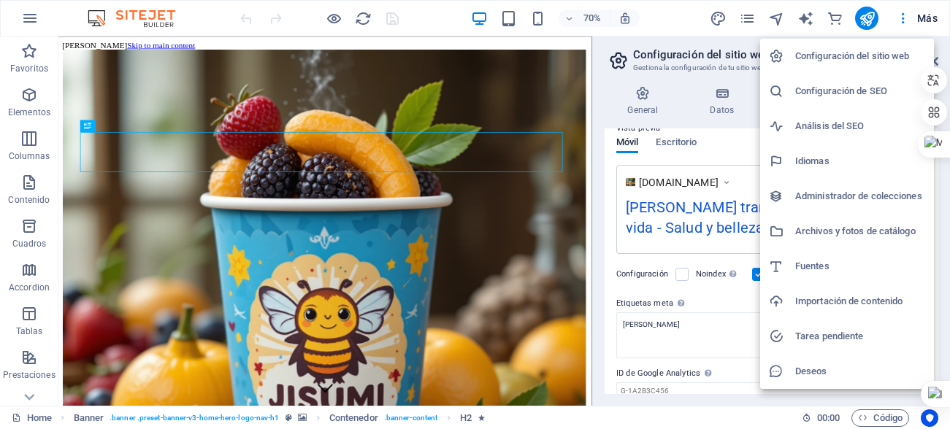
click at [840, 121] on h6 "Análisis del SEO" at bounding box center [860, 127] width 130 height 18
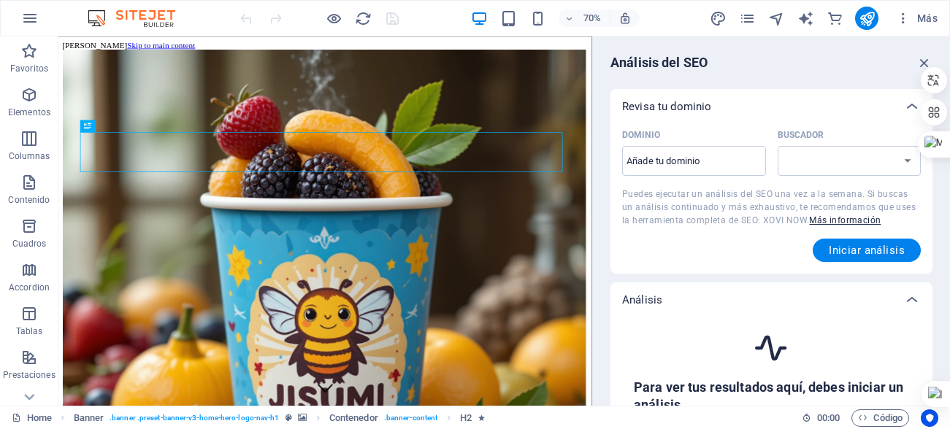
select select "google.com"
click at [660, 158] on input "Dominio ​" at bounding box center [694, 161] width 144 height 23
type input "jizumi.co"
select select "google.co.uk"
type input "[DOMAIN_NAME]"
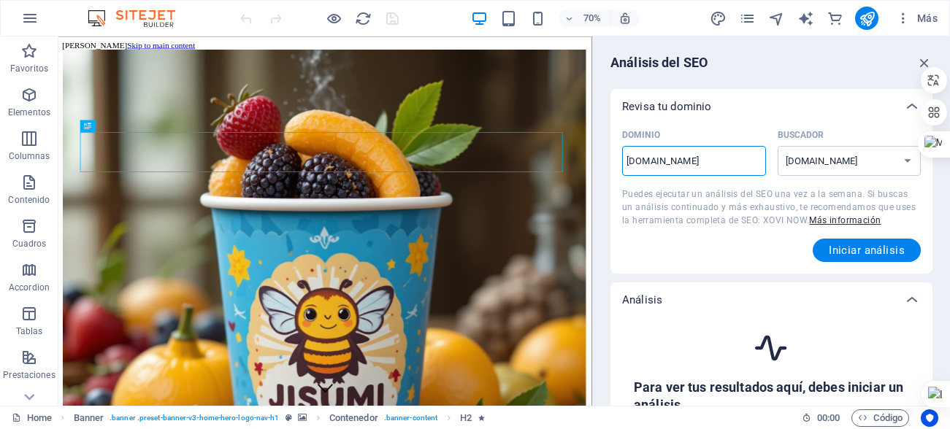
select select "google.com"
type input "[DOMAIN_NAME]"
click at [841, 248] on span "Iniciar análisis" at bounding box center [867, 251] width 76 height 12
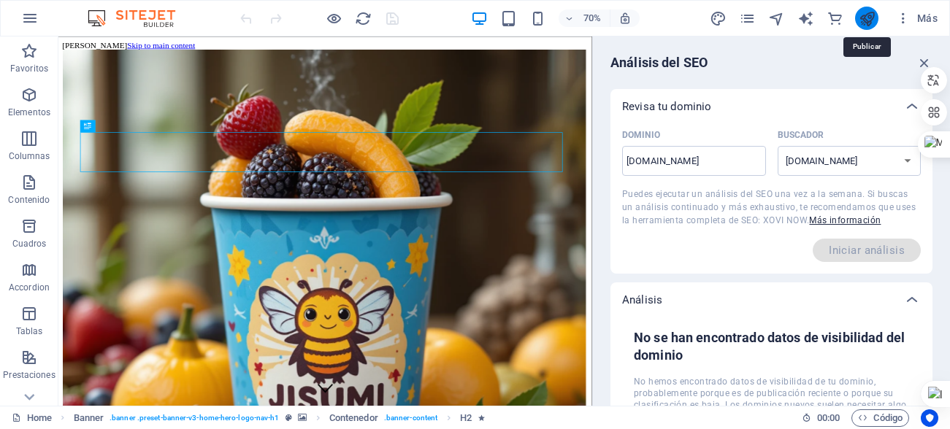
click at [863, 10] on icon "publish" at bounding box center [867, 18] width 17 height 17
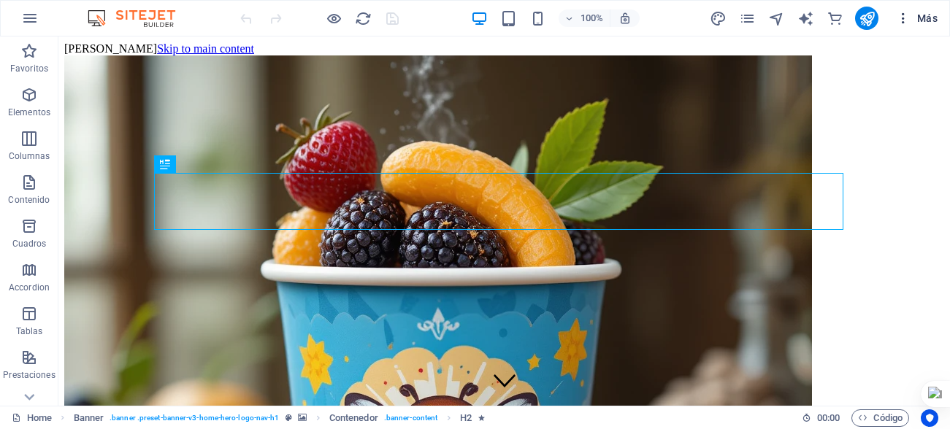
click at [903, 20] on icon "button" at bounding box center [903, 18] width 15 height 15
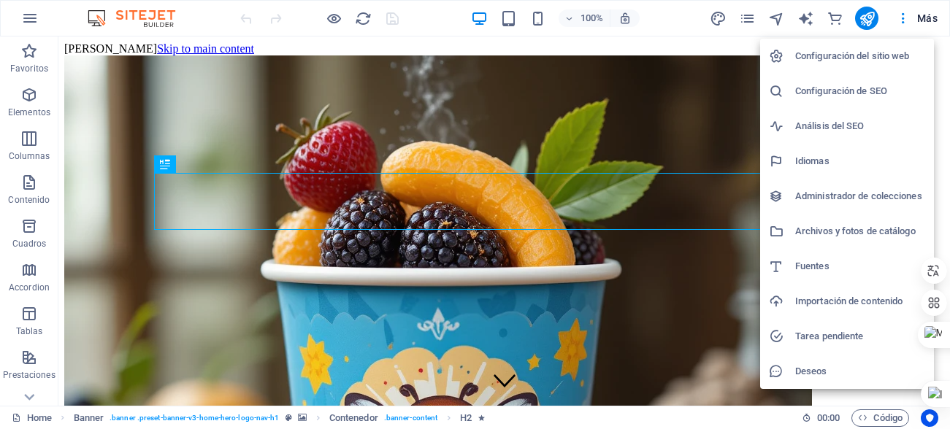
click at [846, 125] on h6 "Análisis del SEO" at bounding box center [860, 127] width 130 height 18
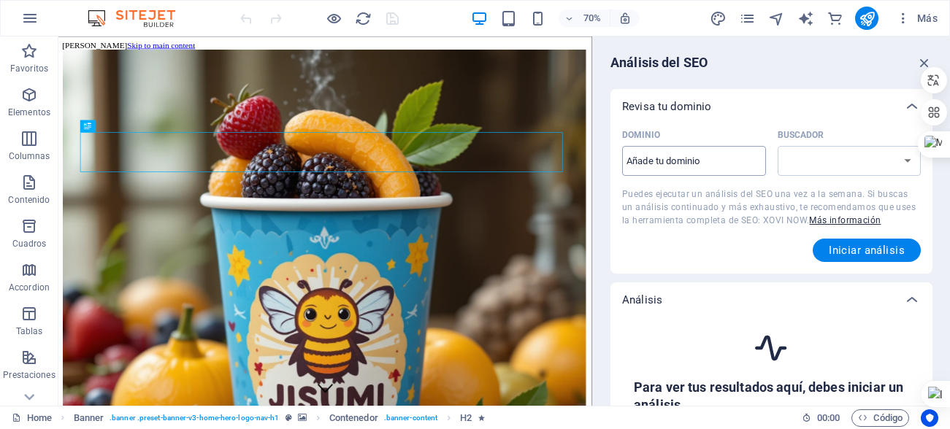
click at [660, 161] on input "Dominio ​" at bounding box center [694, 161] width 144 height 23
select select "[DOMAIN_NAME]"
type input "[DOMAIN_NAME]"
select select "[DOMAIN_NAME]"
type input "[DOMAIN_NAME]"
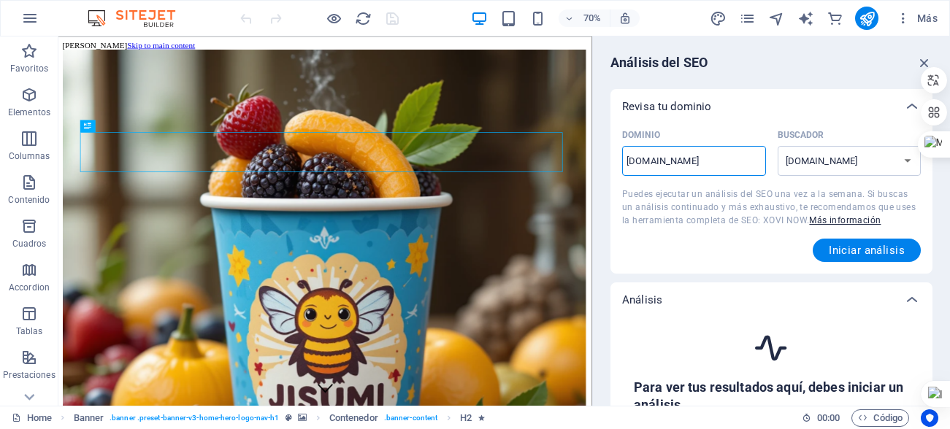
select select "[DOMAIN_NAME]"
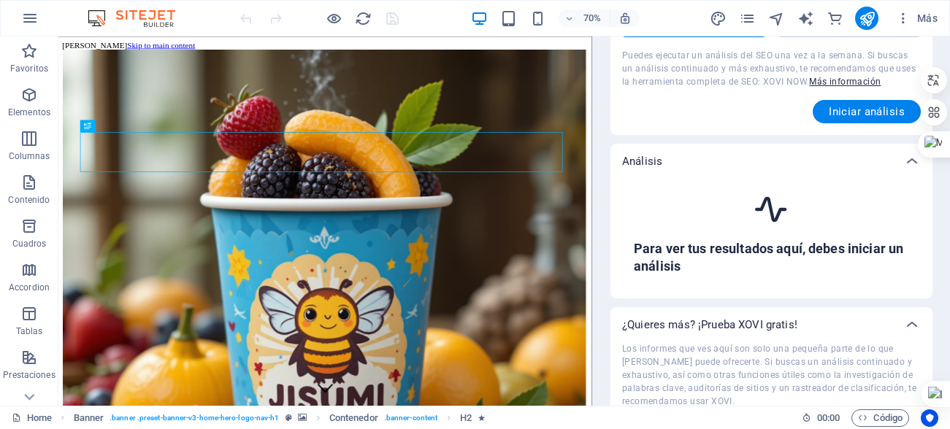
scroll to position [146, 0]
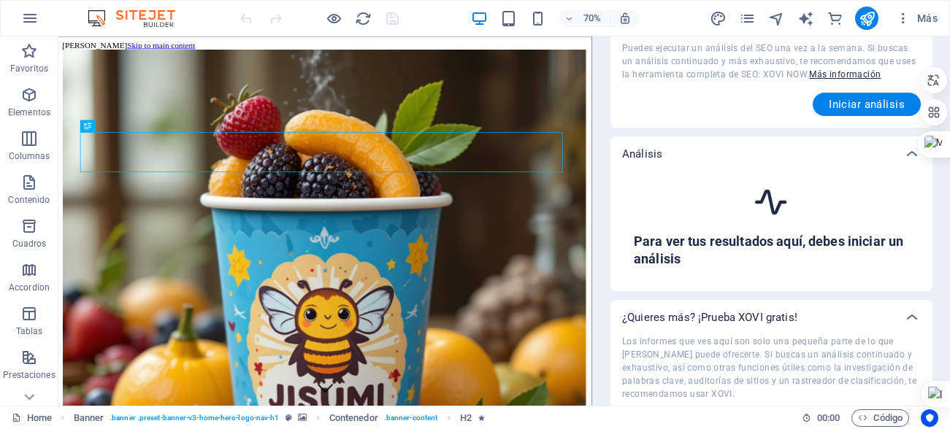
type input "[DOMAIN_NAME]"
click at [778, 246] on h6 "Para ver tus resultados aquí, debes iniciar un análisis" at bounding box center [771, 250] width 275 height 35
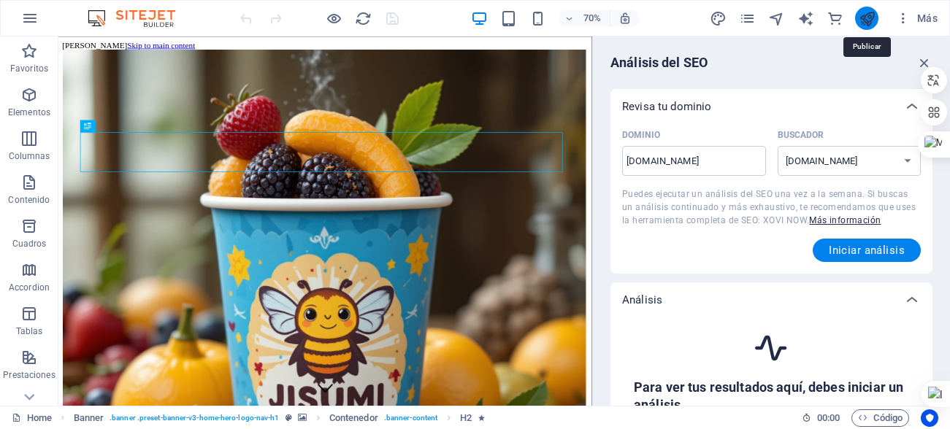
click at [860, 24] on icon "publish" at bounding box center [867, 18] width 17 height 17
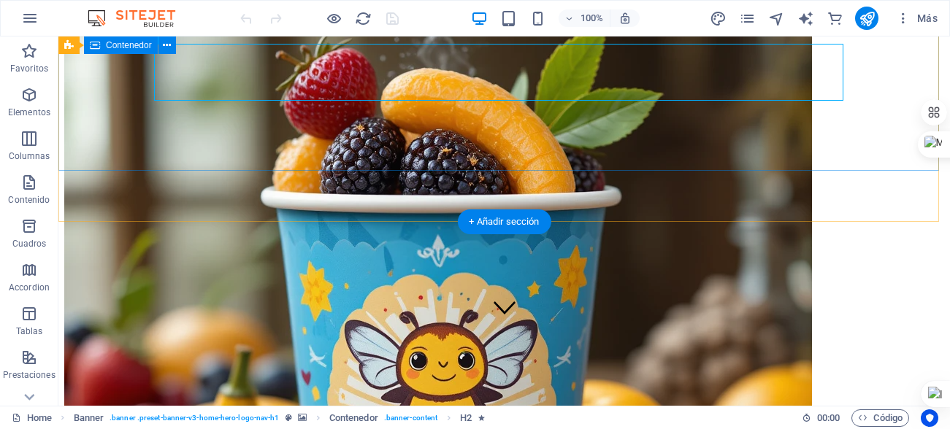
scroll to position [146, 0]
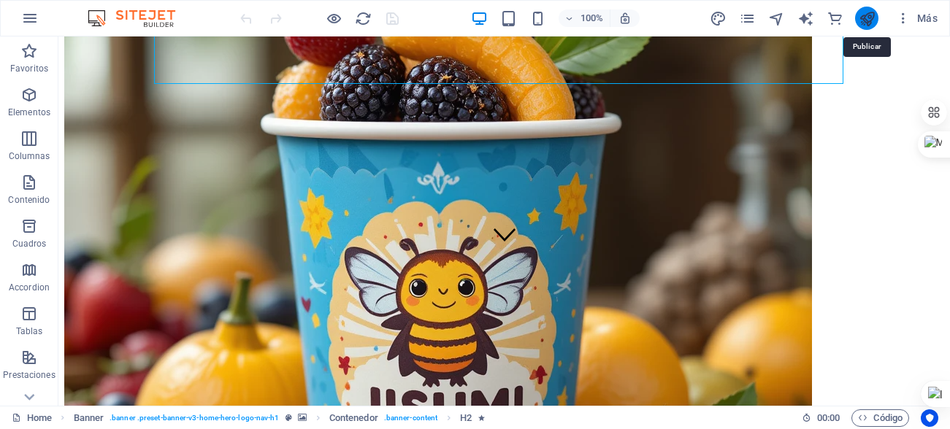
click at [866, 16] on icon "publish" at bounding box center [867, 18] width 17 height 17
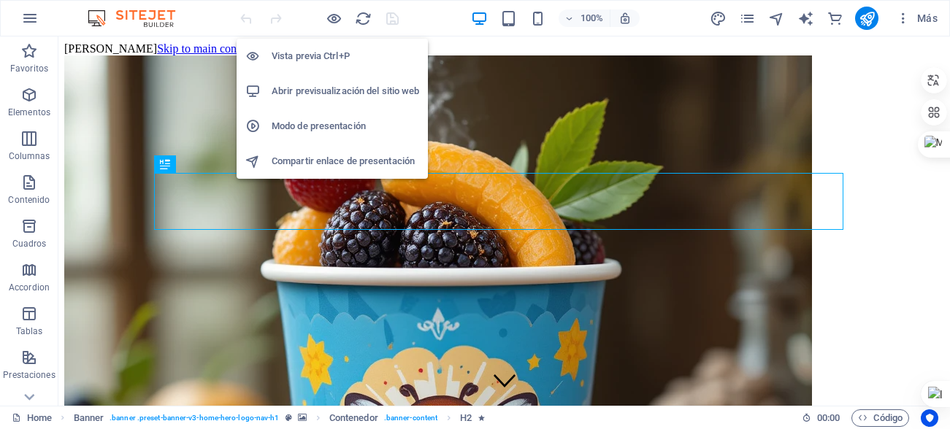
click at [315, 58] on h6 "Vista previa Ctrl+P" at bounding box center [346, 56] width 148 height 18
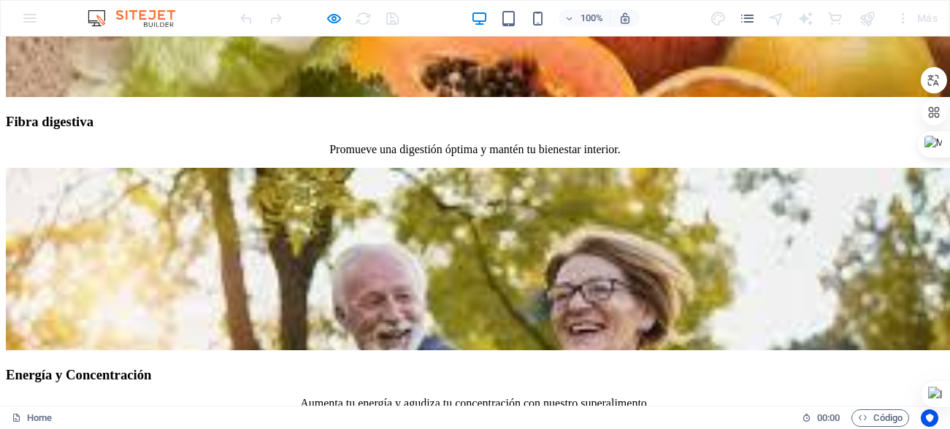
scroll to position [4602, 0]
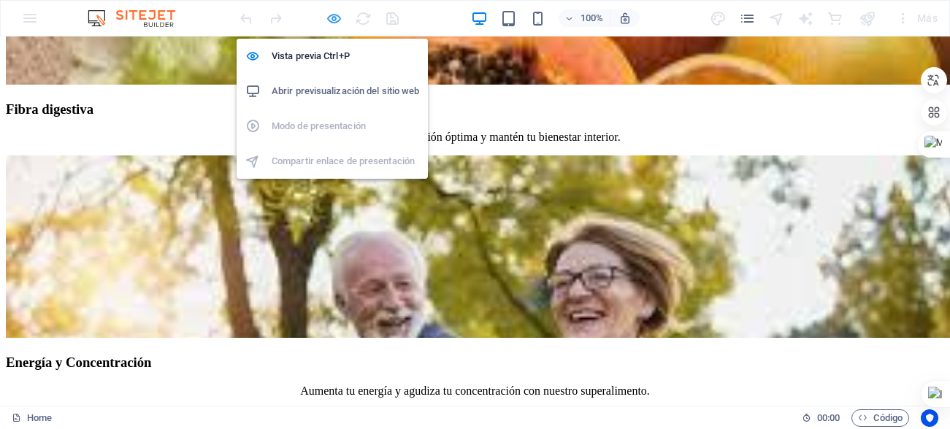
click at [338, 18] on icon "button" at bounding box center [334, 18] width 17 height 17
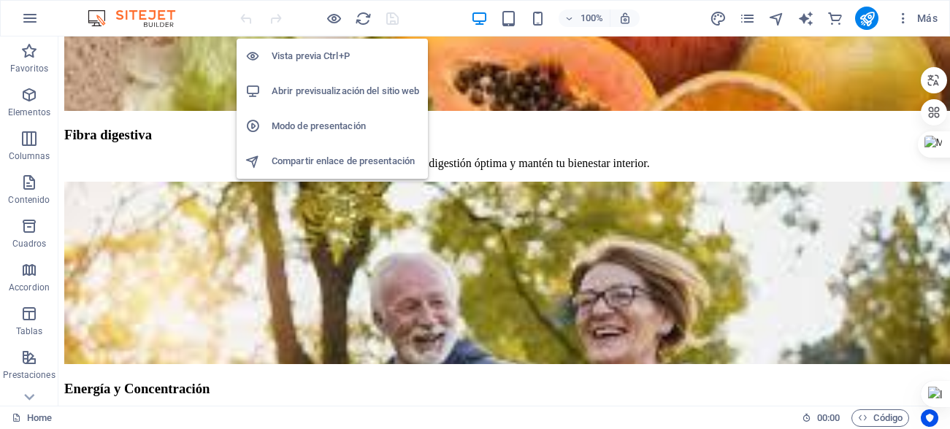
scroll to position [4946, 0]
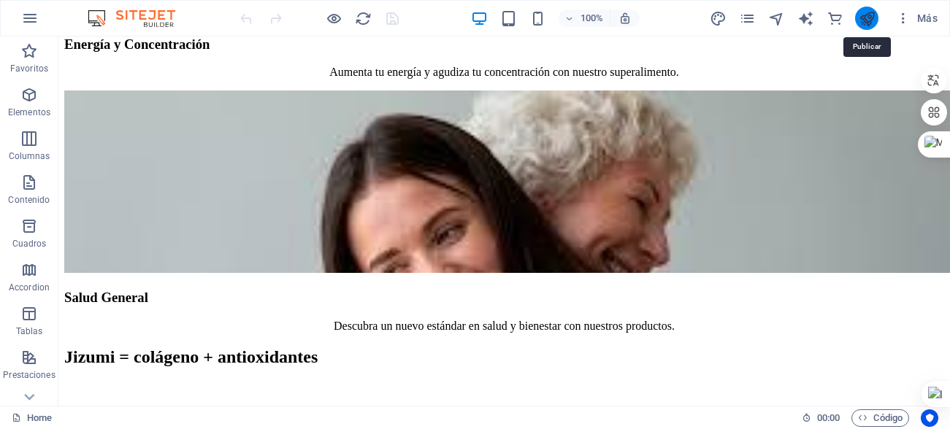
click at [861, 18] on icon "publish" at bounding box center [867, 18] width 17 height 17
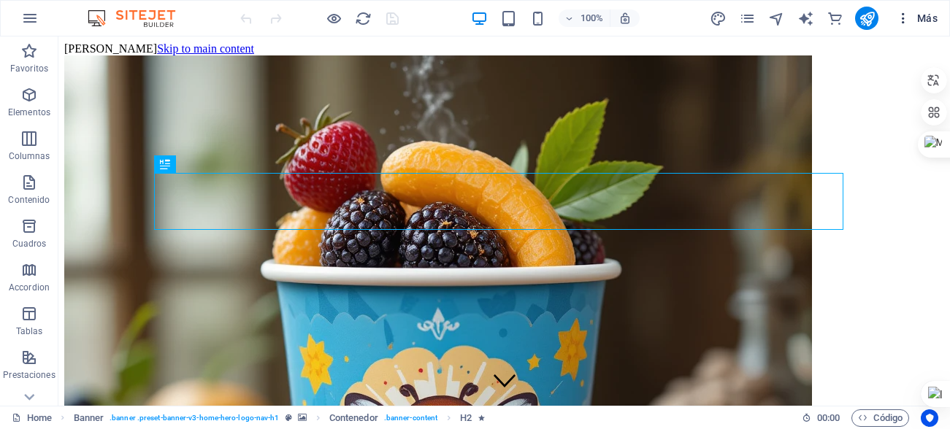
click at [906, 17] on icon "button" at bounding box center [903, 18] width 15 height 15
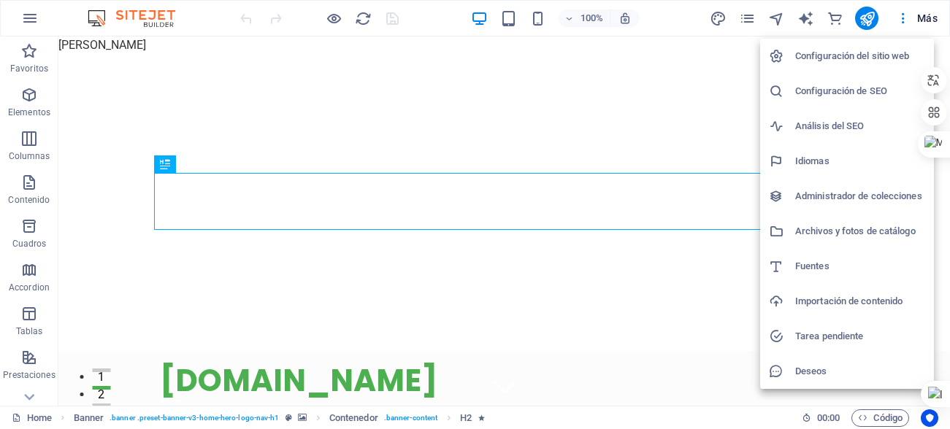
click at [863, 85] on h6 "Configuración de SEO" at bounding box center [860, 92] width 130 height 18
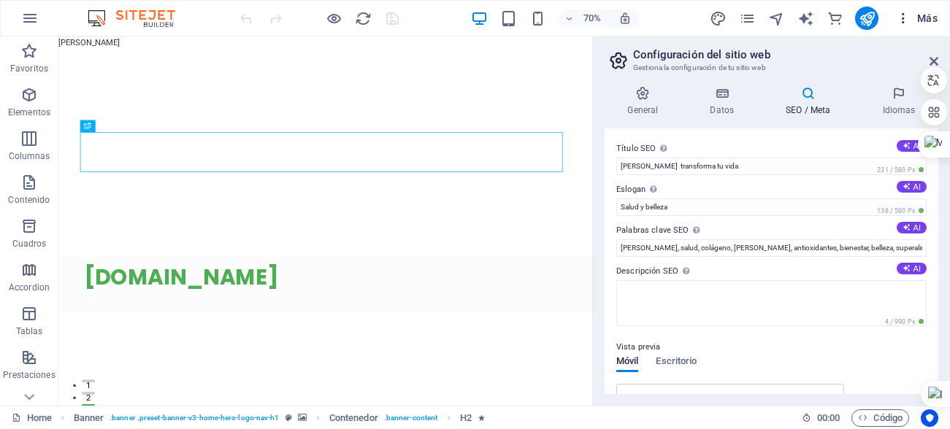
click at [901, 17] on icon "button" at bounding box center [903, 18] width 15 height 15
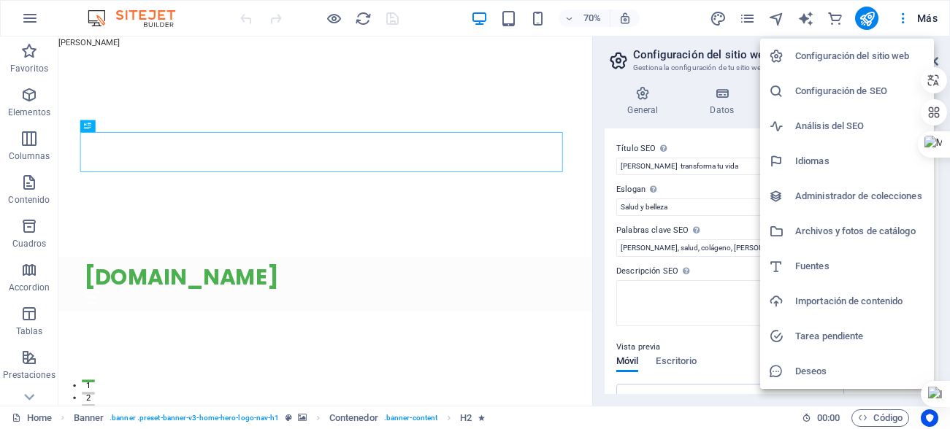
click at [844, 119] on h6 "Análisis del SEO" at bounding box center [860, 127] width 130 height 18
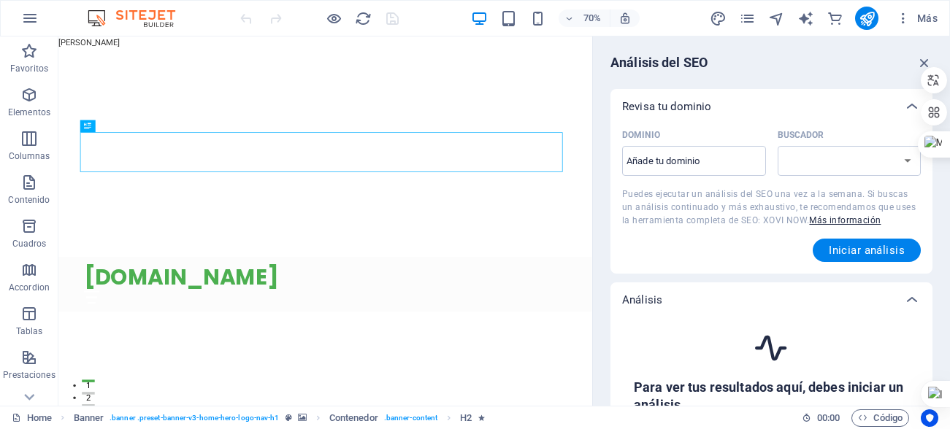
select select "[DOMAIN_NAME]"
click at [900, 12] on icon "button" at bounding box center [903, 18] width 15 height 15
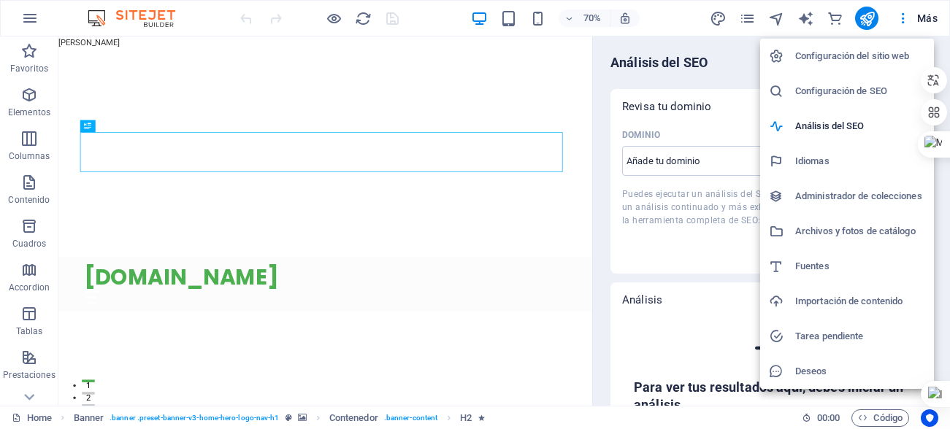
click at [676, 19] on div at bounding box center [475, 214] width 950 height 429
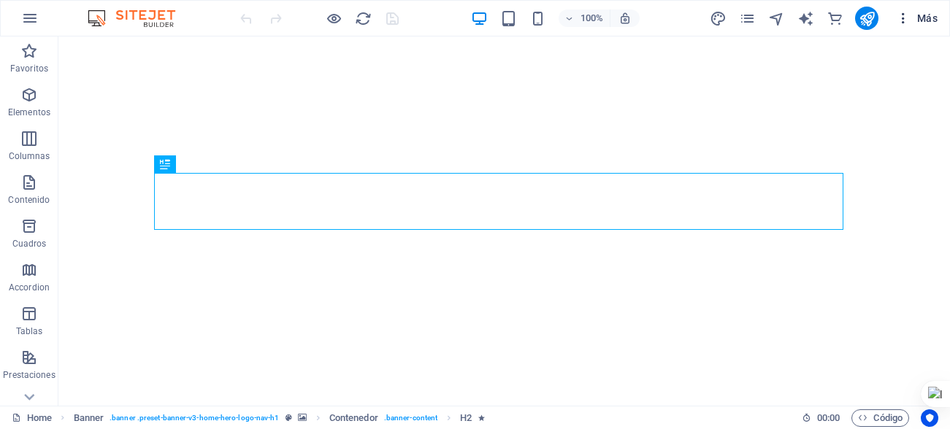
click at [904, 13] on icon "button" at bounding box center [903, 18] width 15 height 15
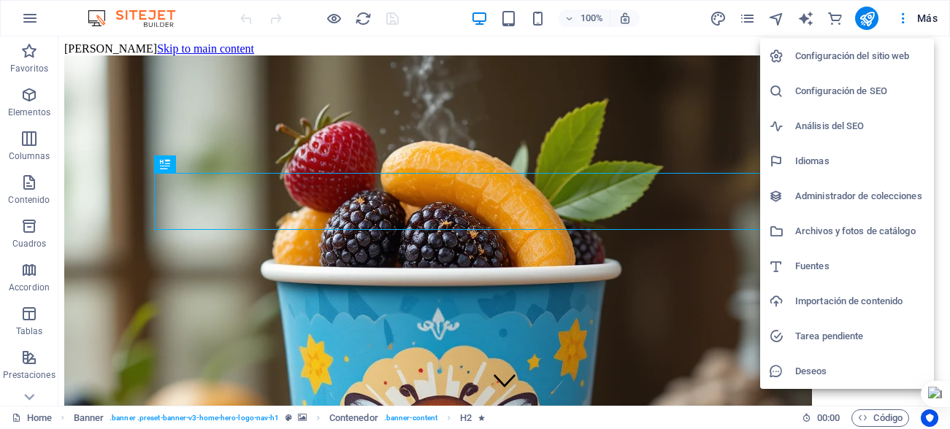
click at [863, 89] on h6 "Configuración de SEO" at bounding box center [860, 92] width 130 height 18
select select "44"
select select "73"
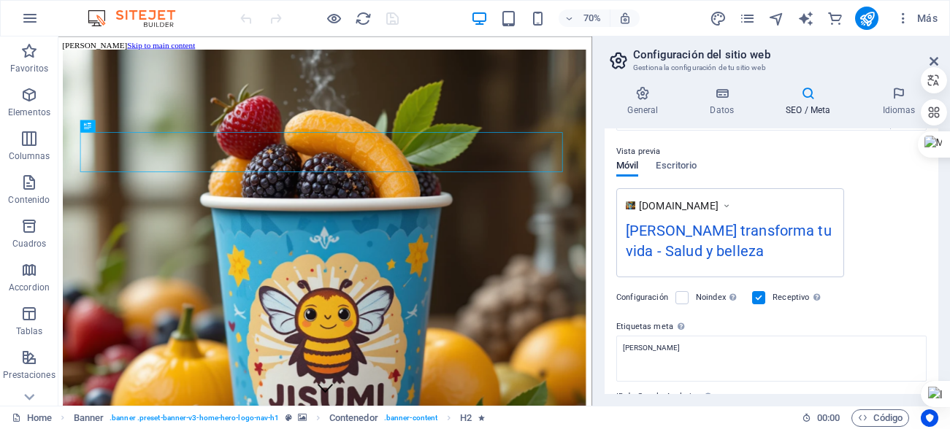
scroll to position [131, 0]
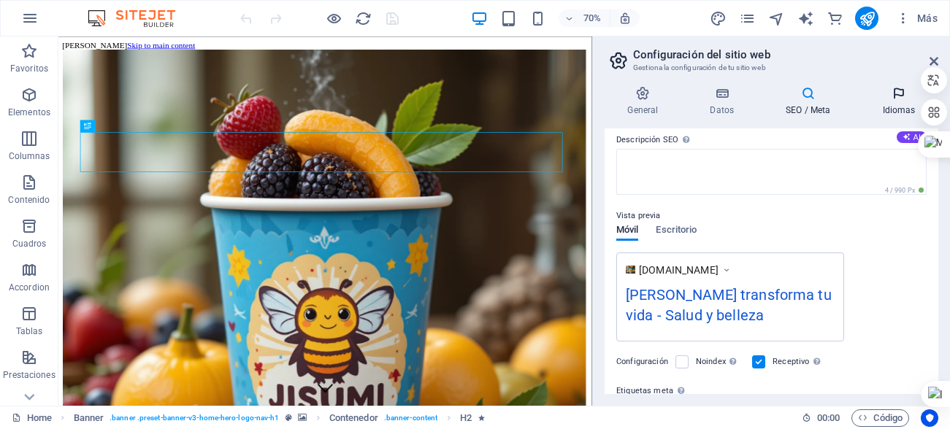
click at [898, 102] on h4 "Idiomas" at bounding box center [899, 101] width 79 height 31
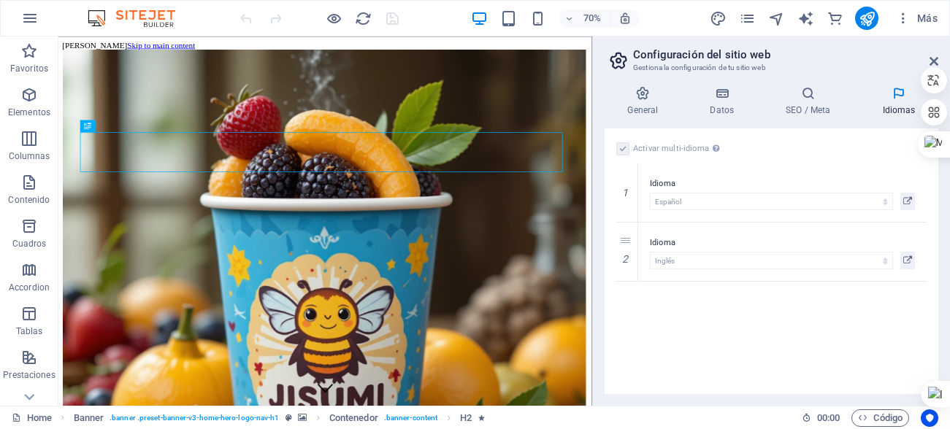
click at [630, 151] on div "Activar multi-idioma Para desactivar la opción multi-idioma, elimine todos los …" at bounding box center [771, 149] width 310 height 18
click at [627, 148] on label at bounding box center [622, 148] width 13 height 13
click at [625, 148] on label at bounding box center [622, 148] width 13 height 13
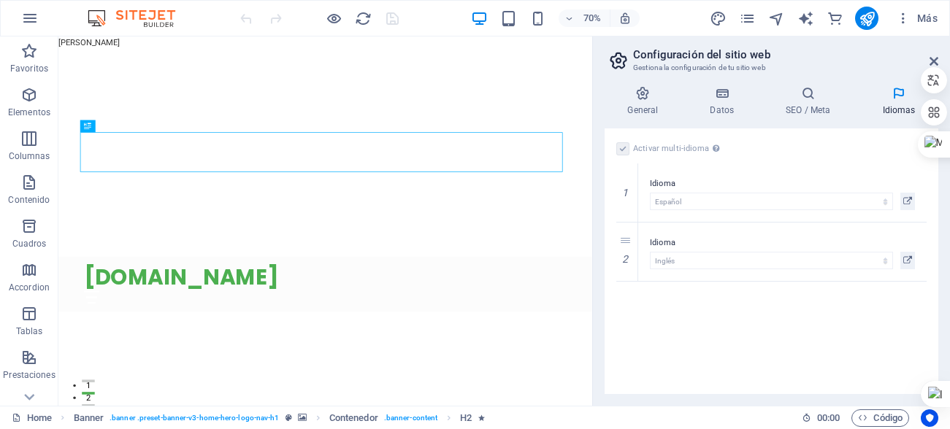
click at [624, 148] on label at bounding box center [622, 148] width 13 height 13
click at [620, 148] on label at bounding box center [622, 148] width 13 height 13
click at [621, 148] on label at bounding box center [622, 148] width 13 height 13
click at [903, 99] on icon at bounding box center [899, 93] width 79 height 15
click at [622, 151] on label at bounding box center [622, 148] width 13 height 13
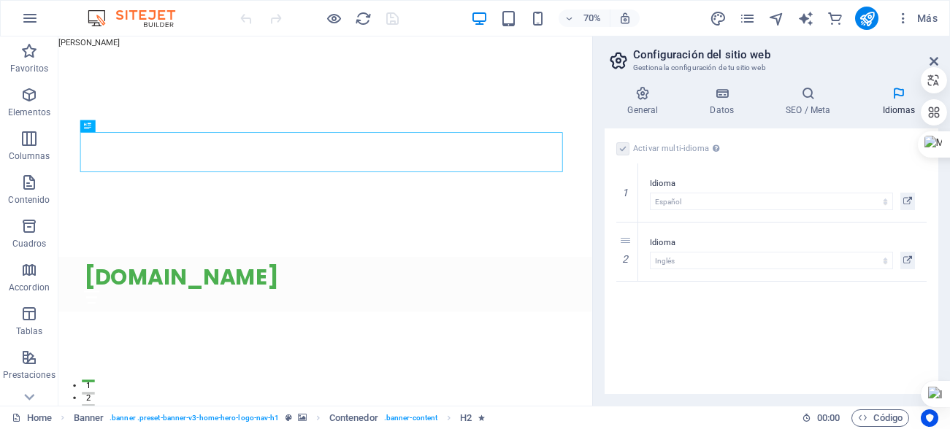
click at [622, 151] on label at bounding box center [622, 148] width 13 height 13
click at [622, 150] on label at bounding box center [622, 148] width 13 height 13
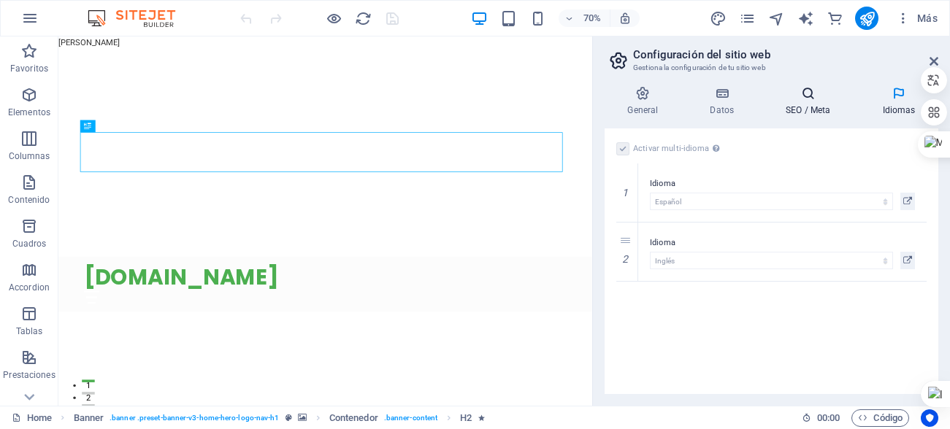
click at [812, 99] on icon at bounding box center [808, 93] width 91 height 15
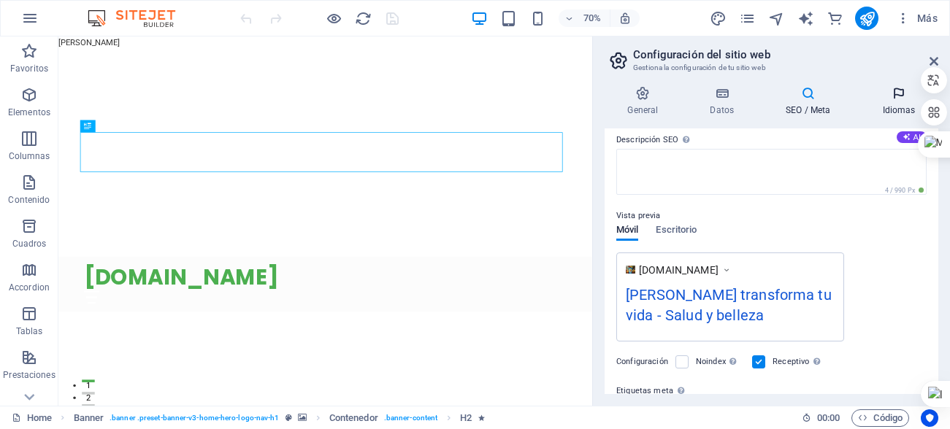
click at [903, 106] on h4 "Idiomas" at bounding box center [899, 101] width 79 height 31
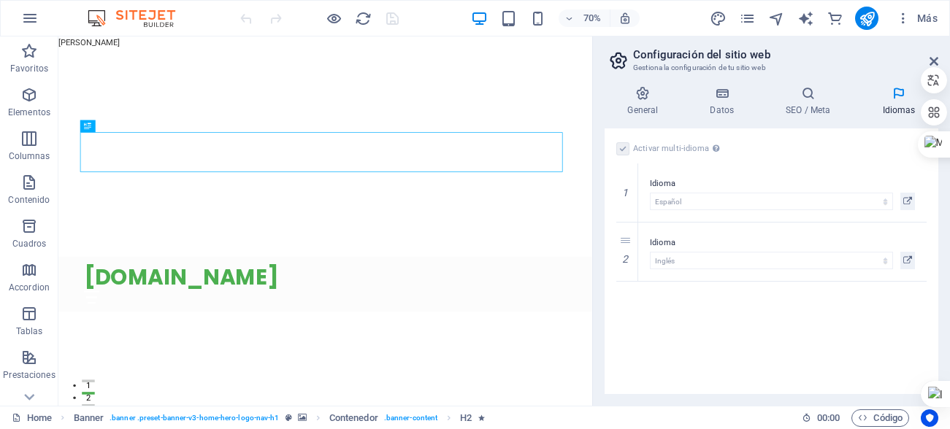
click at [622, 147] on label at bounding box center [622, 148] width 13 height 13
click at [626, 150] on label at bounding box center [622, 148] width 13 height 13
drag, startPoint x: 676, startPoint y: 145, endPoint x: 726, endPoint y: 145, distance: 49.7
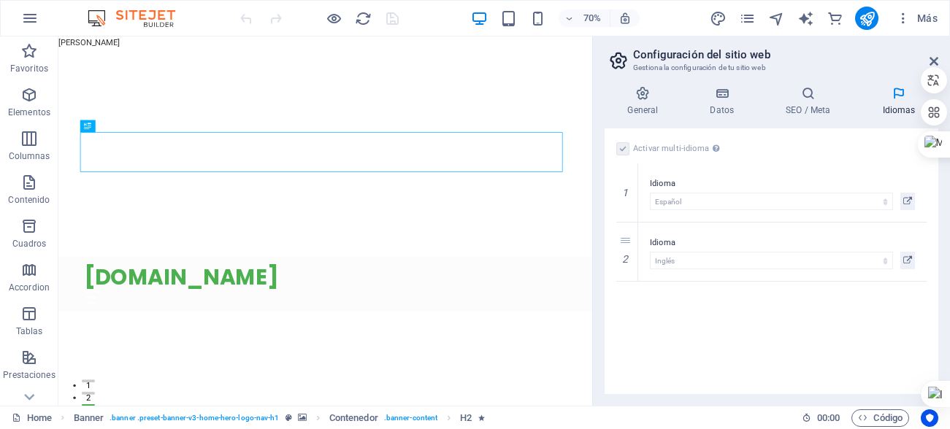
click at [679, 145] on label "Activar multi-idioma Para desactivar la opción multi-idioma, elimine todos los …" at bounding box center [678, 149] width 91 height 18
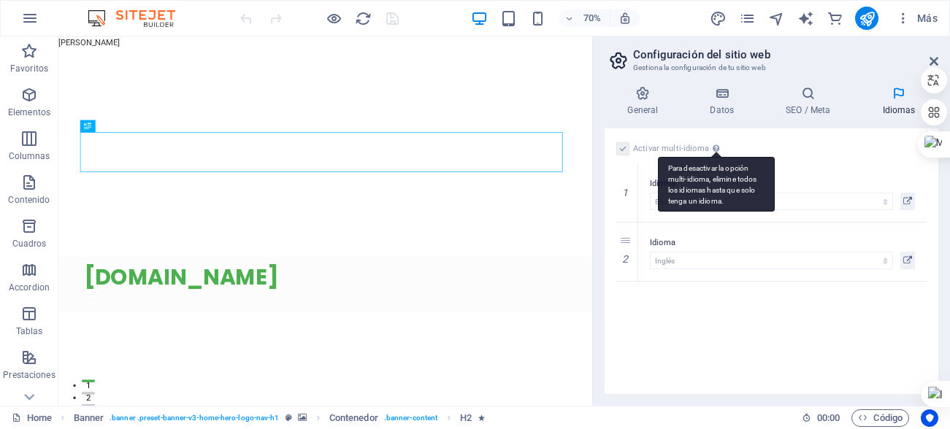
click at [709, 157] on div "Para desactivar la opción multi-idioma, elimine todos los idiomas hasta que sol…" at bounding box center [716, 184] width 117 height 55
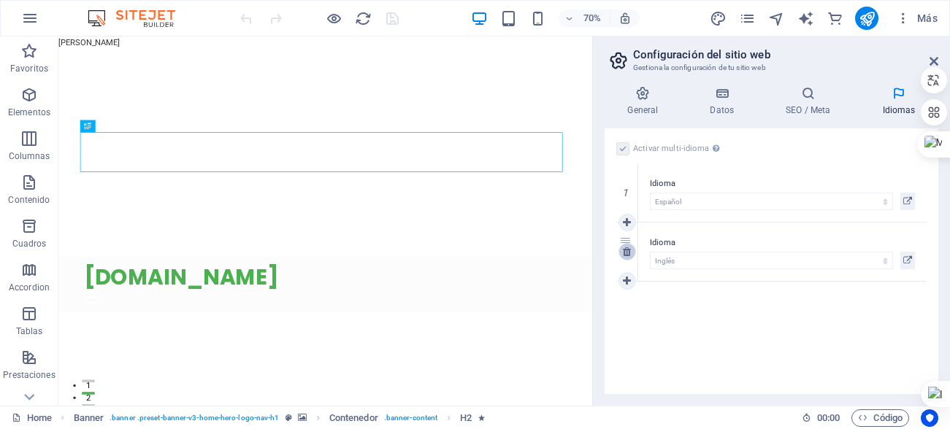
select select "73"
click at [628, 253] on icon at bounding box center [627, 252] width 8 height 10
click at [619, 140] on div "Activar multi-idioma Para desactivar la opción multi-idioma, elimine todos los …" at bounding box center [771, 149] width 310 height 18
click at [621, 145] on label at bounding box center [622, 148] width 13 height 13
click at [0, 0] on input "Activar multi-idioma Para desactivar la opción multi-idioma, elimine todos los …" at bounding box center [0, 0] width 0 height 0
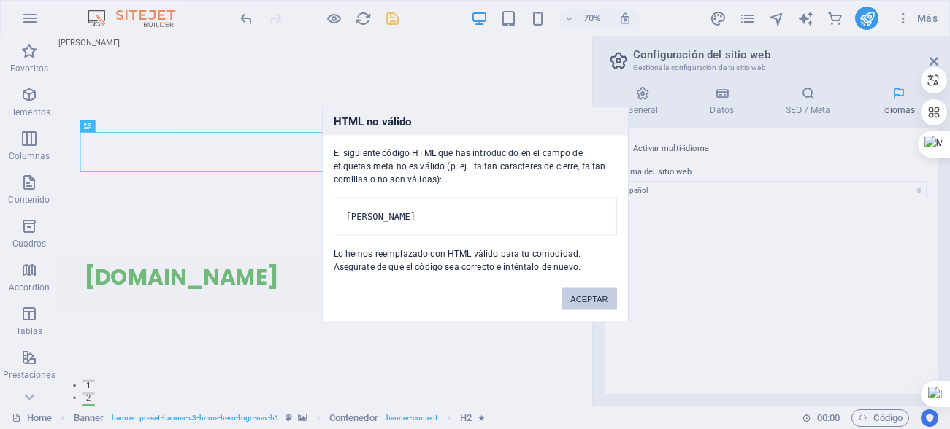
click at [394, 18] on body "jizumi.com Home (es) Favoritos Elementos Columnas Contenido Cuadros Accordion T…" at bounding box center [475, 214] width 950 height 429
click at [583, 304] on button "ACEPTAR" at bounding box center [589, 300] width 55 height 22
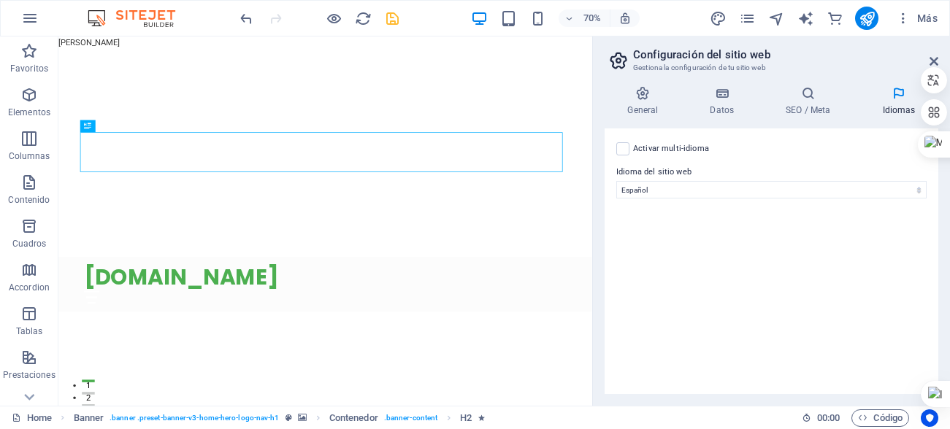
click at [394, 15] on icon "save" at bounding box center [392, 18] width 17 height 17
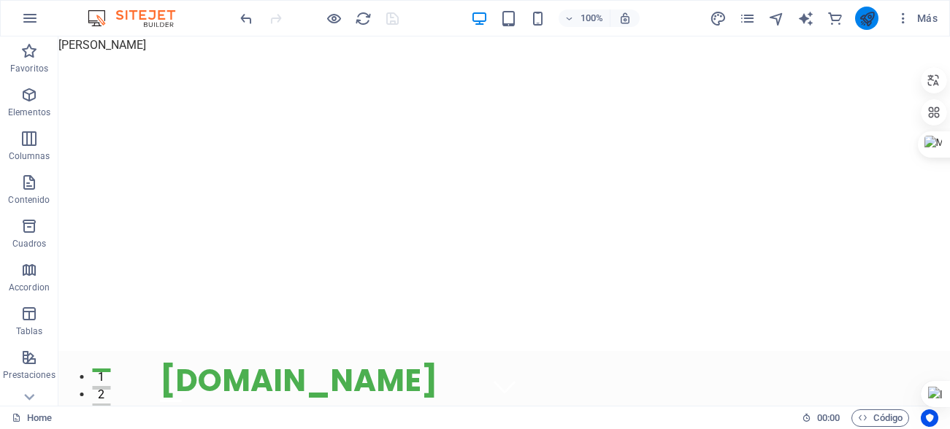
click at [858, 23] on button "publish" at bounding box center [866, 18] width 23 height 23
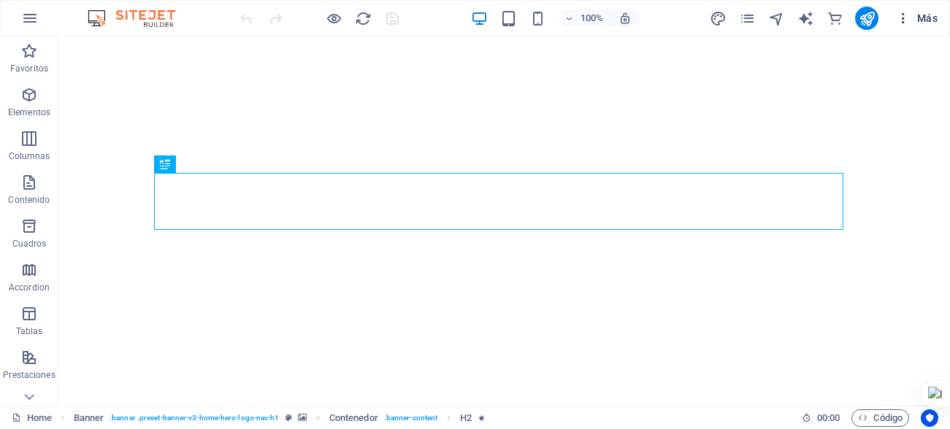
click at [905, 15] on icon "button" at bounding box center [903, 18] width 15 height 15
